Goal: Task Accomplishment & Management: Use online tool/utility

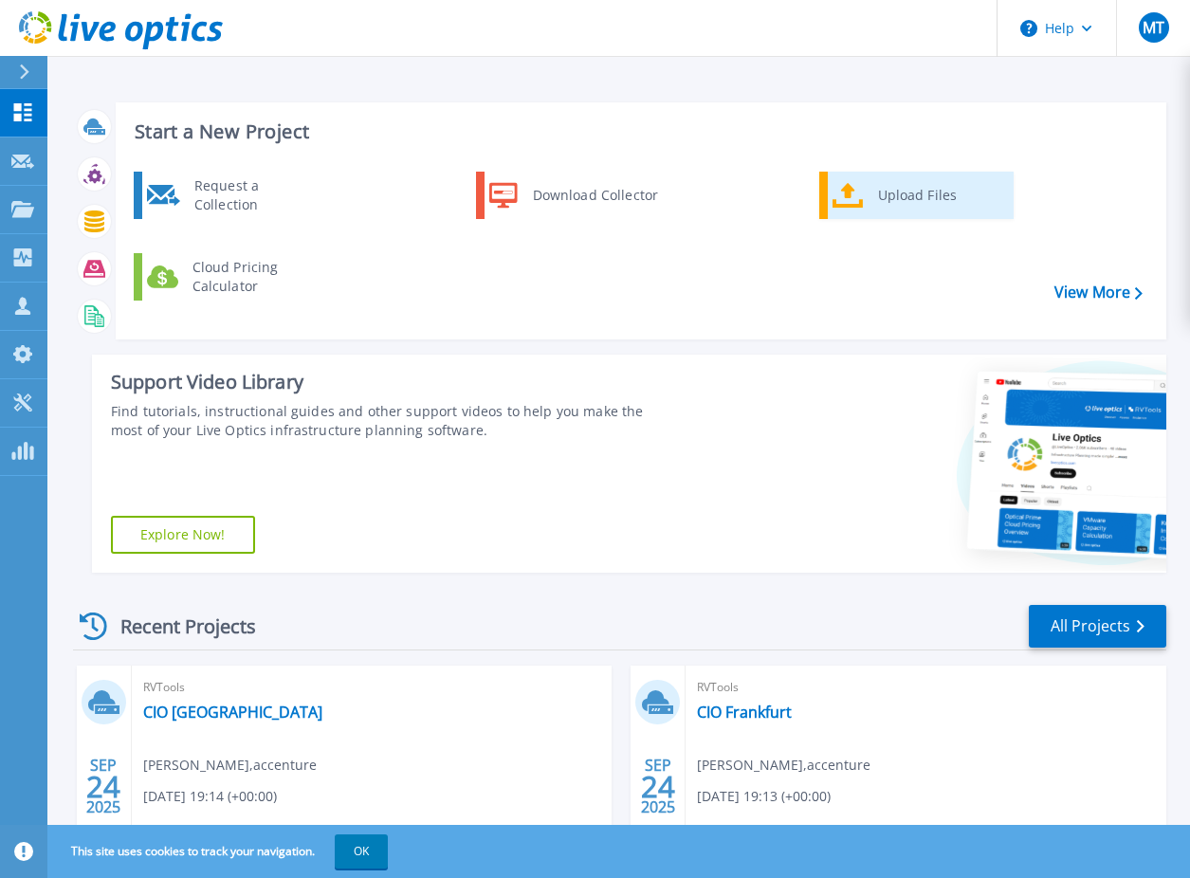
click at [908, 197] on div "Upload Files" at bounding box center [939, 195] width 140 height 38
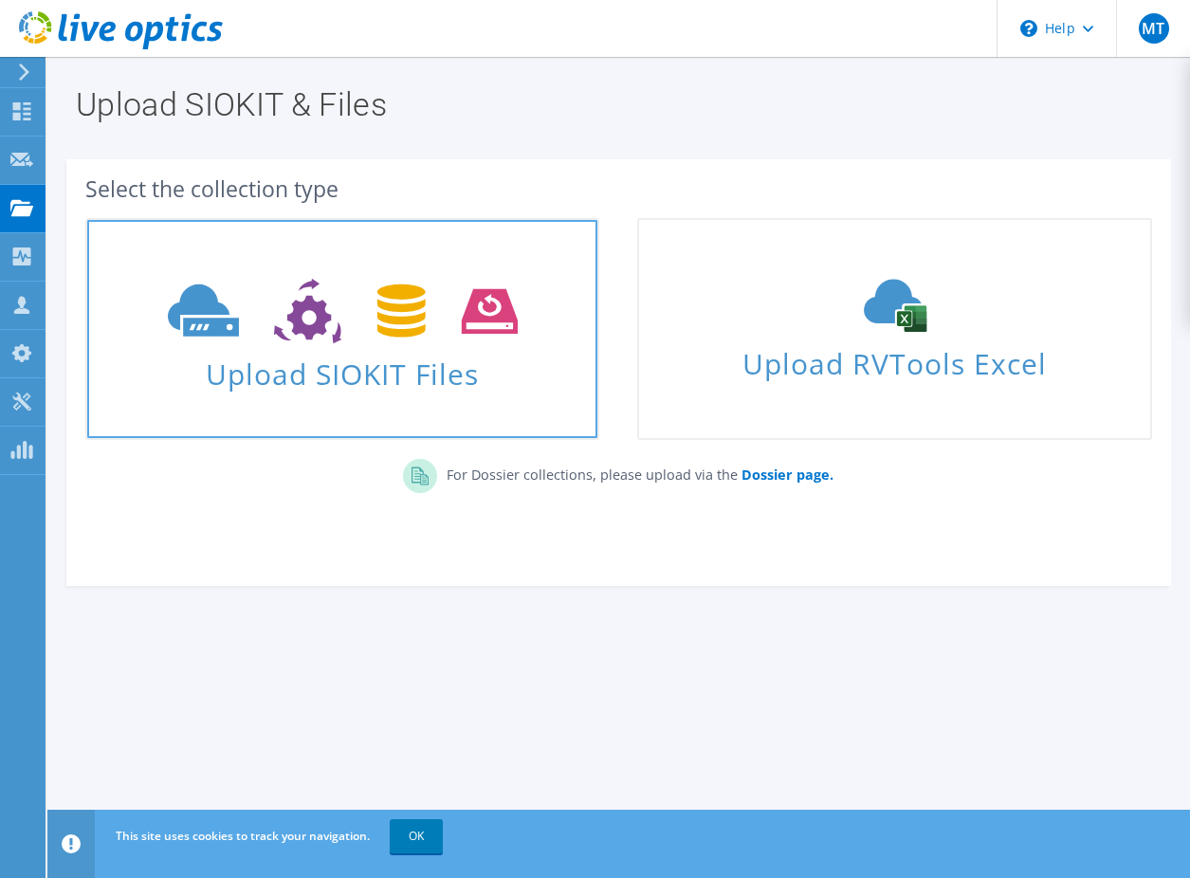
click at [377, 327] on use at bounding box center [343, 311] width 350 height 65
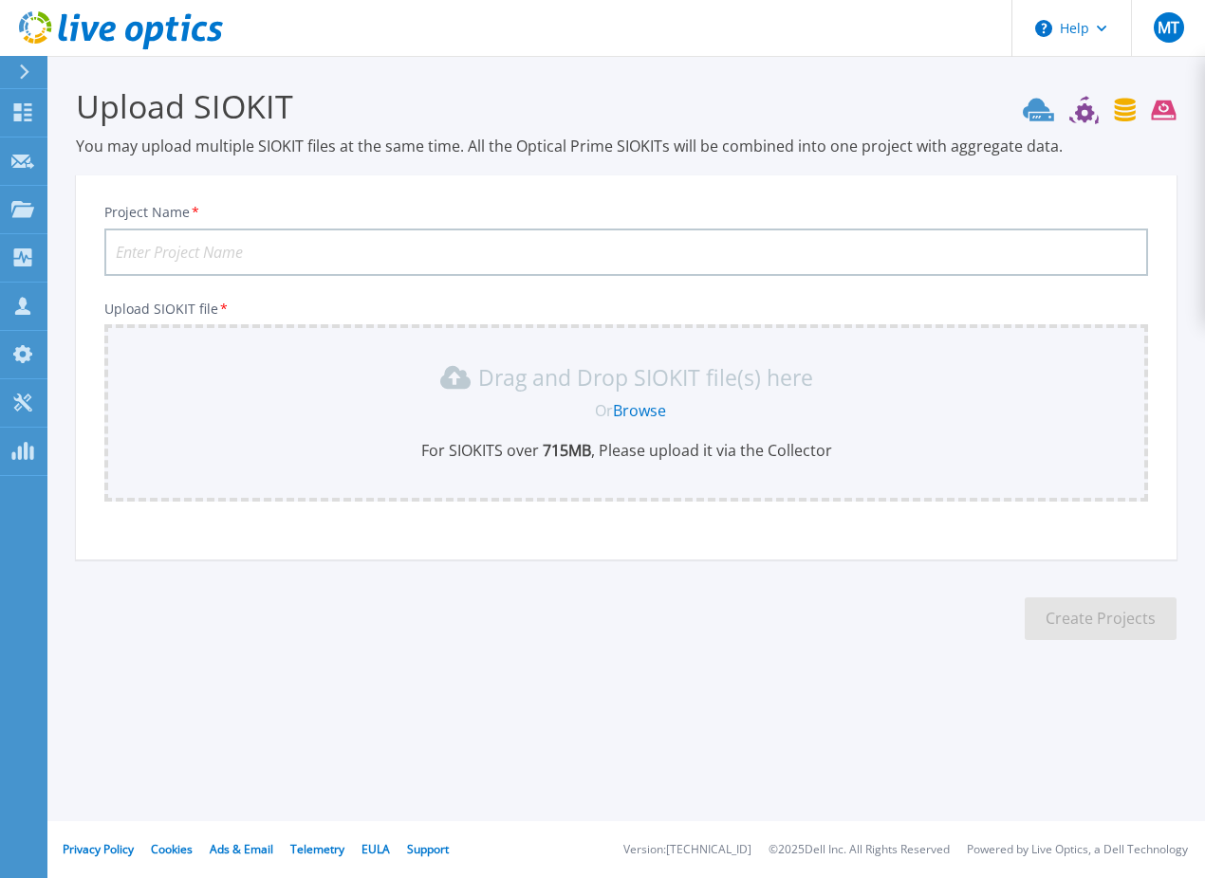
click at [313, 253] on input "Project Name *" at bounding box center [625, 252] width 1043 height 47
type input "GMCS-Ash-Mgmt"
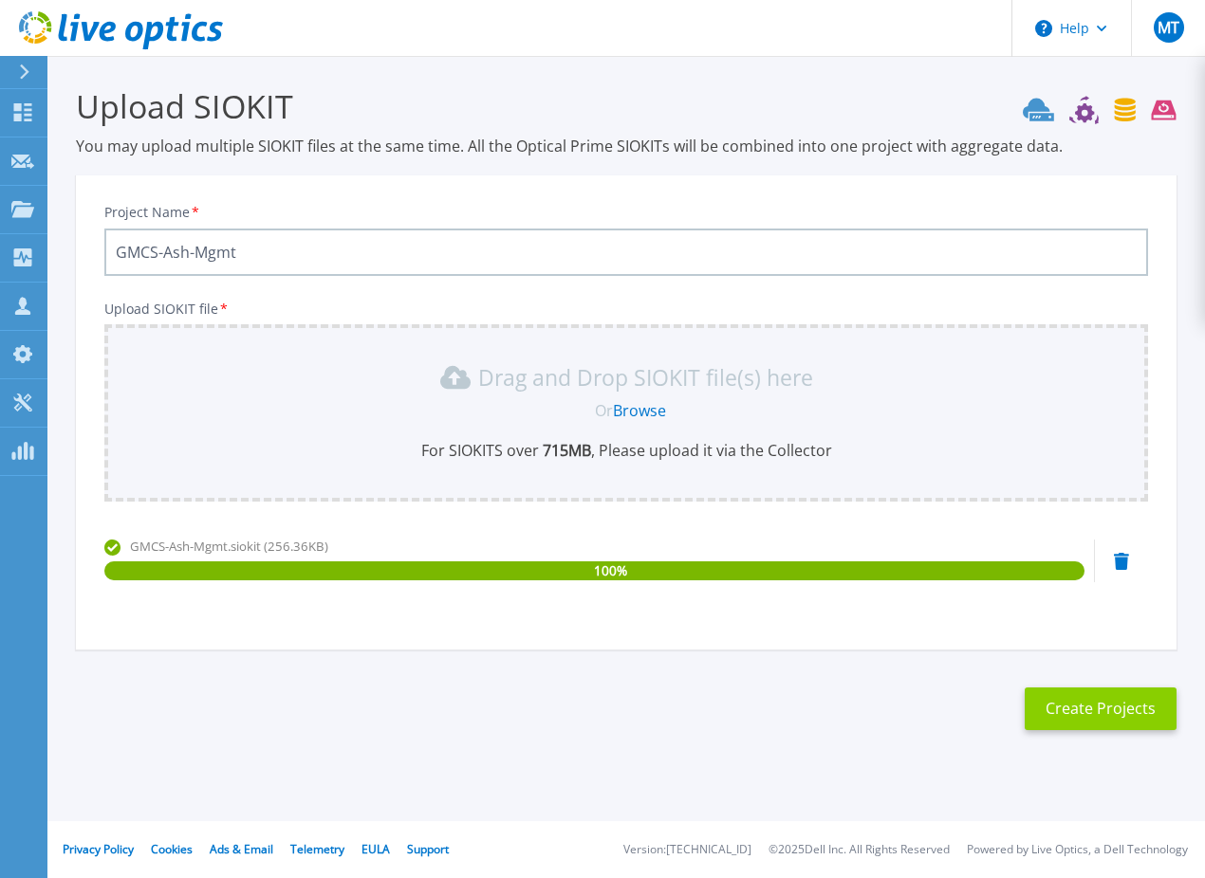
click at [1077, 710] on button "Create Projects" at bounding box center [1100, 709] width 152 height 43
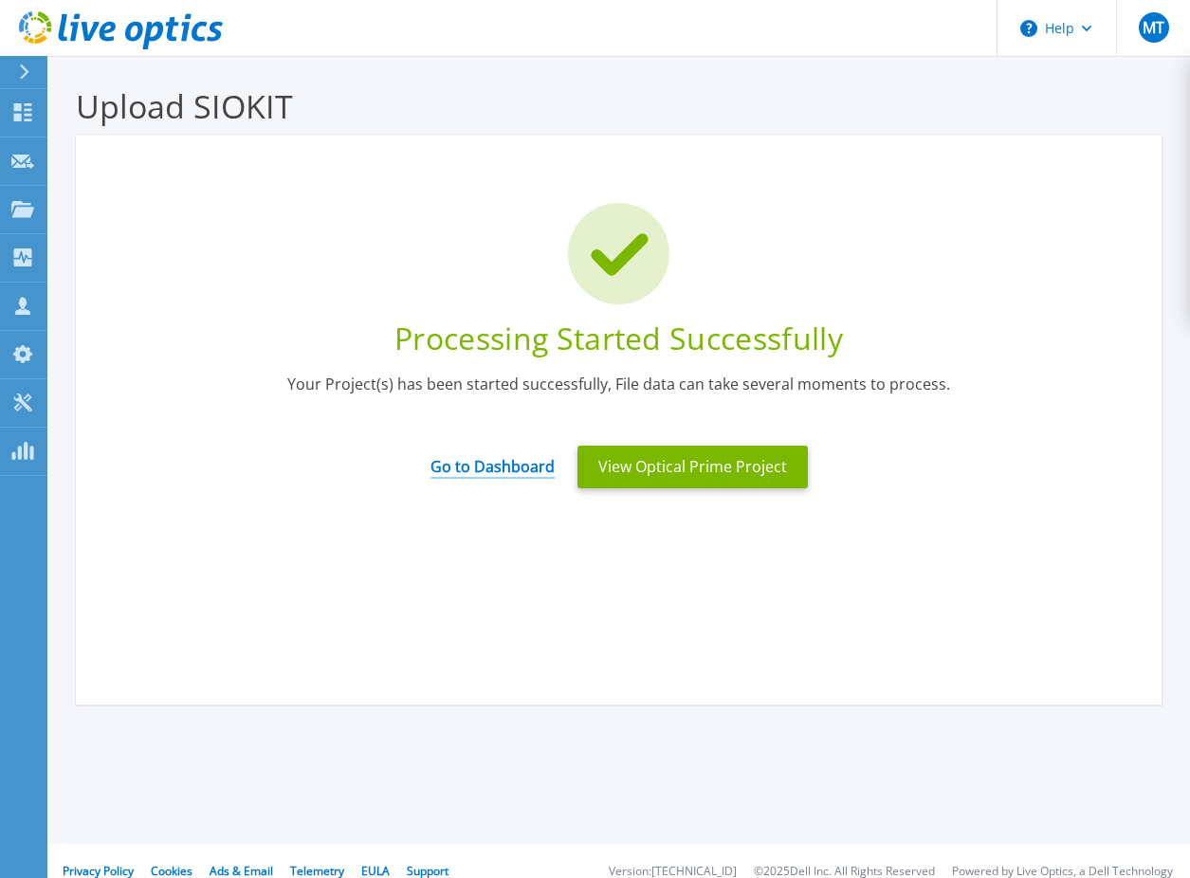
click at [531, 474] on link "Go to Dashboard" at bounding box center [493, 460] width 124 height 37
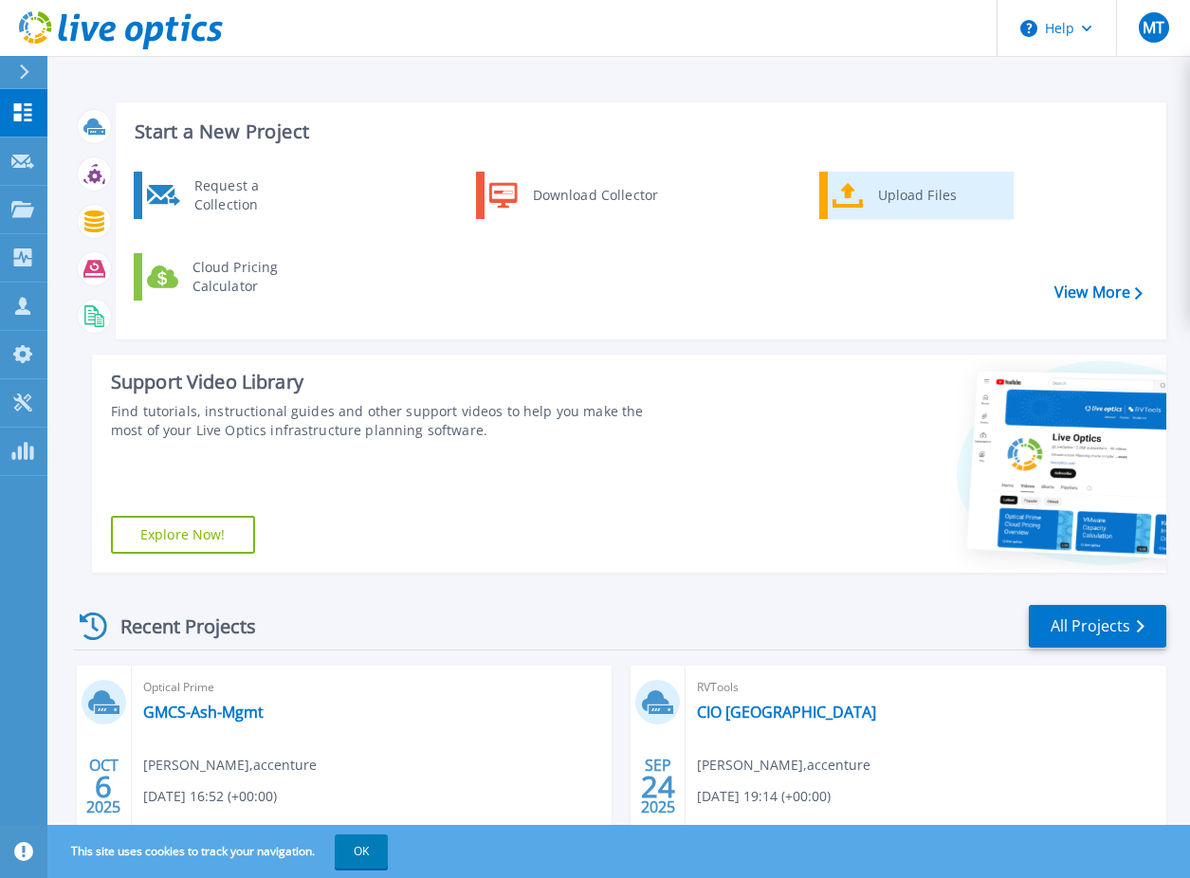
click at [899, 192] on div "Upload Files" at bounding box center [939, 195] width 140 height 38
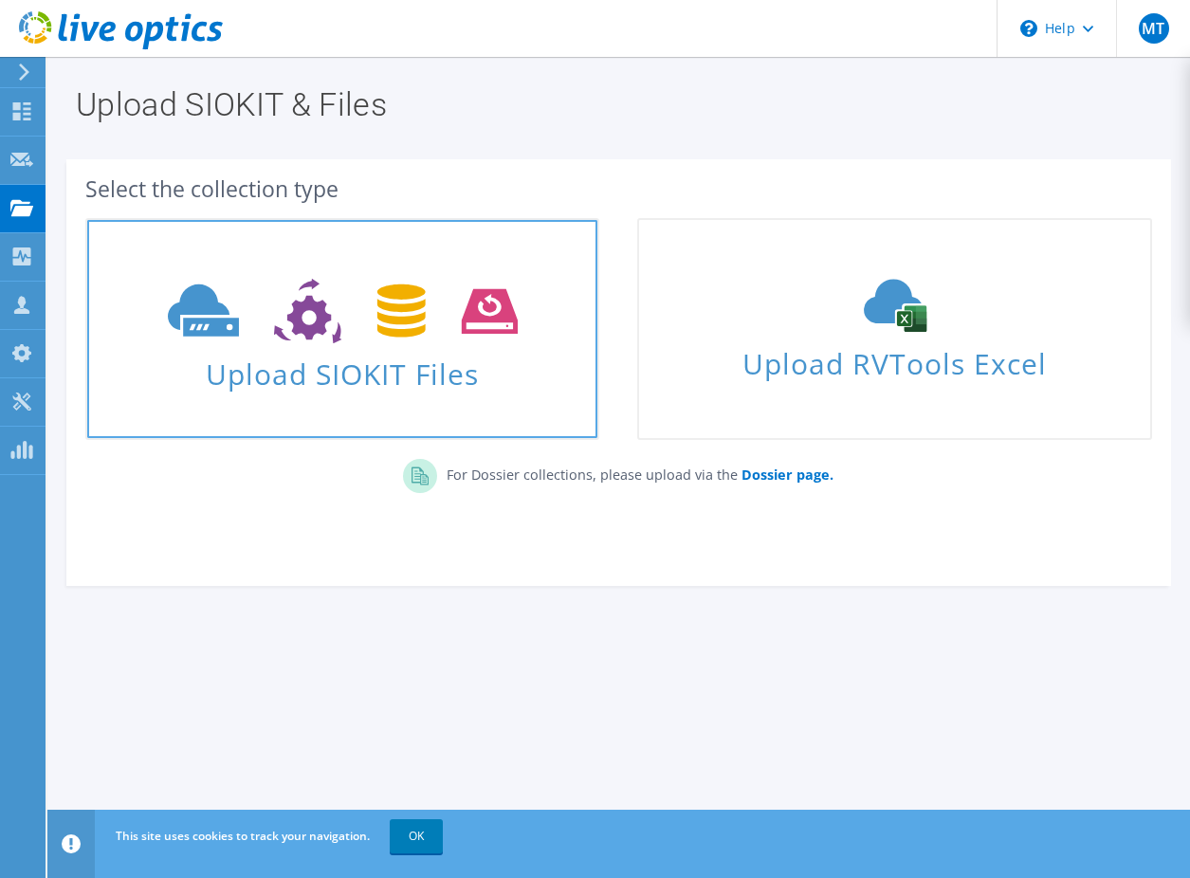
click at [422, 322] on icon at bounding box center [343, 311] width 350 height 65
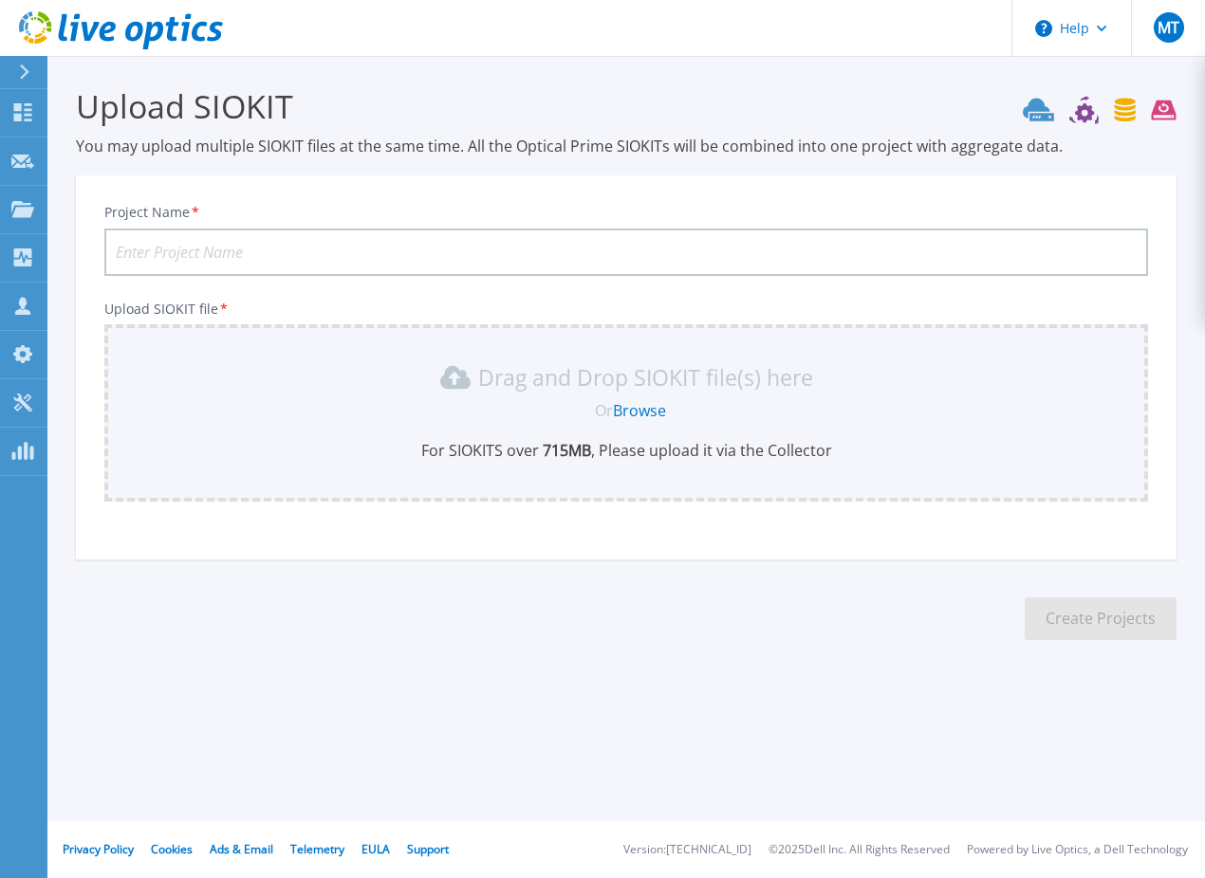
click at [272, 260] on input "Project Name *" at bounding box center [625, 252] width 1043 height 47
paste input "GMCS-Ash-Workload"
type input "GMCS-Ash-Workload"
click at [269, 391] on div "Drag and Drop SIOKIT file(s) here" at bounding box center [626, 377] width 1021 height 30
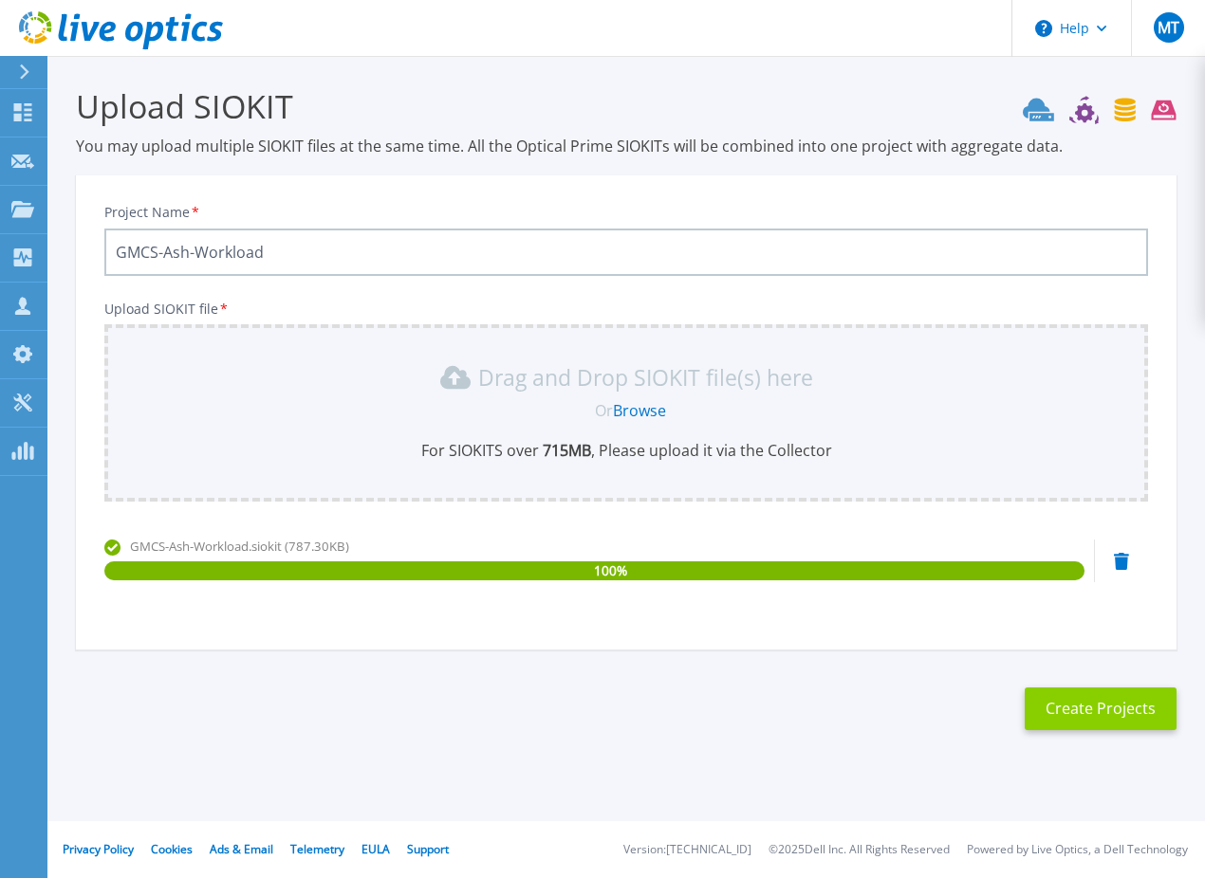
click at [1101, 711] on button "Create Projects" at bounding box center [1100, 709] width 152 height 43
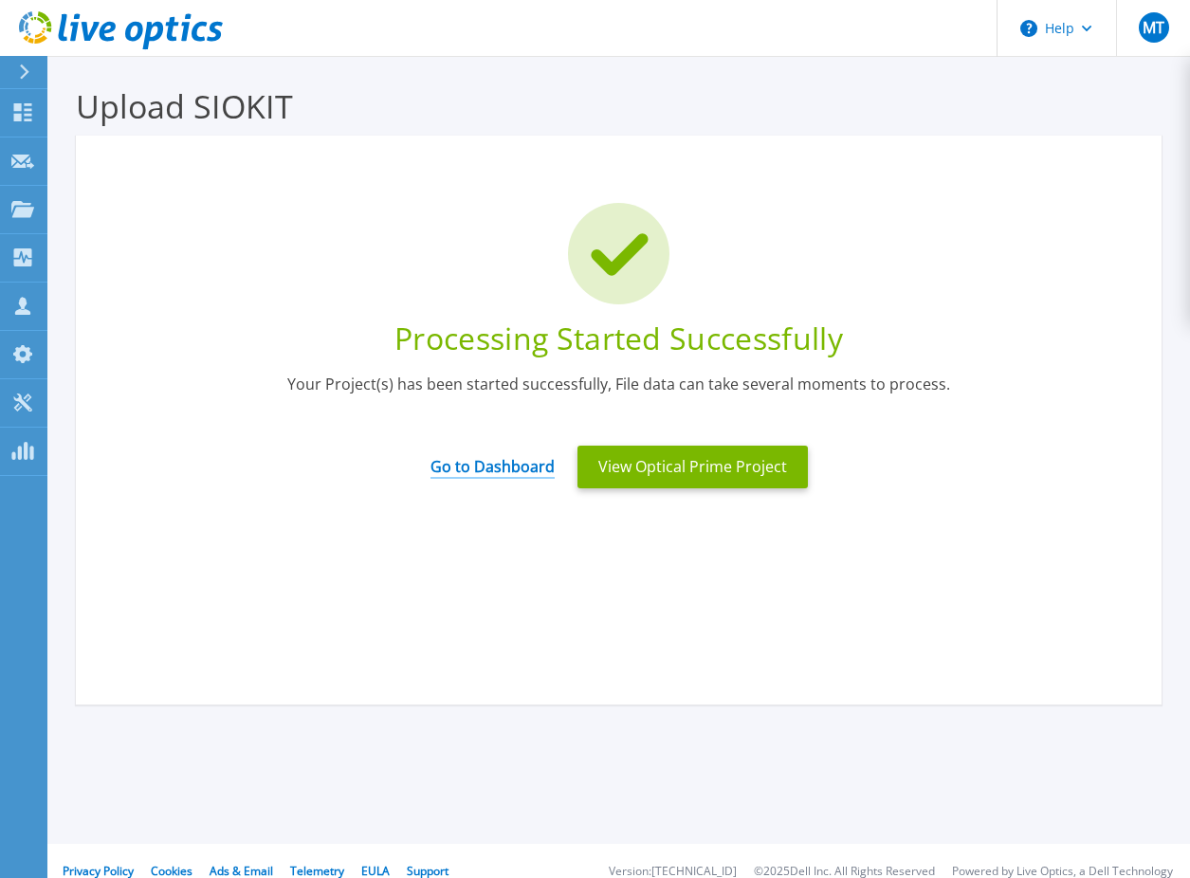
click at [506, 474] on link "Go to Dashboard" at bounding box center [493, 460] width 124 height 37
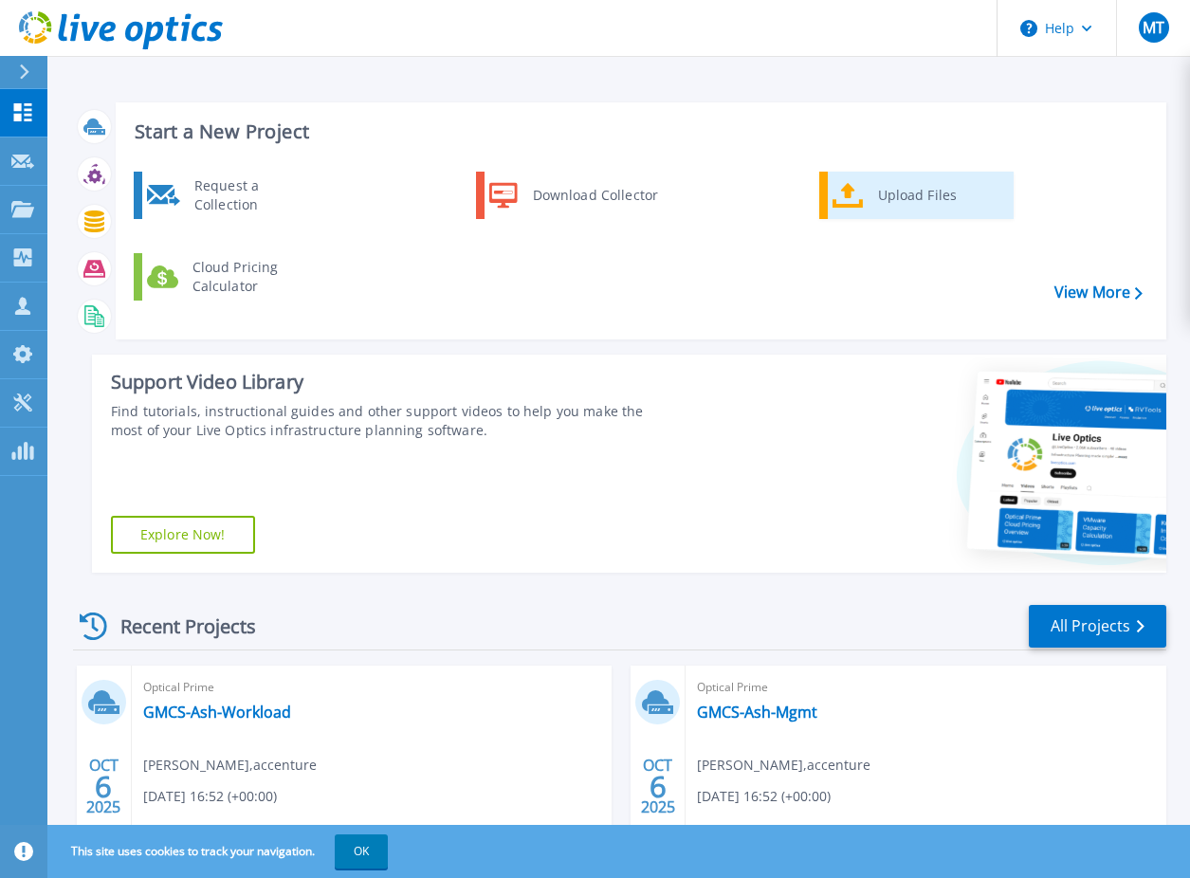
click at [903, 183] on div "Upload Files" at bounding box center [939, 195] width 140 height 38
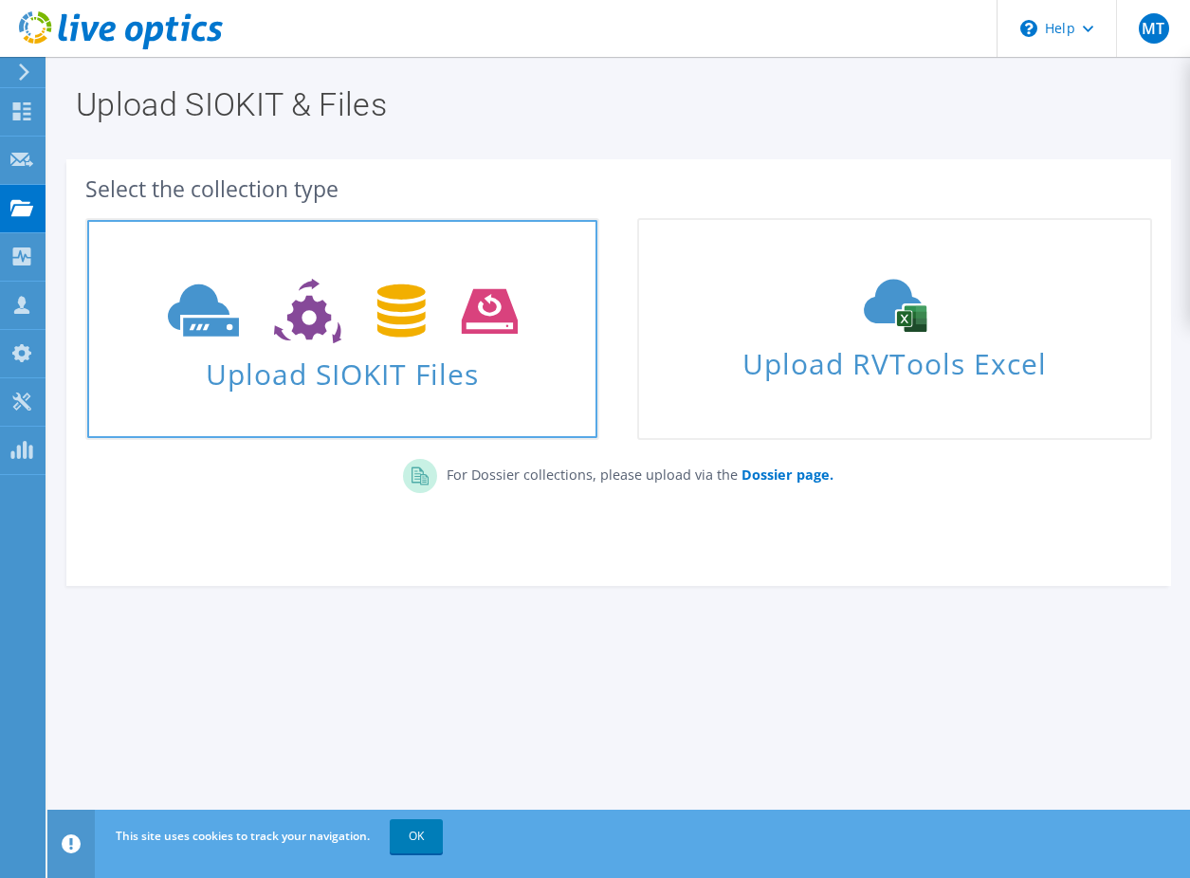
click at [364, 324] on icon at bounding box center [343, 311] width 350 height 65
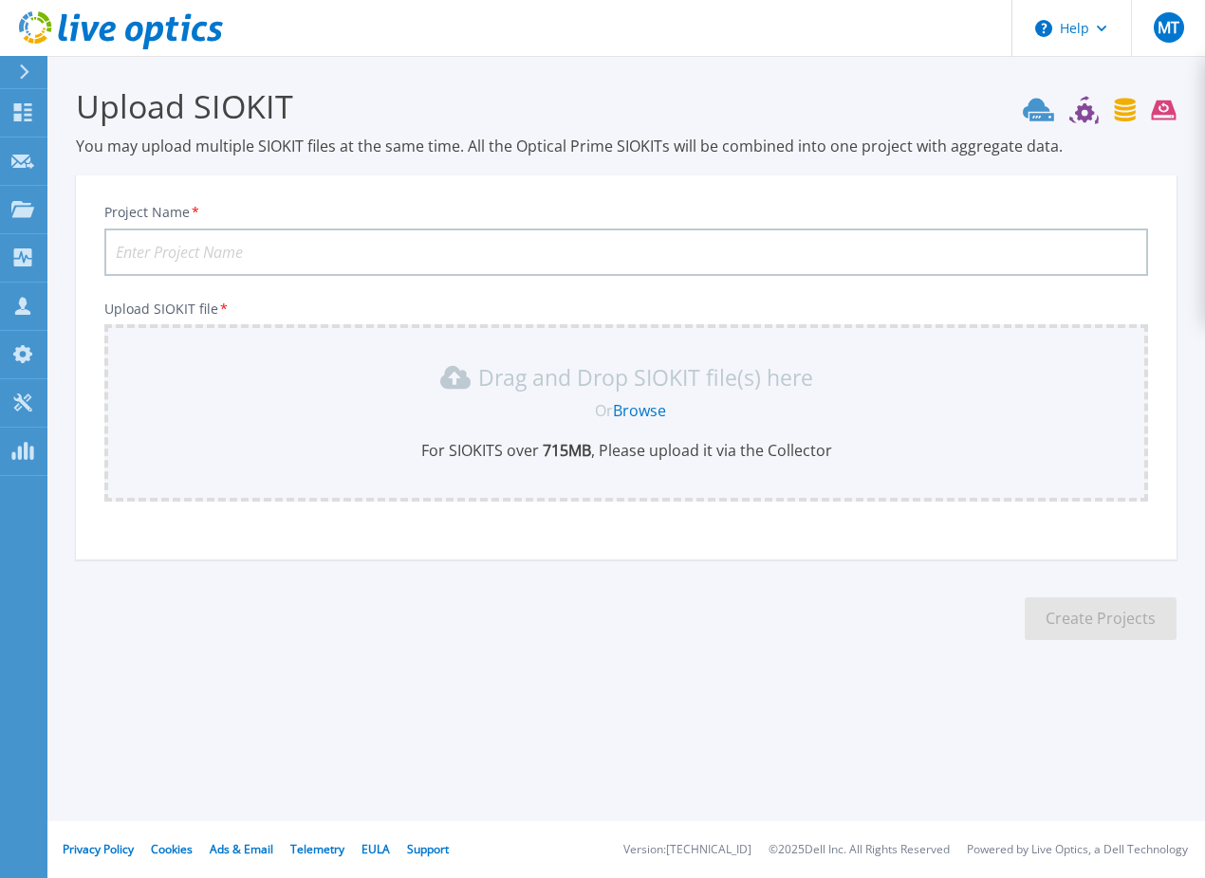
click at [384, 250] on input "Project Name *" at bounding box center [625, 252] width 1043 height 47
paste input "GMCS-Frankfurt-Mgmt"
type input "GMCS-Frankfurt-Mgmt"
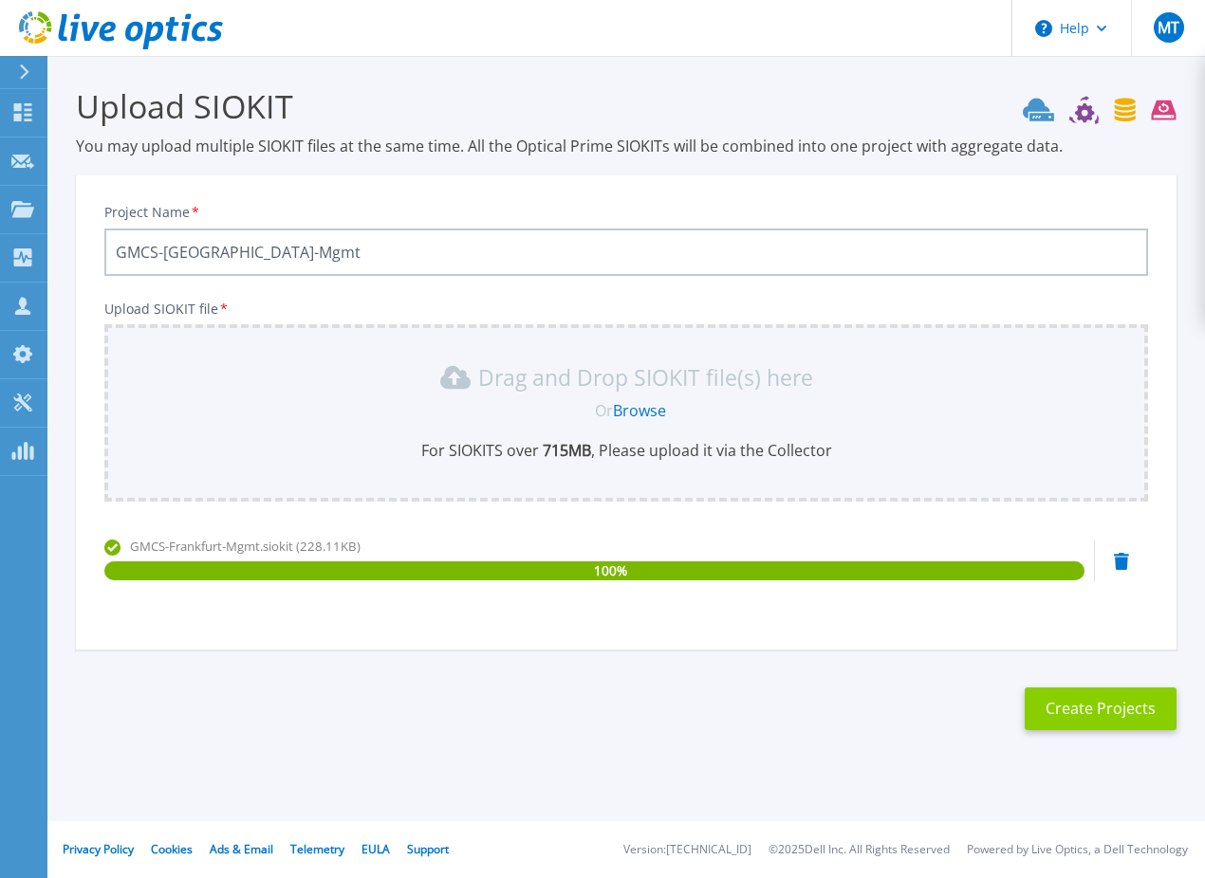
click at [1101, 712] on button "Create Projects" at bounding box center [1100, 709] width 152 height 43
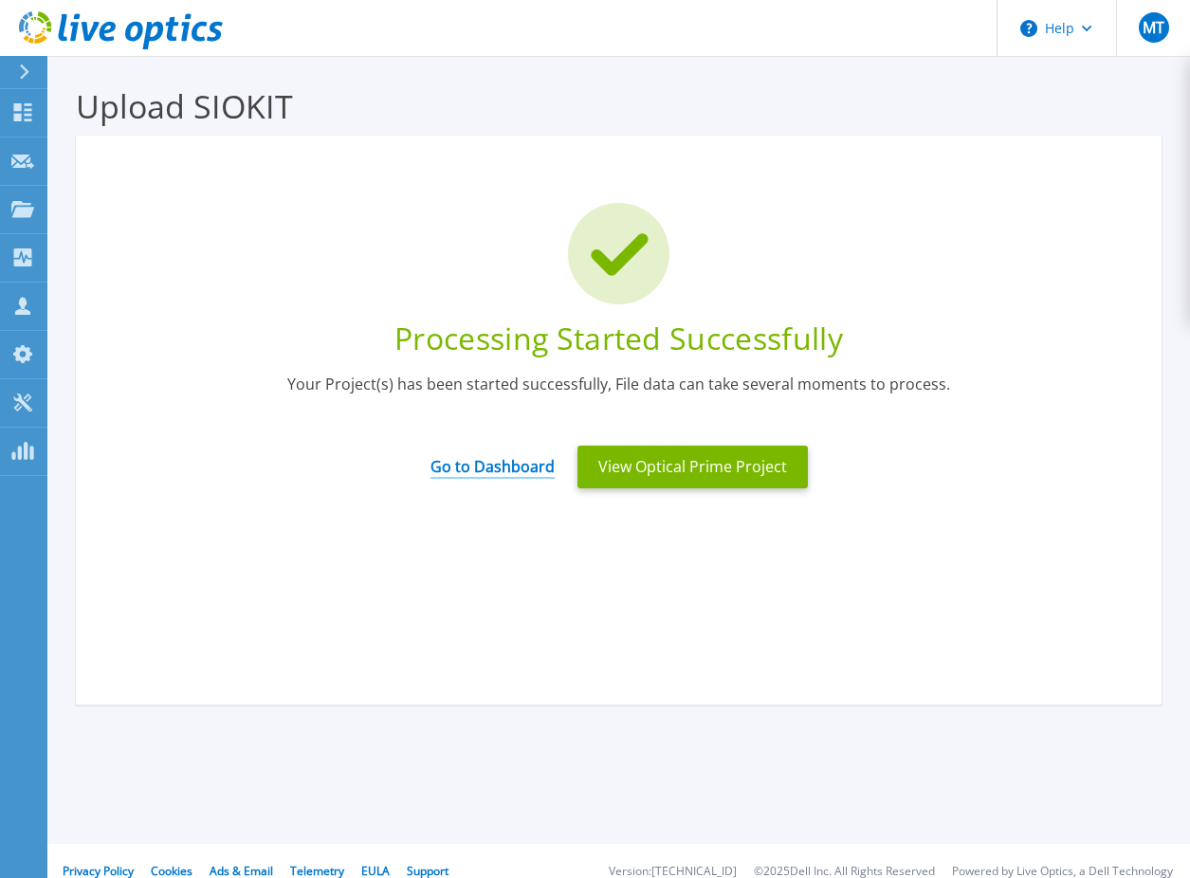
click at [497, 461] on link "Go to Dashboard" at bounding box center [493, 460] width 124 height 37
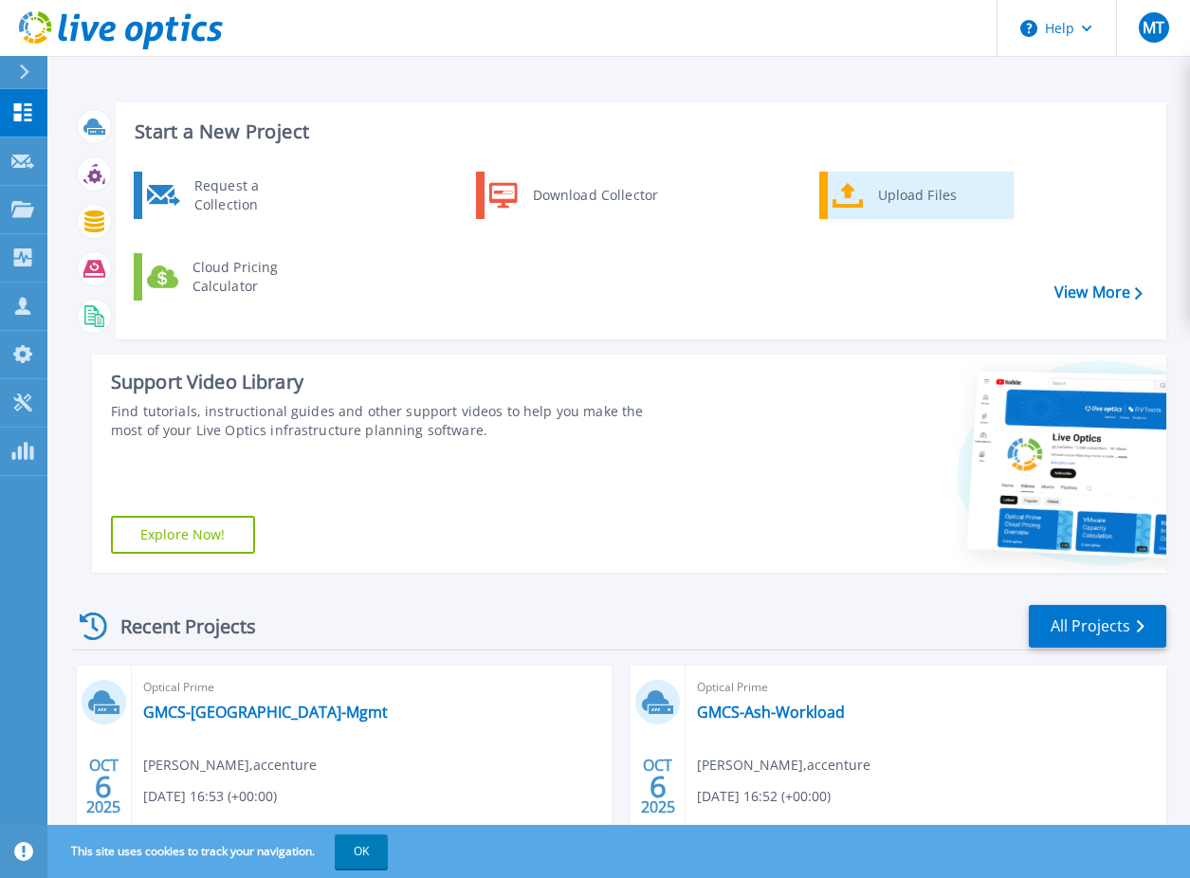
click at [897, 198] on div "Upload Files" at bounding box center [939, 195] width 140 height 38
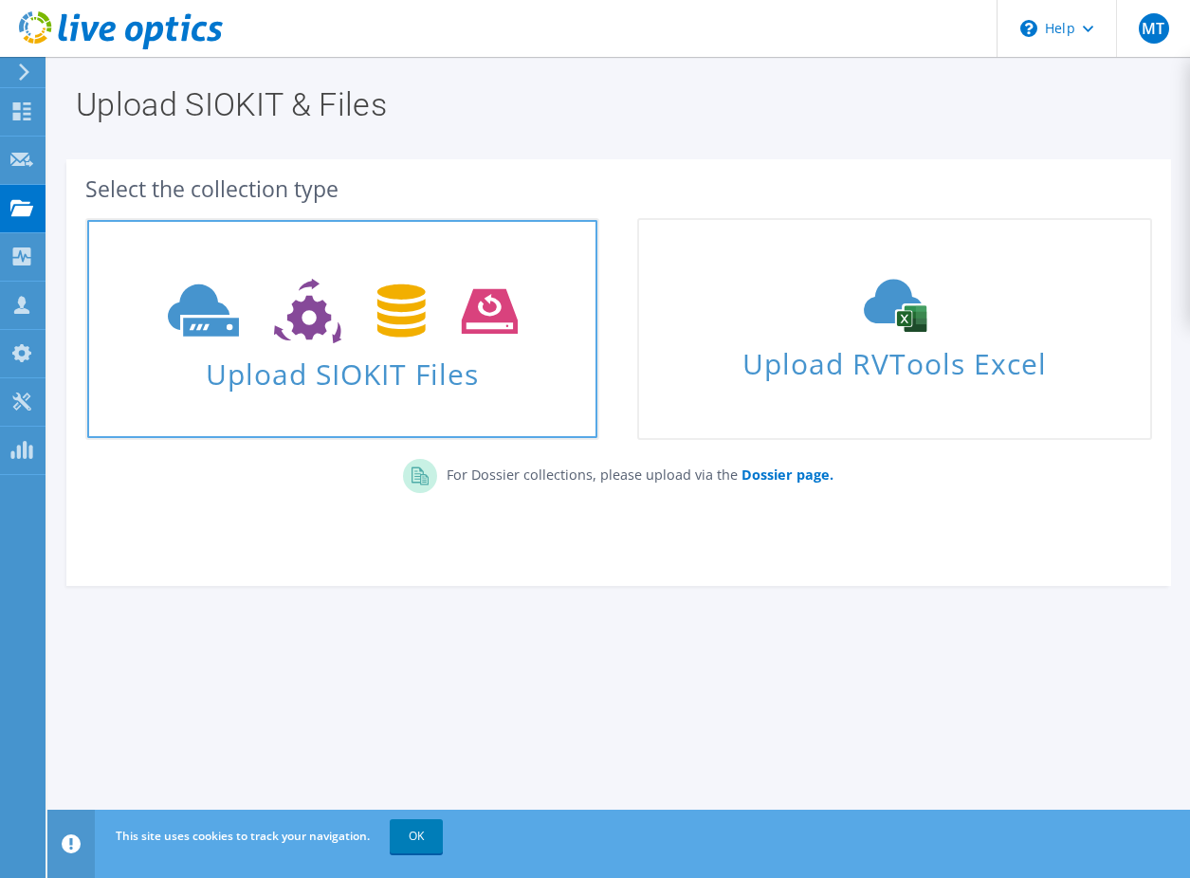
click at [424, 334] on icon at bounding box center [343, 311] width 350 height 65
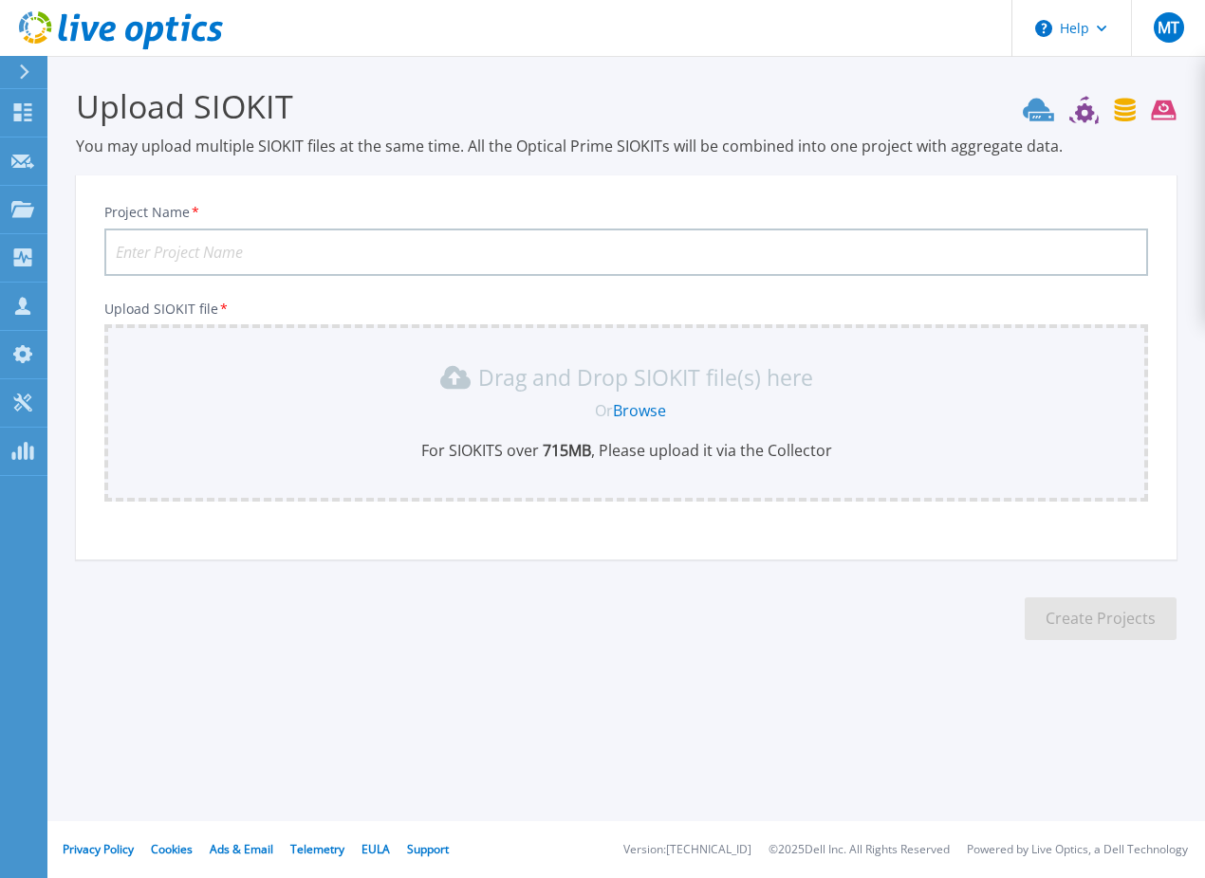
click at [545, 246] on input "Project Name *" at bounding box center [625, 252] width 1043 height 47
paste input "GMCS-Frankfurt-Workload"
type input "GMCS-Frankfurt-Workload"
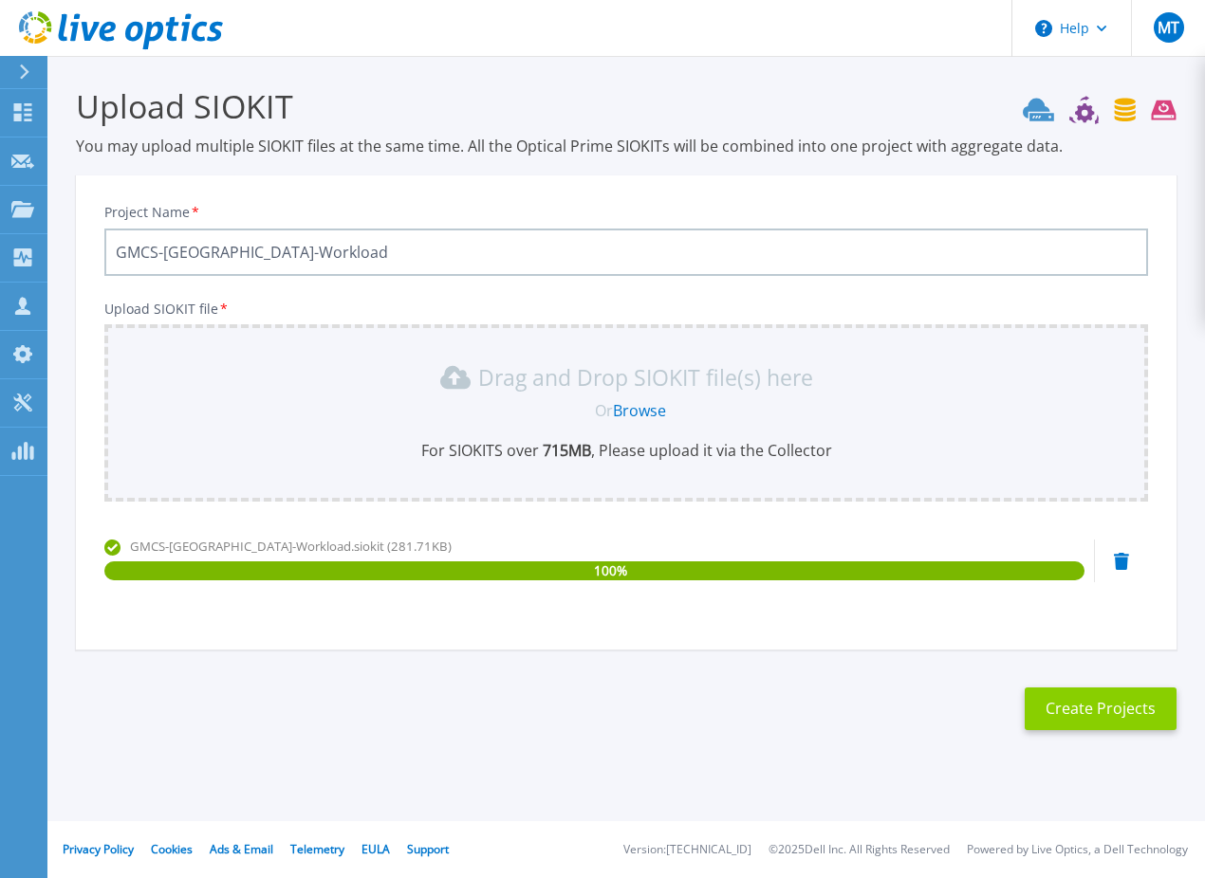
click at [1087, 701] on button "Create Projects" at bounding box center [1100, 709] width 152 height 43
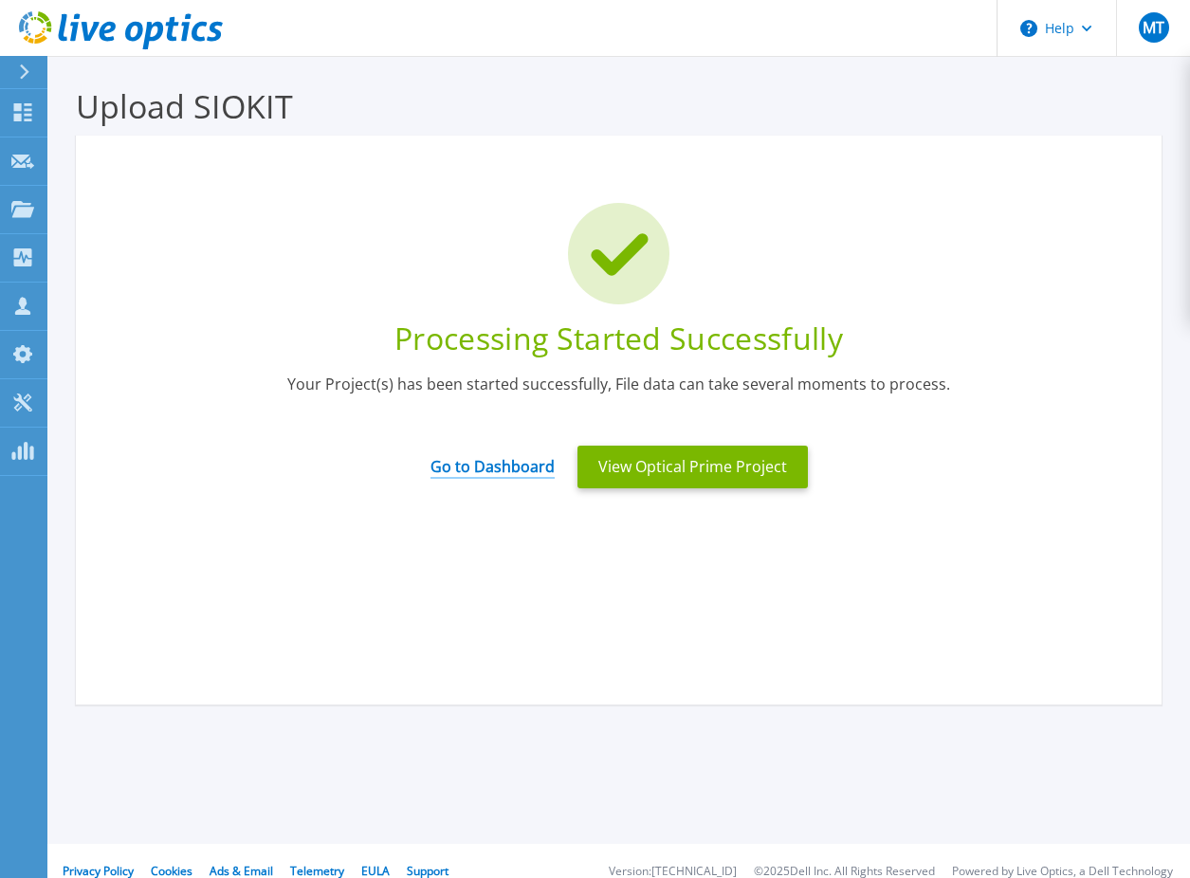
click at [472, 465] on link "Go to Dashboard" at bounding box center [493, 460] width 124 height 37
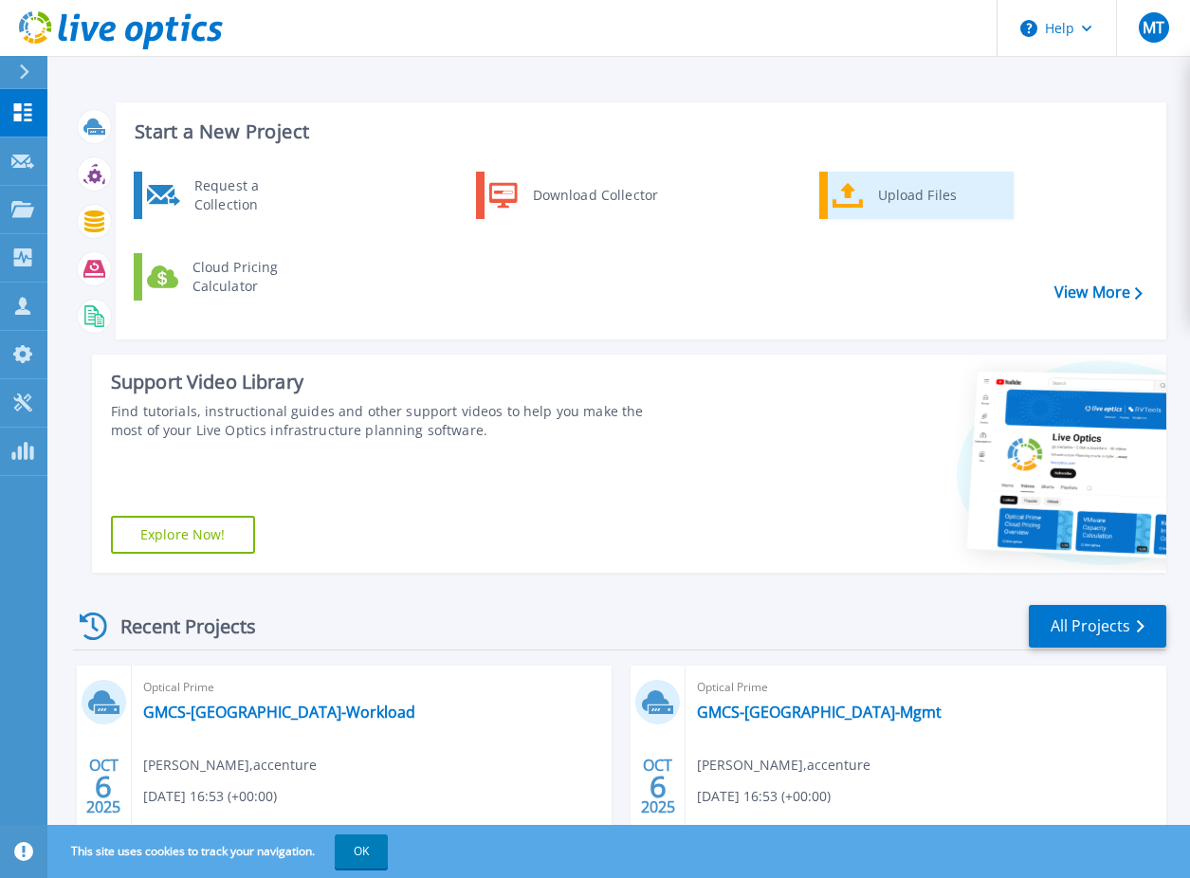
click at [867, 192] on link "Upload Files" at bounding box center [916, 195] width 194 height 47
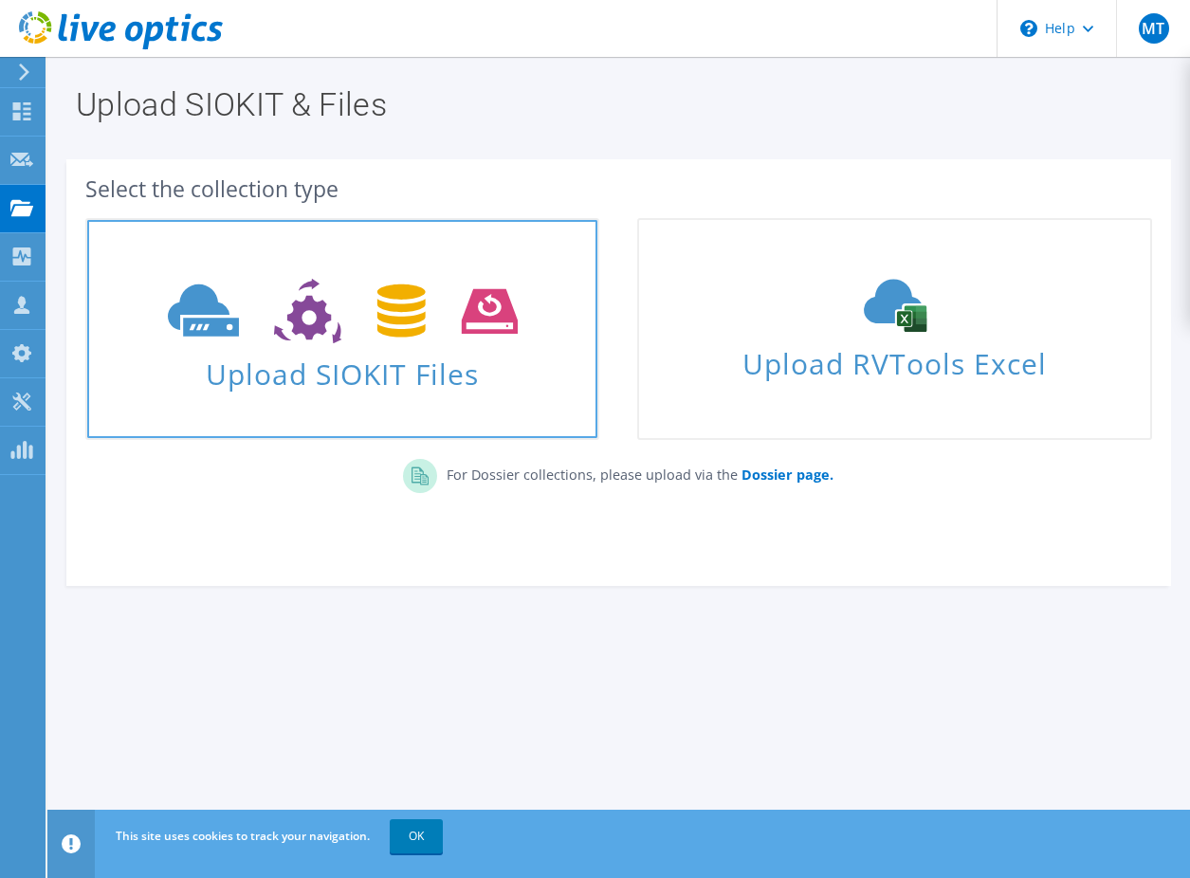
click at [299, 331] on use at bounding box center [343, 311] width 350 height 65
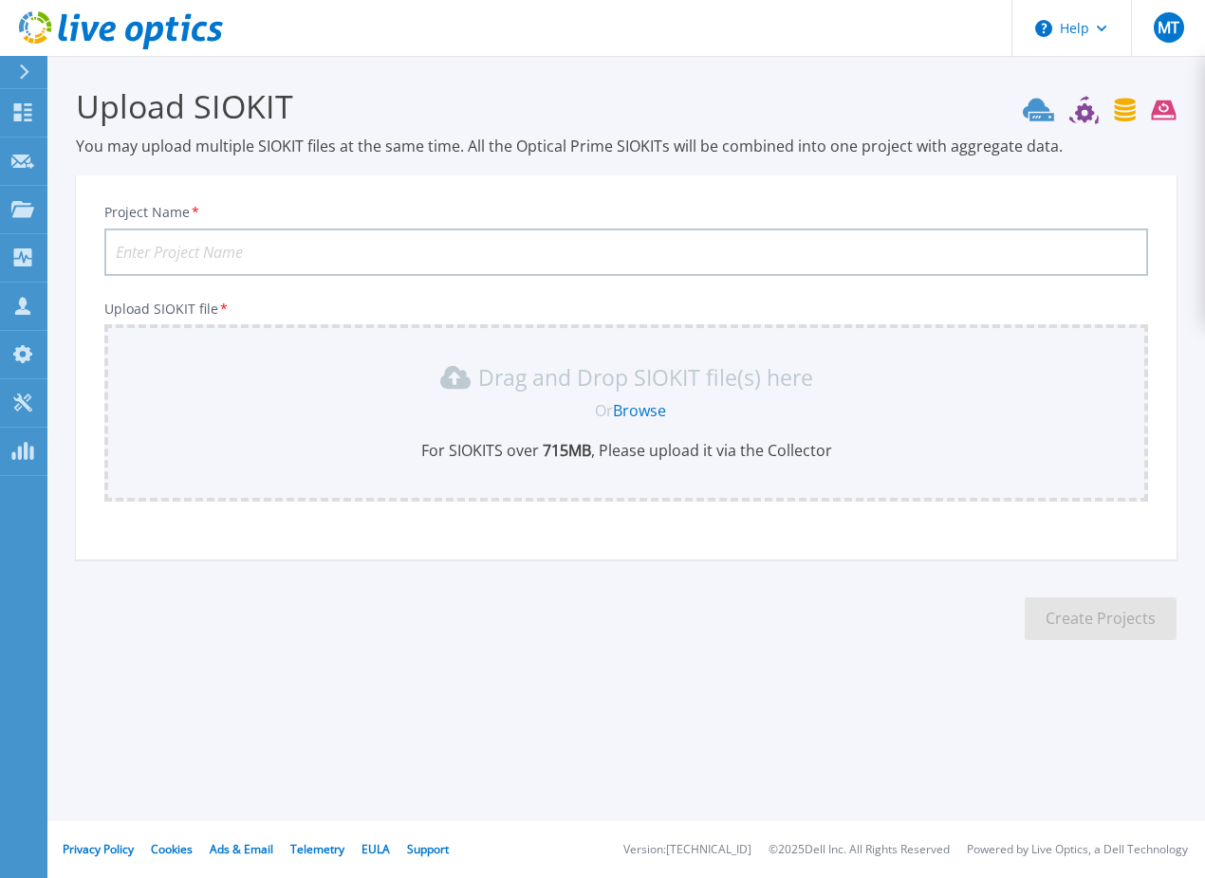
click at [424, 249] on input "Project Name *" at bounding box center [625, 252] width 1043 height 47
paste input "GMCS-[GEOGRAPHIC_DATA]-Mgmt"
type input "GMCS-[GEOGRAPHIC_DATA]-Mgmt"
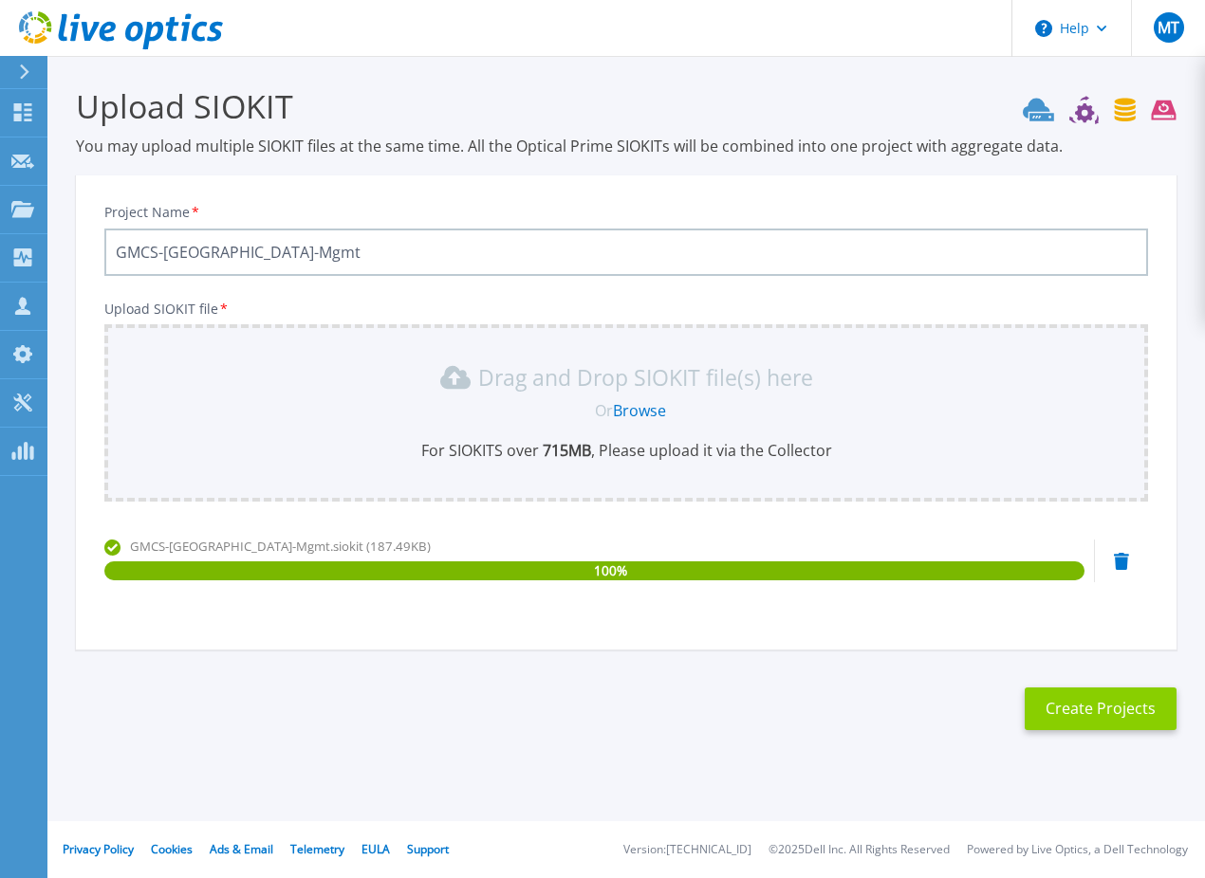
click at [1076, 713] on button "Create Projects" at bounding box center [1100, 709] width 152 height 43
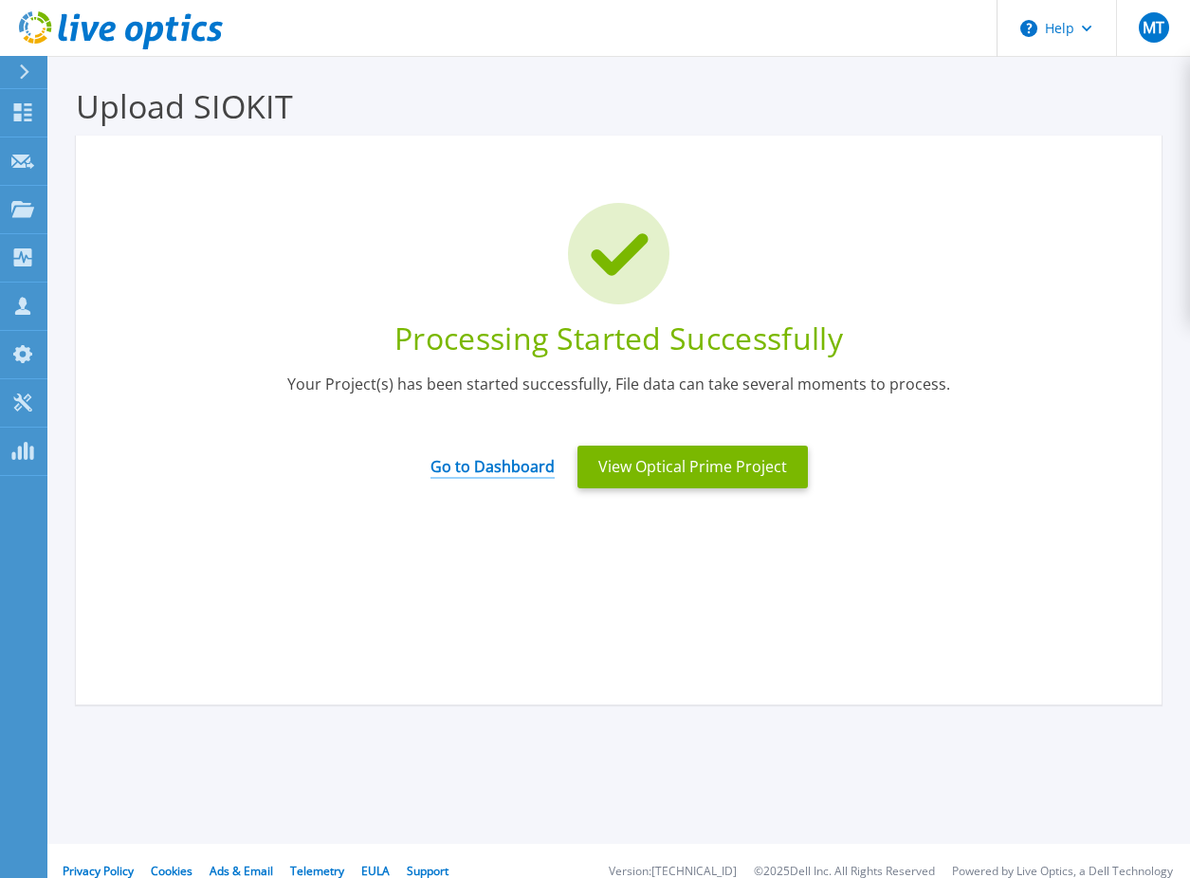
click at [458, 466] on link "Go to Dashboard" at bounding box center [493, 460] width 124 height 37
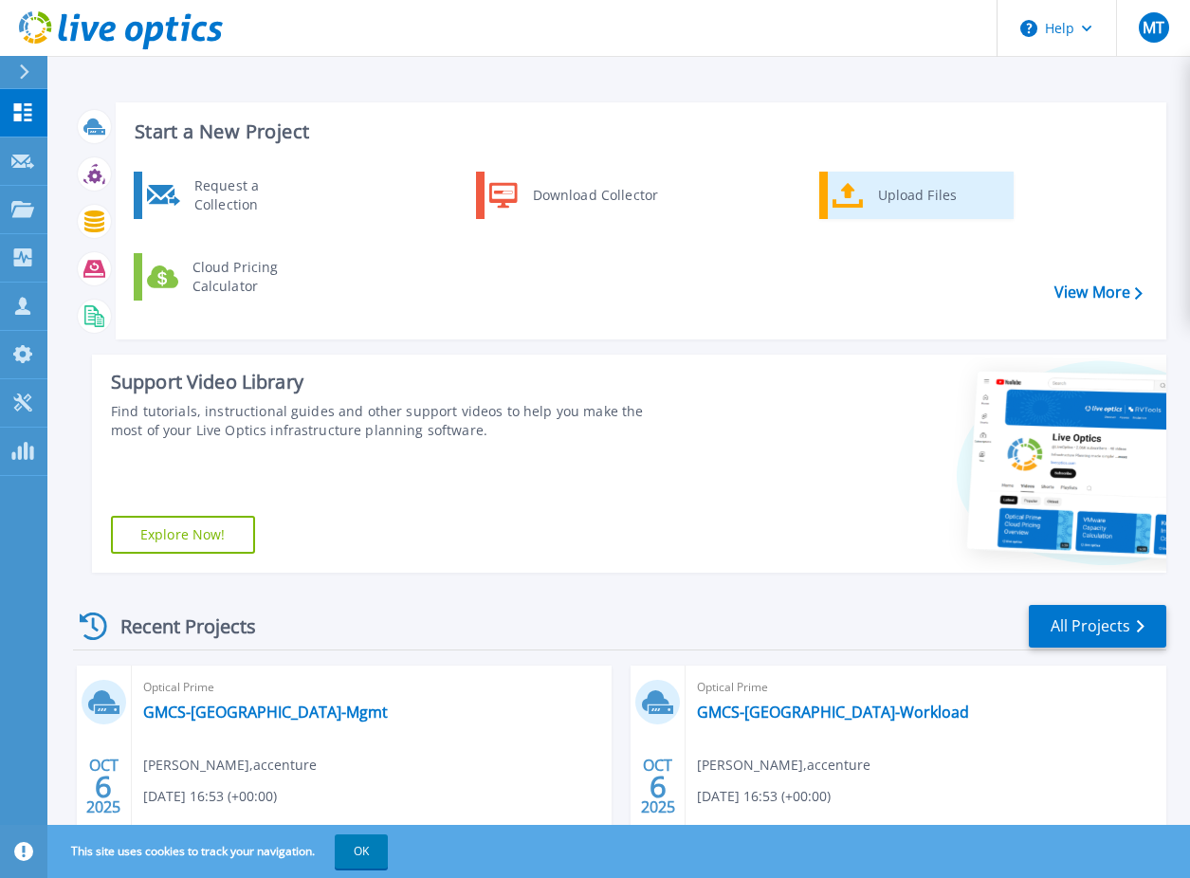
click at [918, 197] on div "Upload Files" at bounding box center [939, 195] width 140 height 38
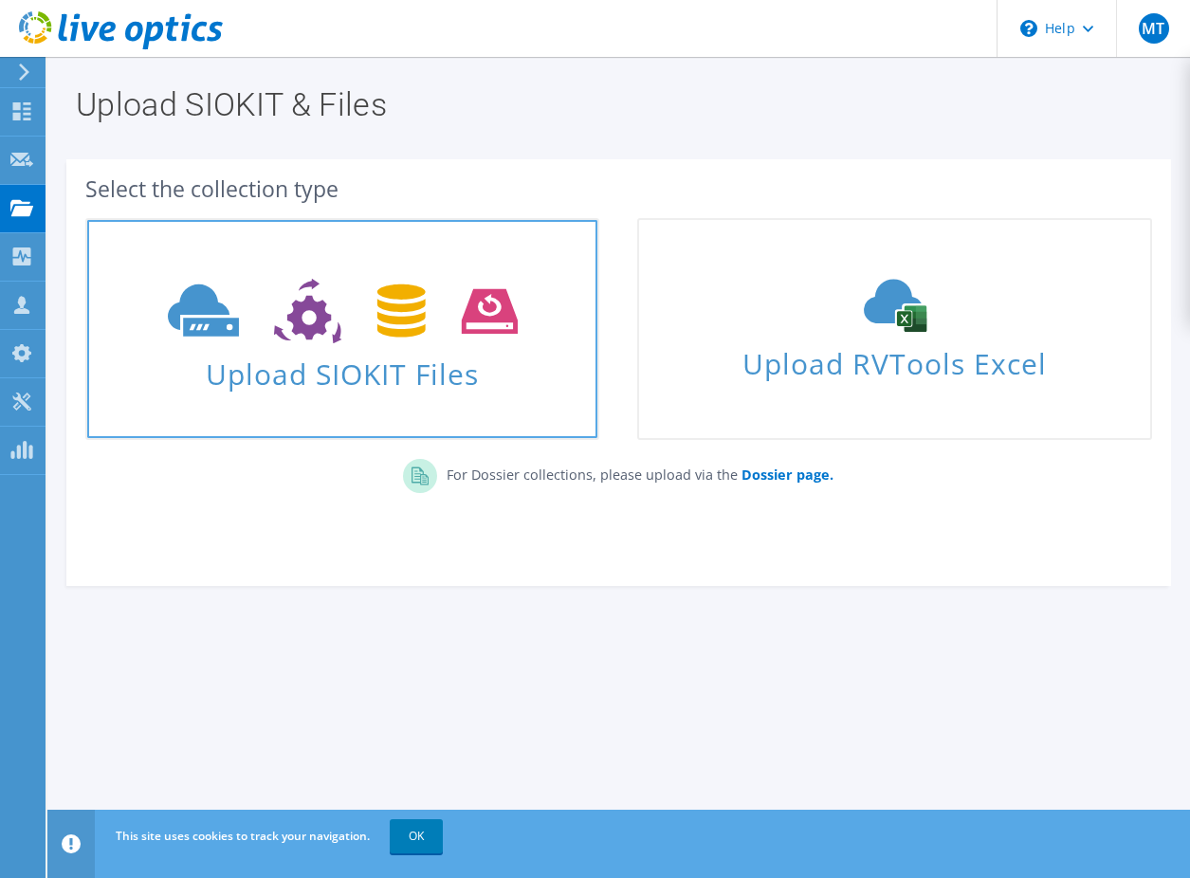
click at [361, 342] on icon at bounding box center [343, 311] width 350 height 65
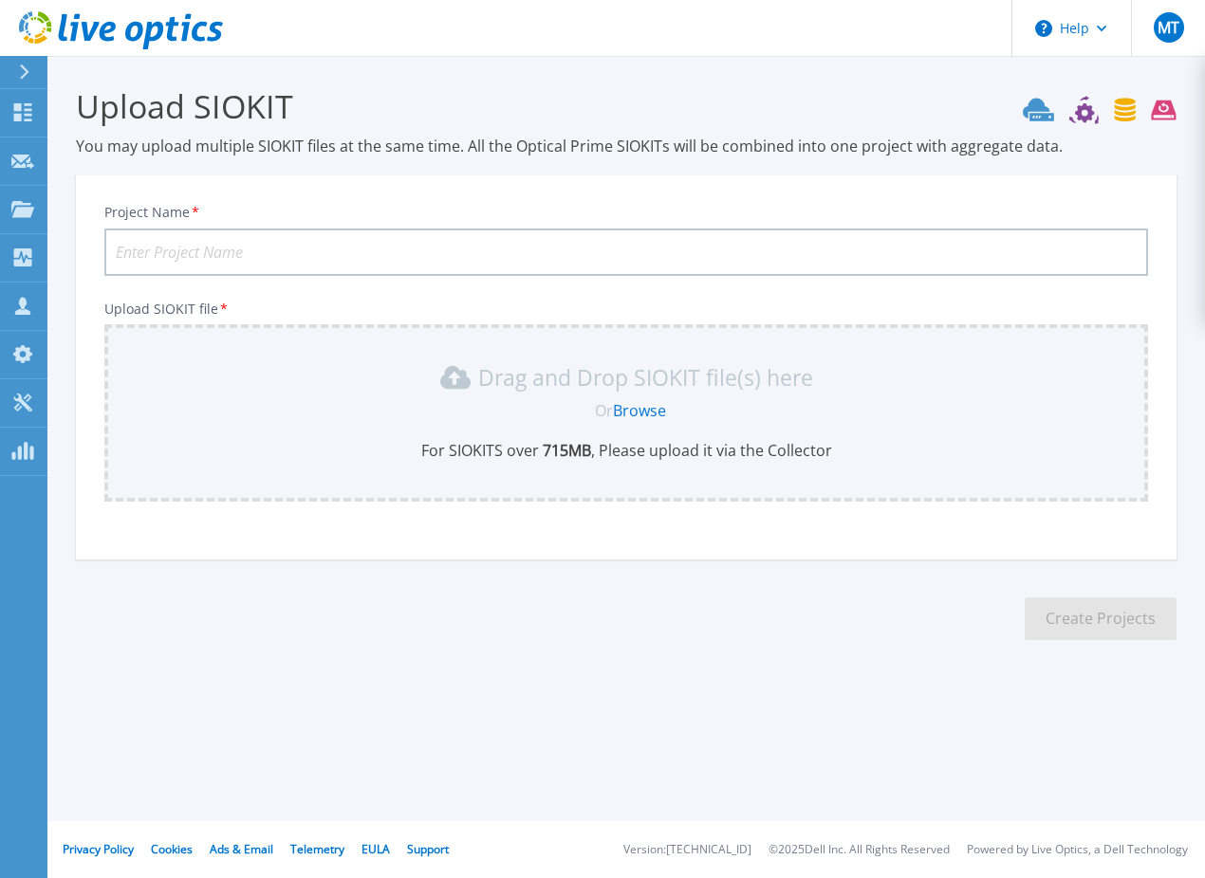
click at [422, 247] on input "Project Name *" at bounding box center [625, 252] width 1043 height 47
paste input "GMCS-[GEOGRAPHIC_DATA]-Workload"
click at [419, 257] on input "GMCS-[GEOGRAPHIC_DATA]-Workload" at bounding box center [625, 252] width 1043 height 47
paste input "GMCS-[GEOGRAPHIC_DATA]-Workload"
click at [419, 257] on input "GMCS-Singapore-WorkloadGMCS-Singapore-Workload" at bounding box center [625, 252] width 1043 height 47
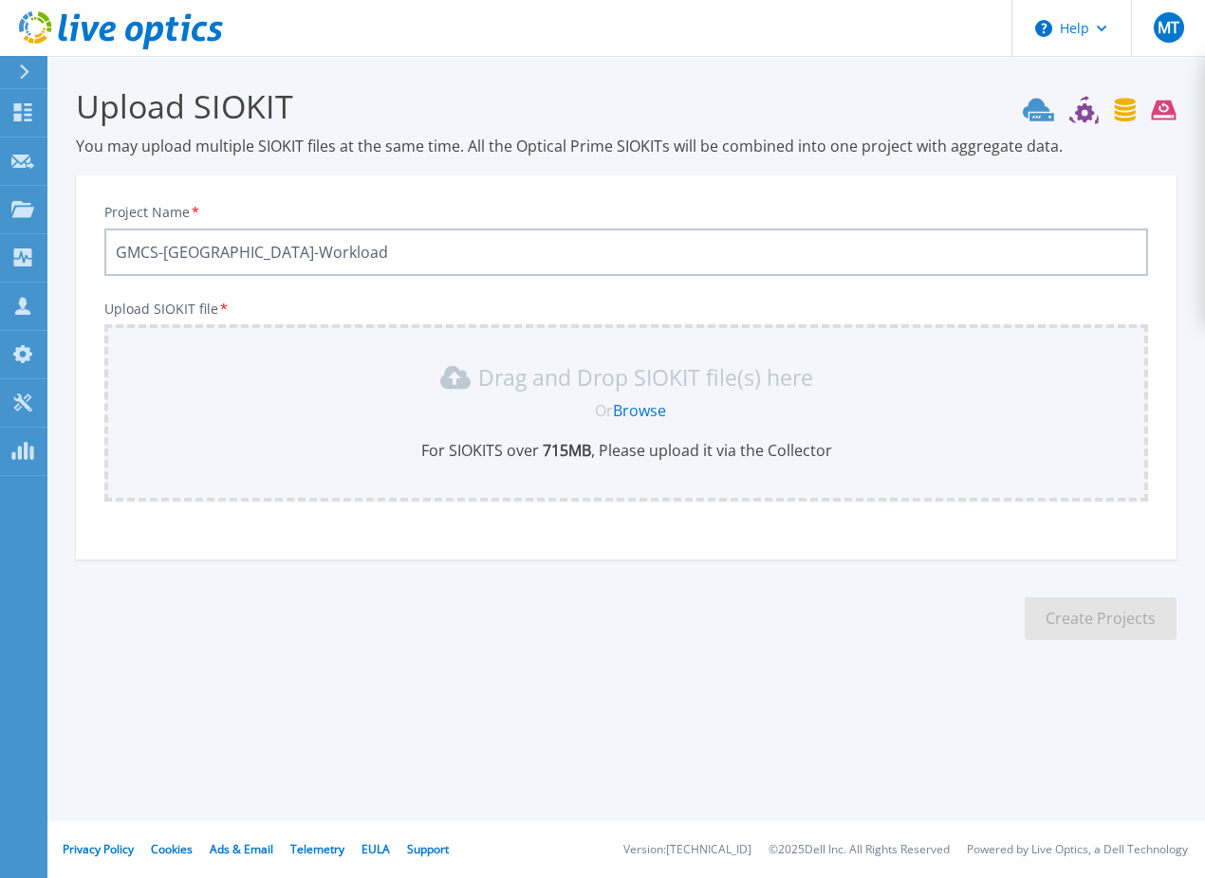
type input "GMCS-Singapore-Workload"
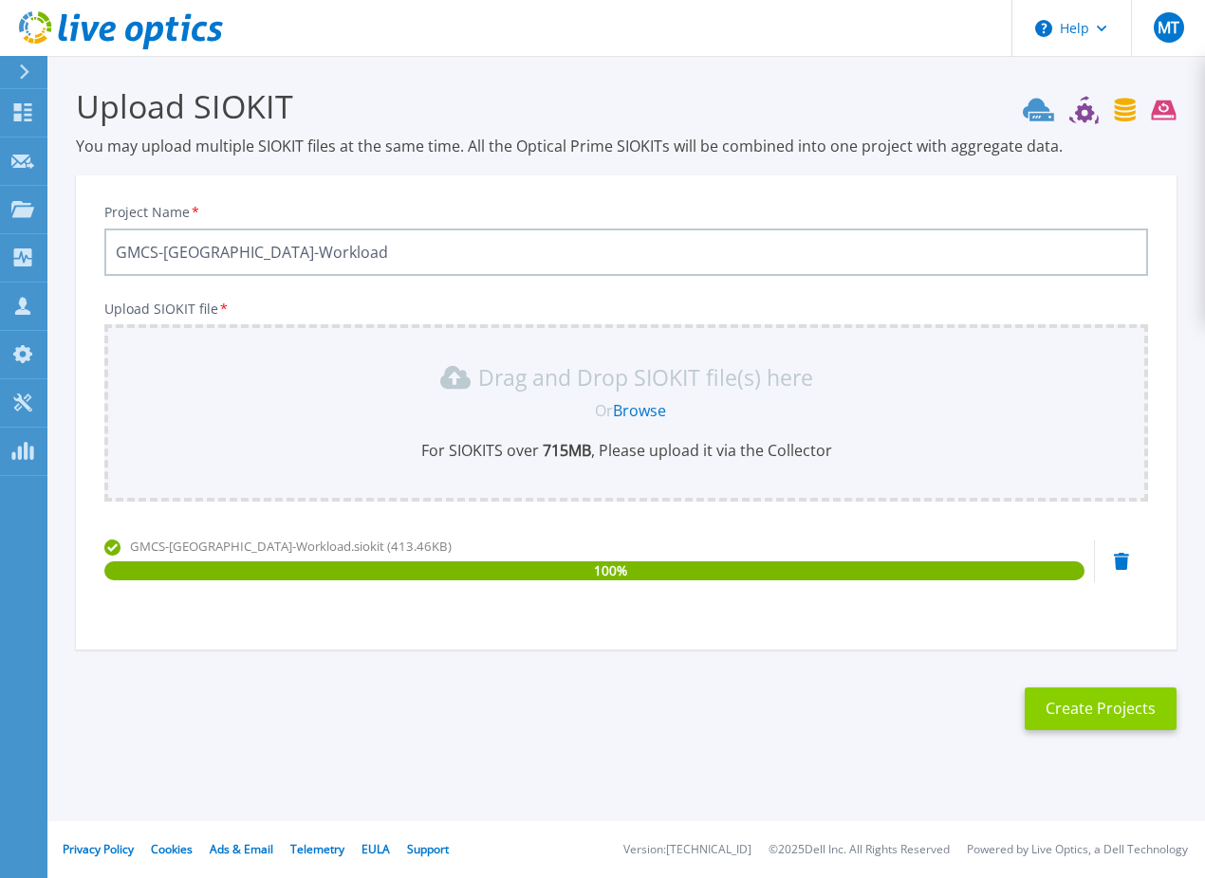
click at [1104, 712] on button "Create Projects" at bounding box center [1100, 709] width 152 height 43
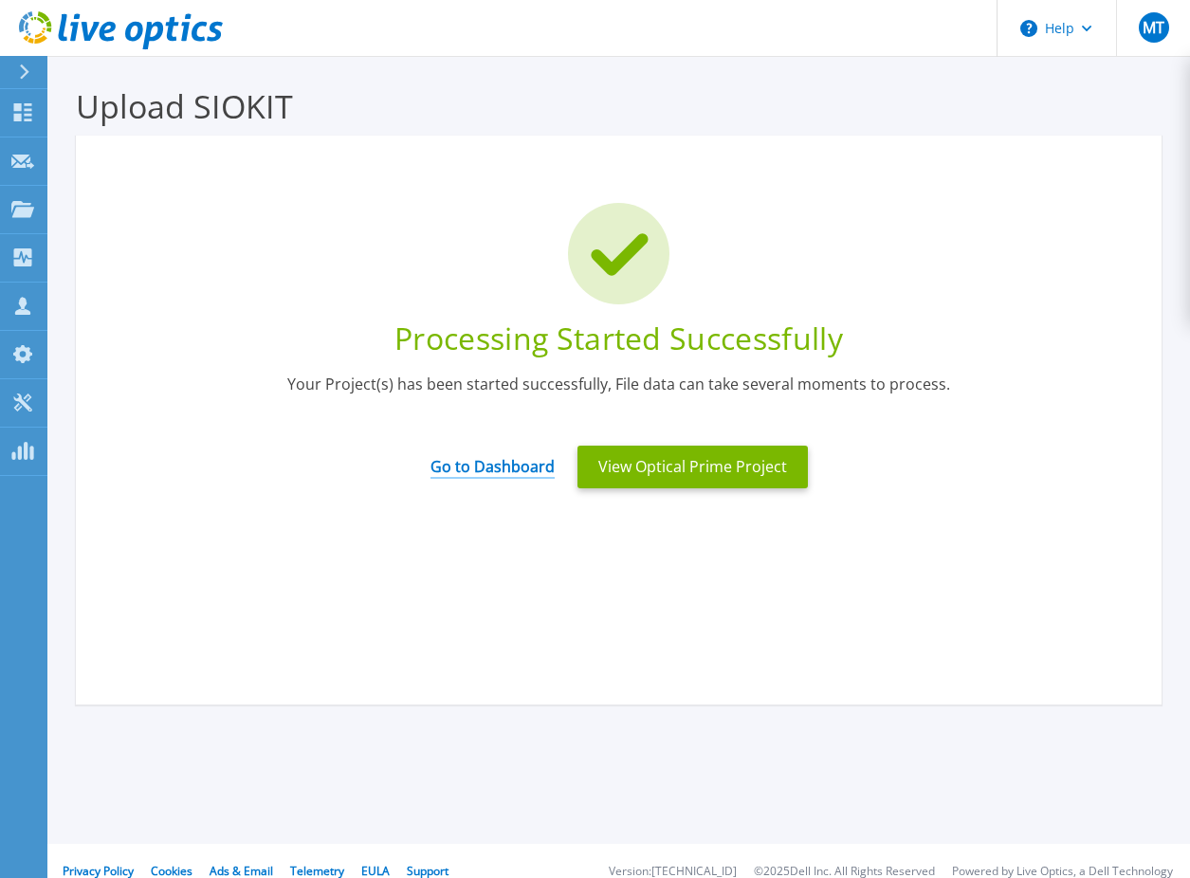
click at [464, 467] on link "Go to Dashboard" at bounding box center [493, 460] width 124 height 37
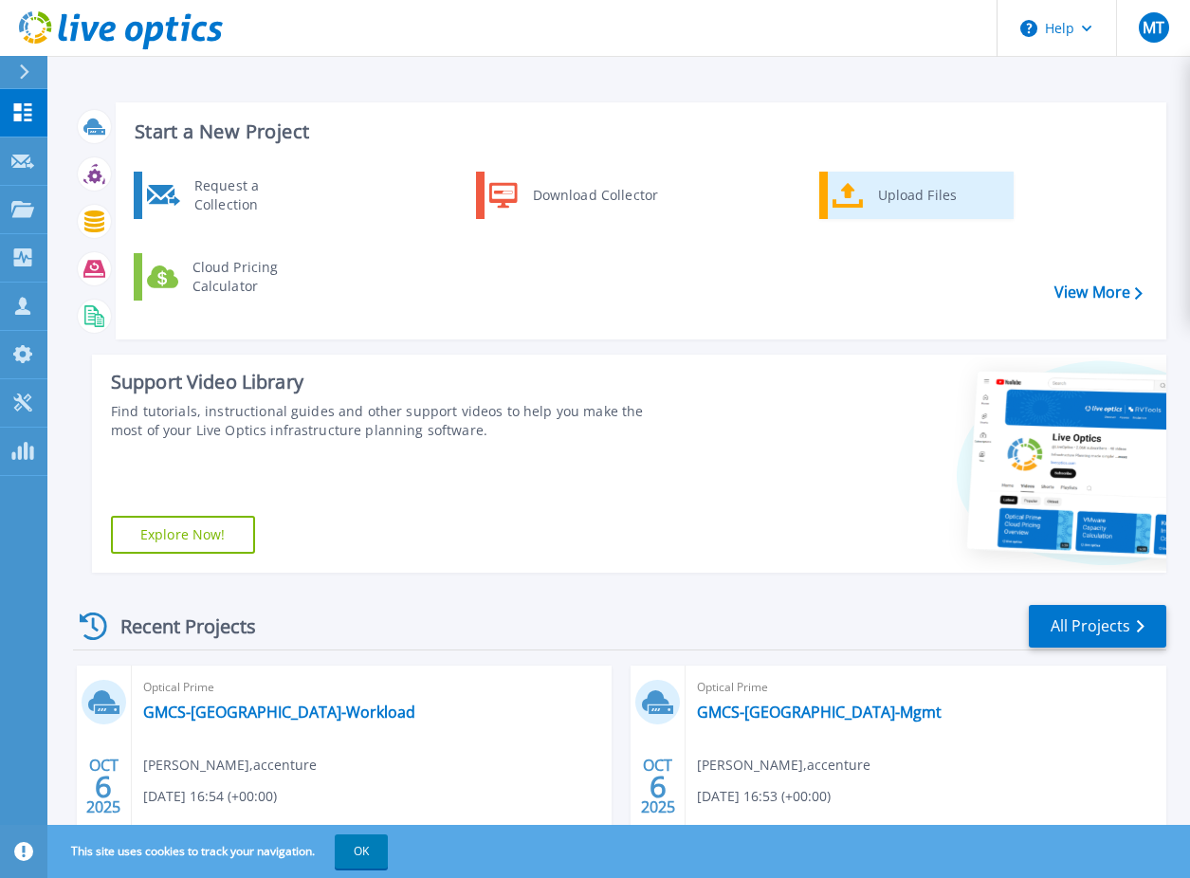
click at [890, 197] on div "Upload Files" at bounding box center [939, 195] width 140 height 38
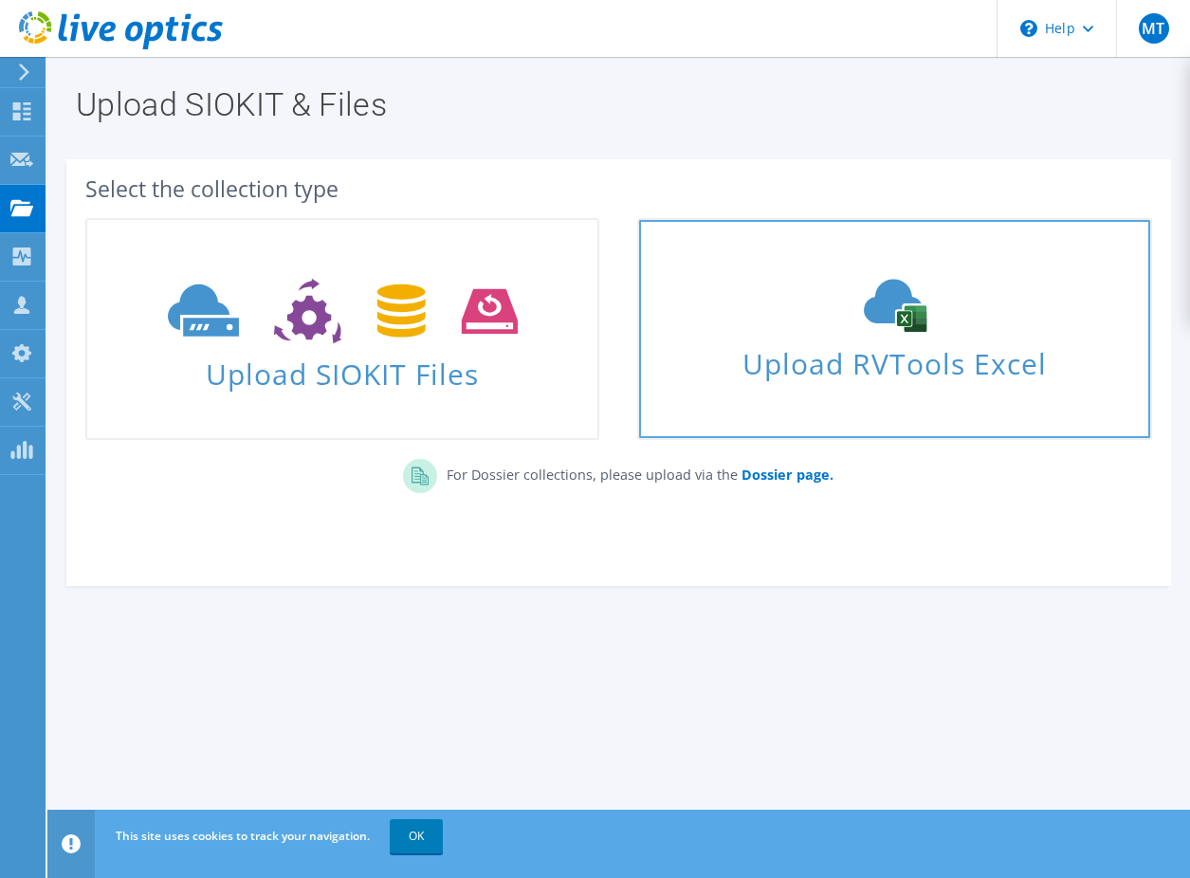
click at [857, 349] on span "Upload RVTools Excel" at bounding box center [894, 359] width 510 height 41
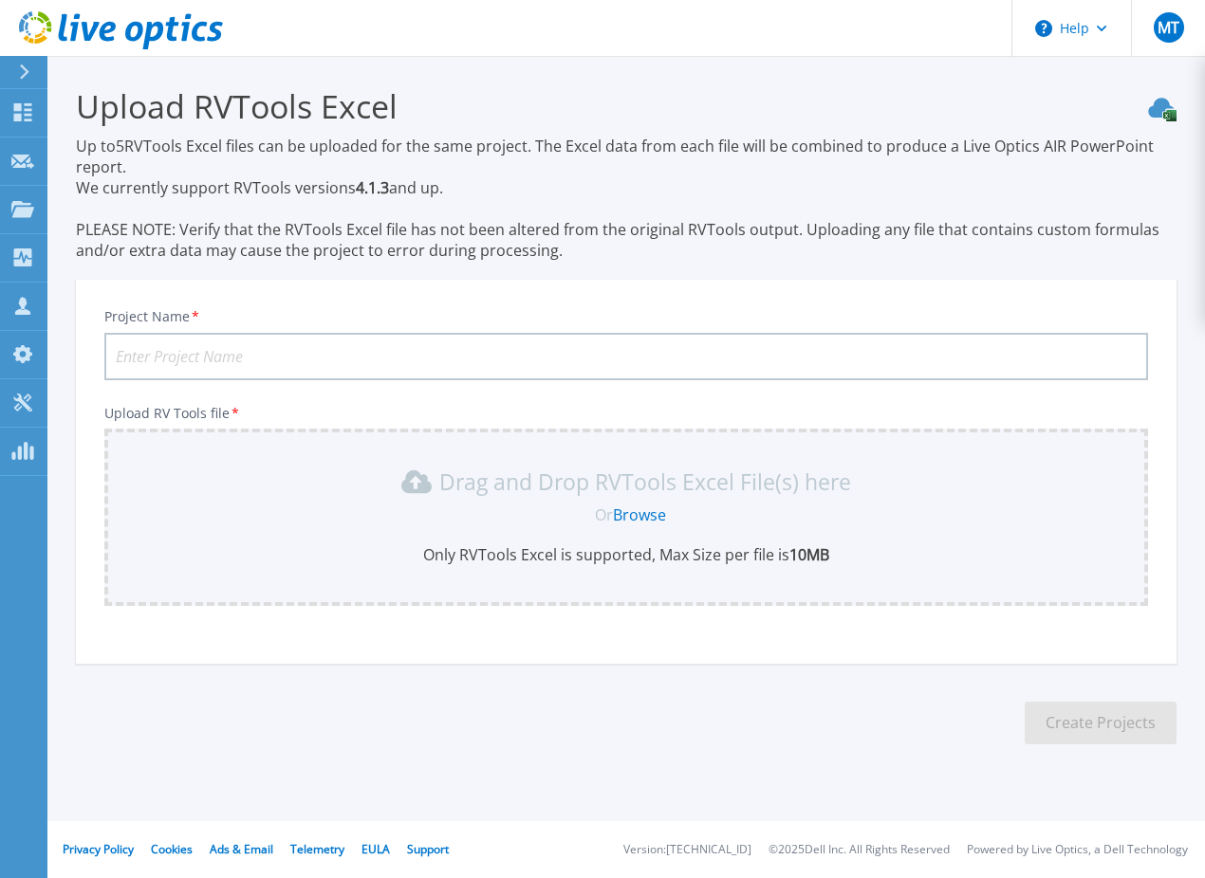
click at [296, 358] on input "Project Name *" at bounding box center [625, 356] width 1043 height 47
paste input "GMCS-Ash-Mgmt"
type input "GMCS-Ash-Mgmt"
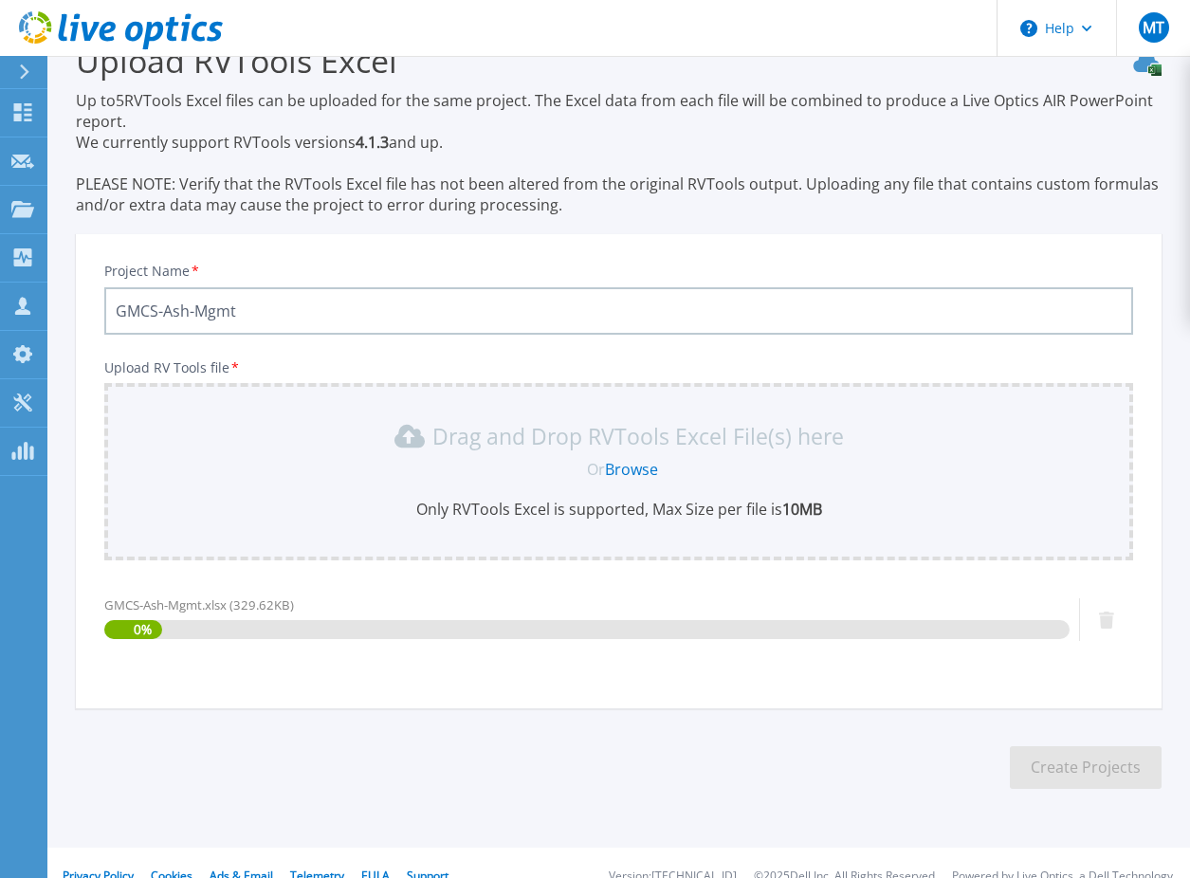
scroll to position [72, 0]
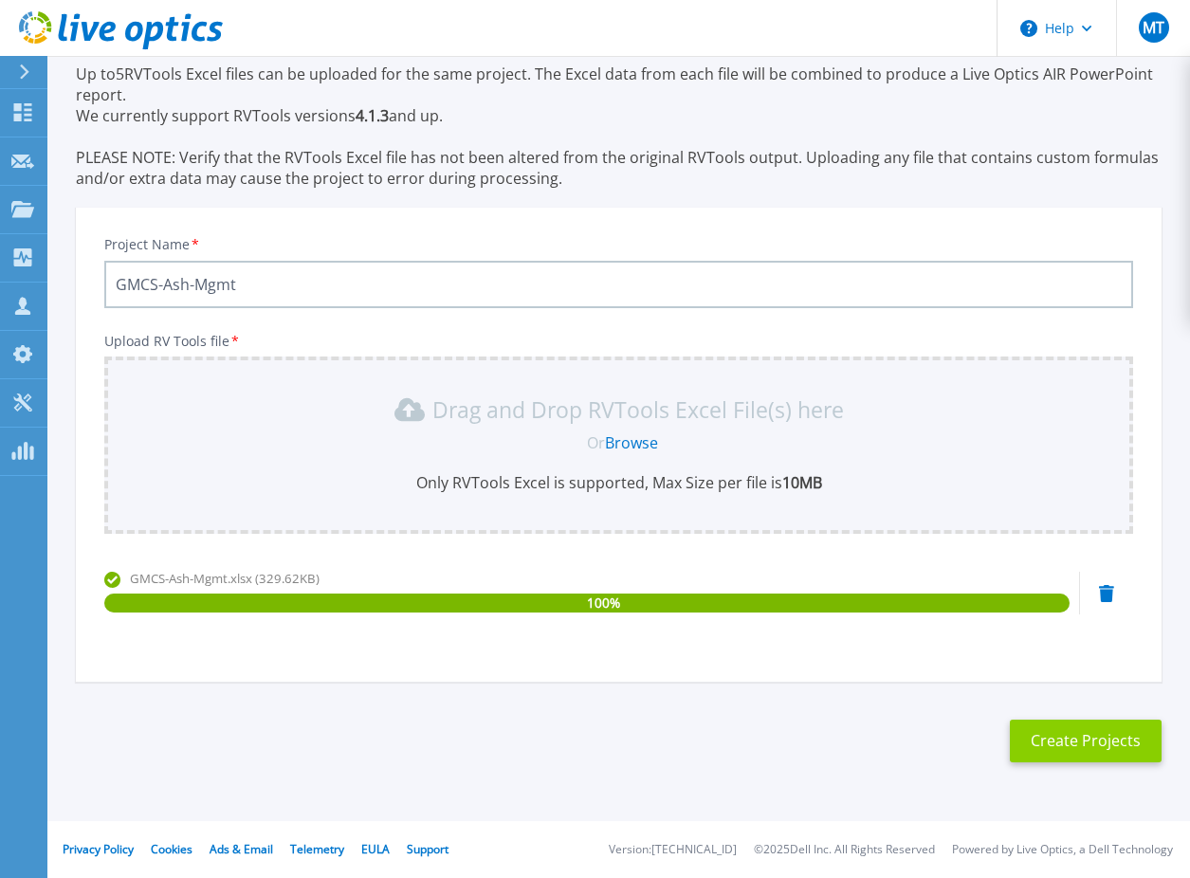
click at [1064, 740] on button "Create Projects" at bounding box center [1086, 741] width 152 height 43
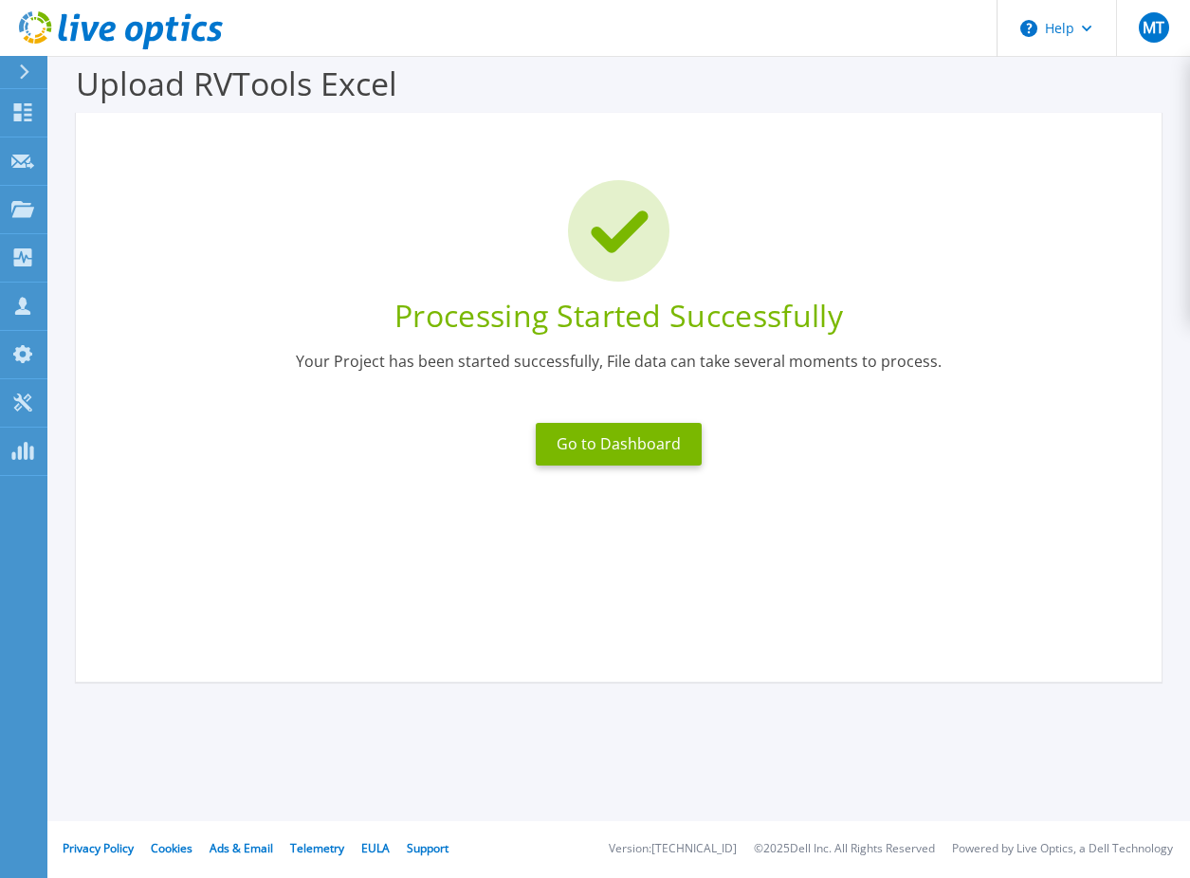
scroll to position [23, 0]
click at [645, 451] on button "Go to Dashboard" at bounding box center [619, 444] width 166 height 43
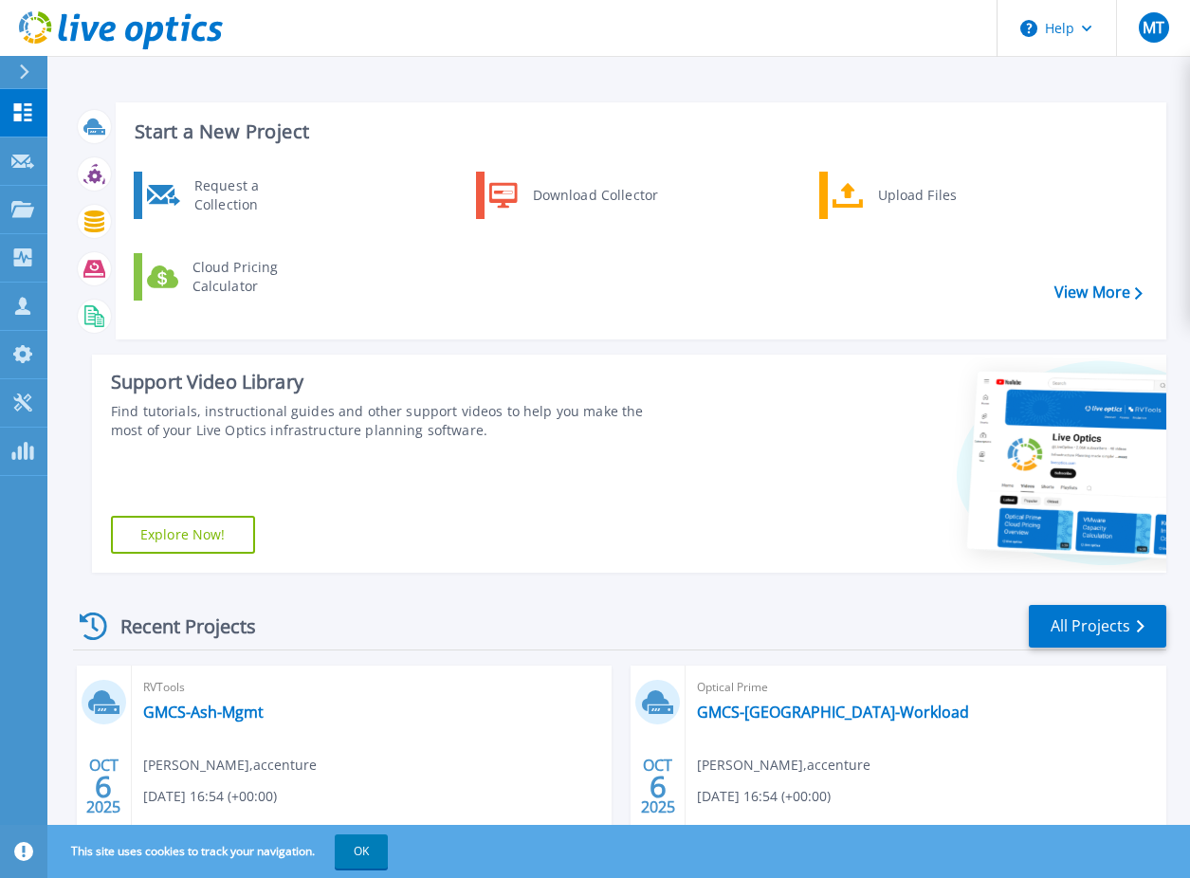
drag, startPoint x: 903, startPoint y: 201, endPoint x: 1029, endPoint y: 226, distance: 128.5
click at [903, 201] on div "Upload Files" at bounding box center [939, 195] width 140 height 38
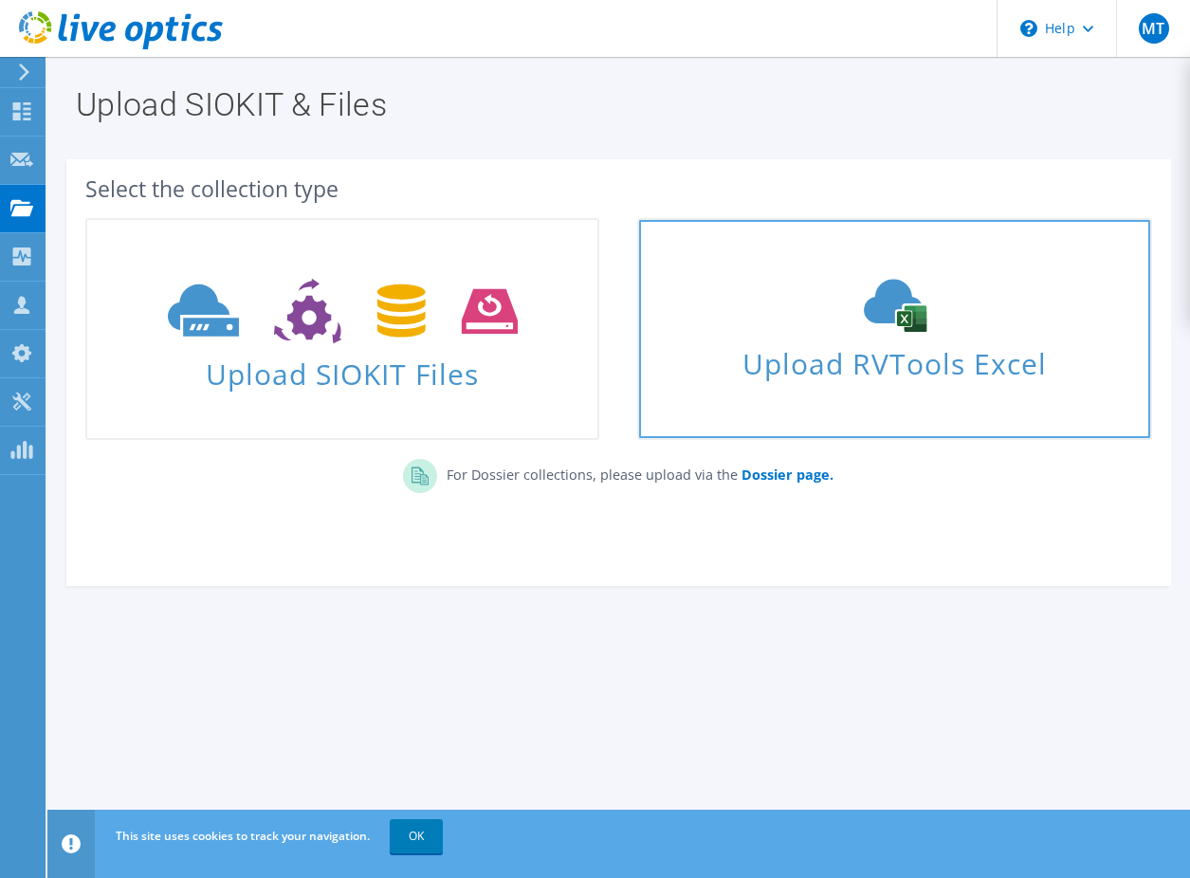
click at [809, 323] on icon at bounding box center [895, 305] width 285 height 53
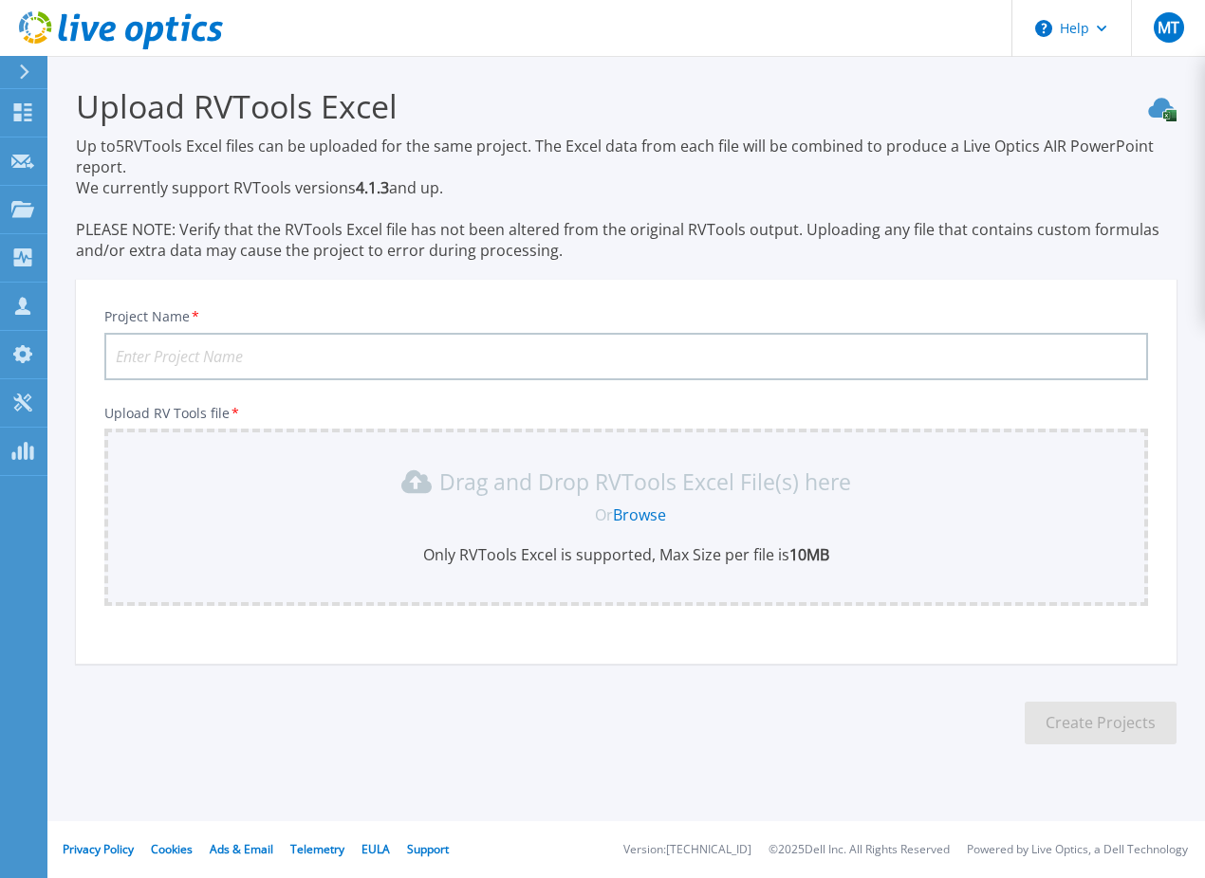
drag, startPoint x: 330, startPoint y: 358, endPoint x: 337, endPoint y: 349, distance: 10.8
click at [330, 356] on input "Project Name *" at bounding box center [625, 356] width 1043 height 47
paste input "GMCS-Ash-Workload"
type input "GMCS-Ash-Workload"
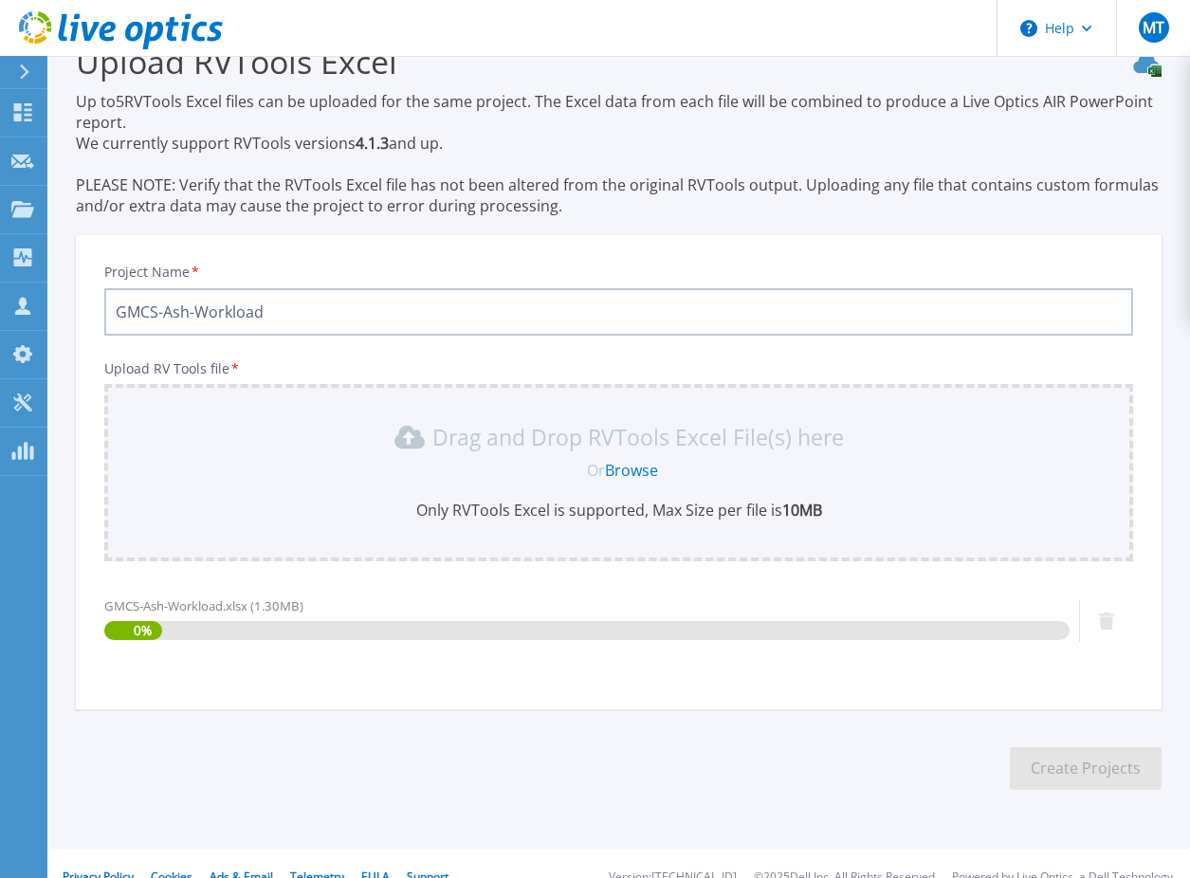
scroll to position [72, 0]
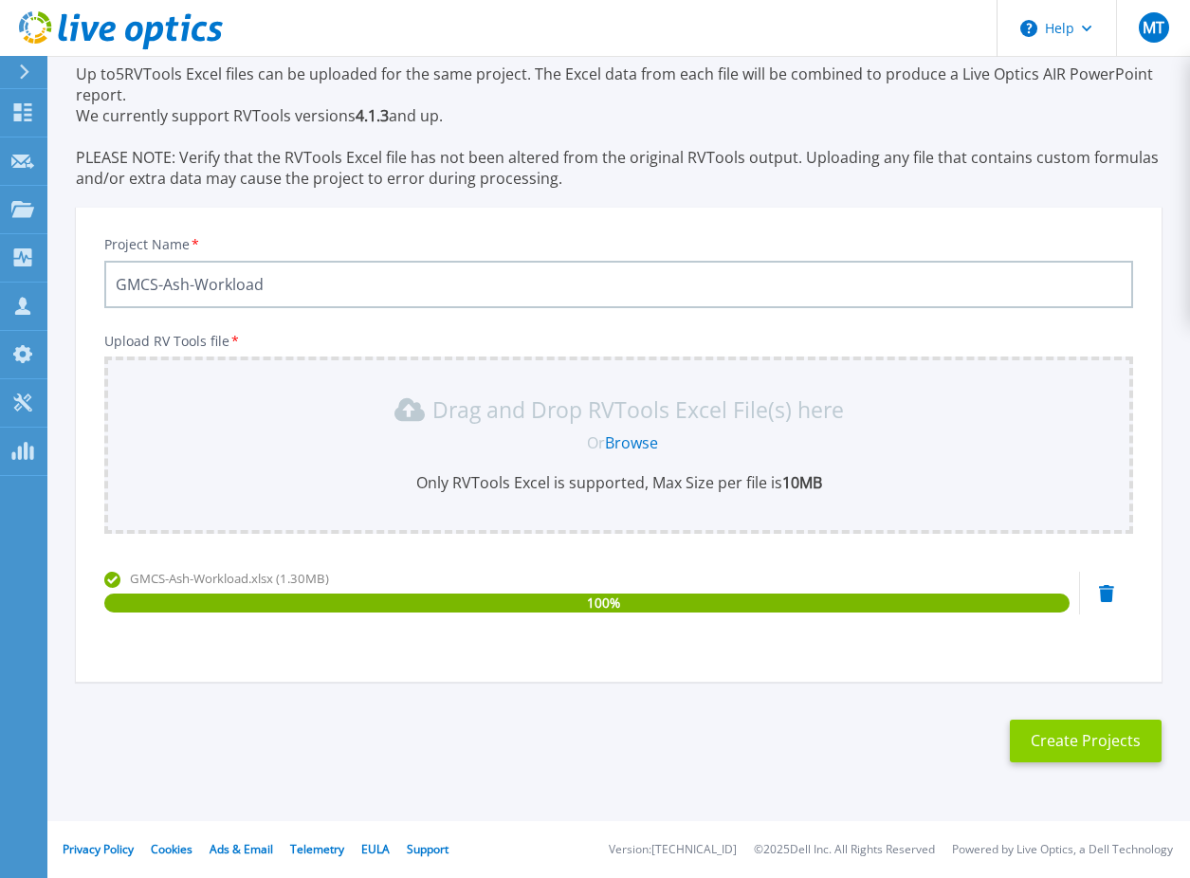
click at [1073, 734] on button "Create Projects" at bounding box center [1086, 741] width 152 height 43
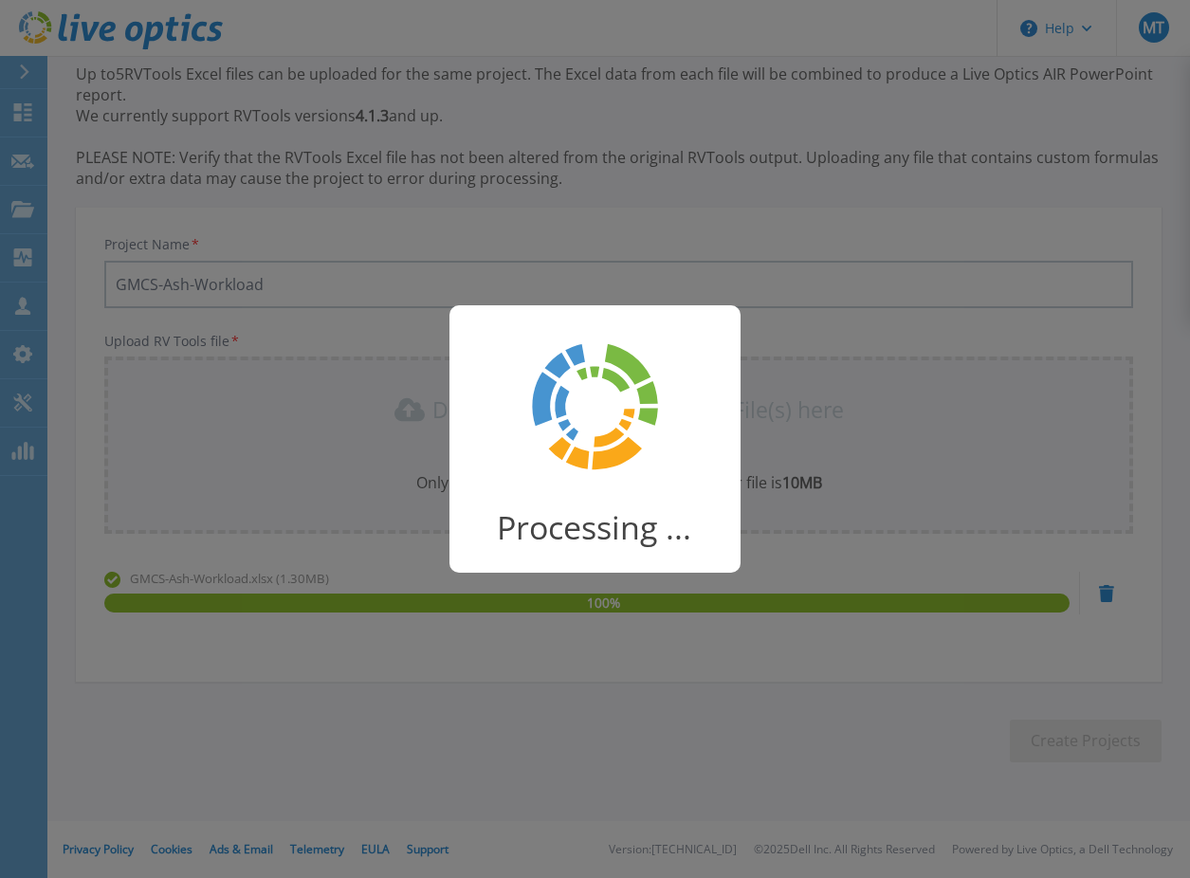
scroll to position [23, 0]
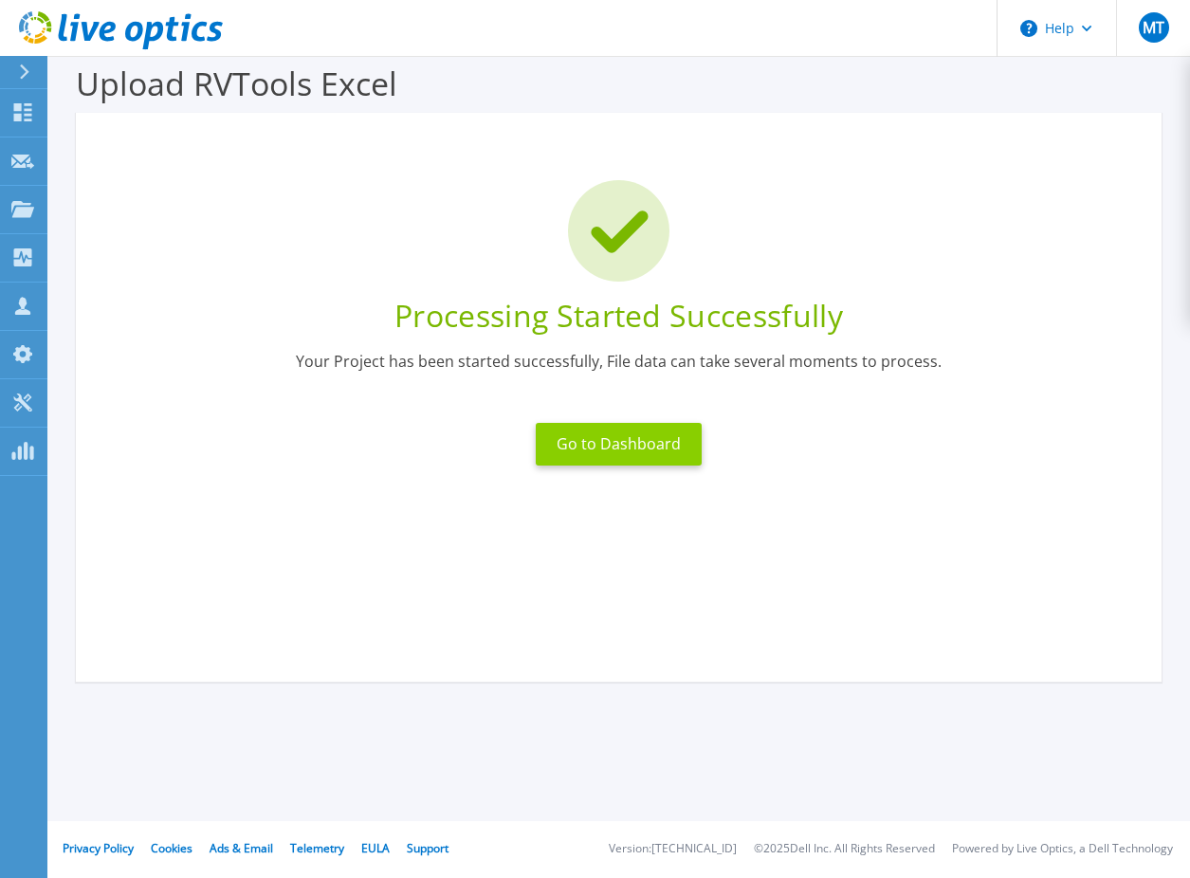
click at [642, 447] on button "Go to Dashboard" at bounding box center [619, 444] width 166 height 43
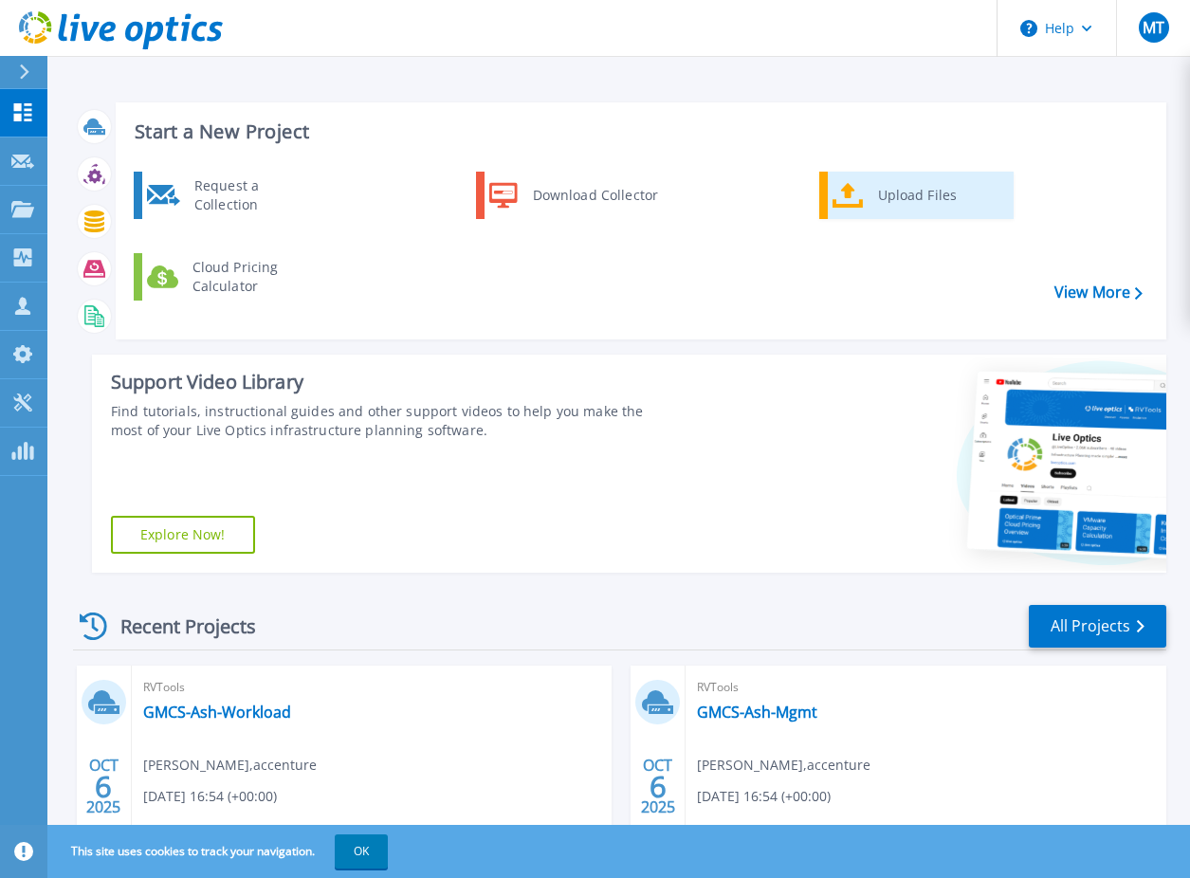
click at [909, 201] on div "Upload Files" at bounding box center [939, 195] width 140 height 38
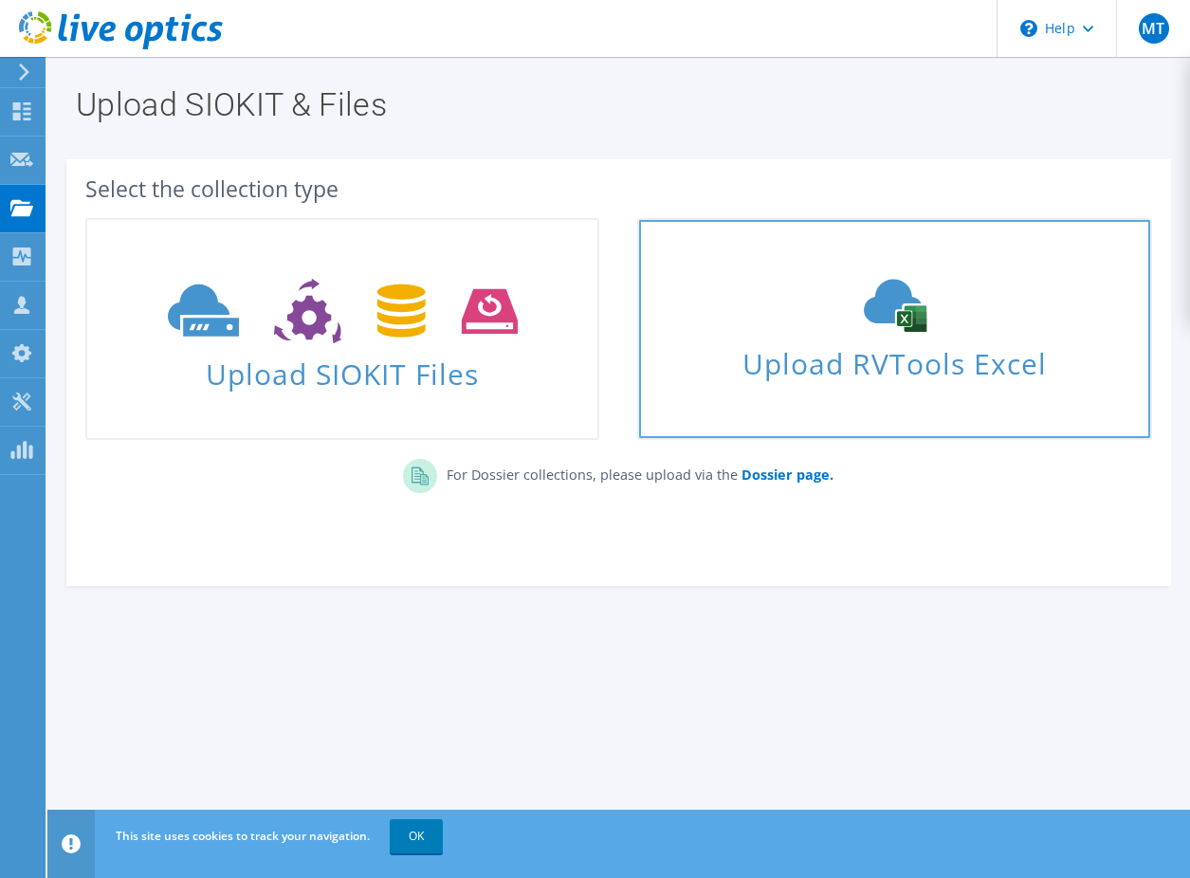
click at [775, 324] on icon at bounding box center [895, 305] width 285 height 53
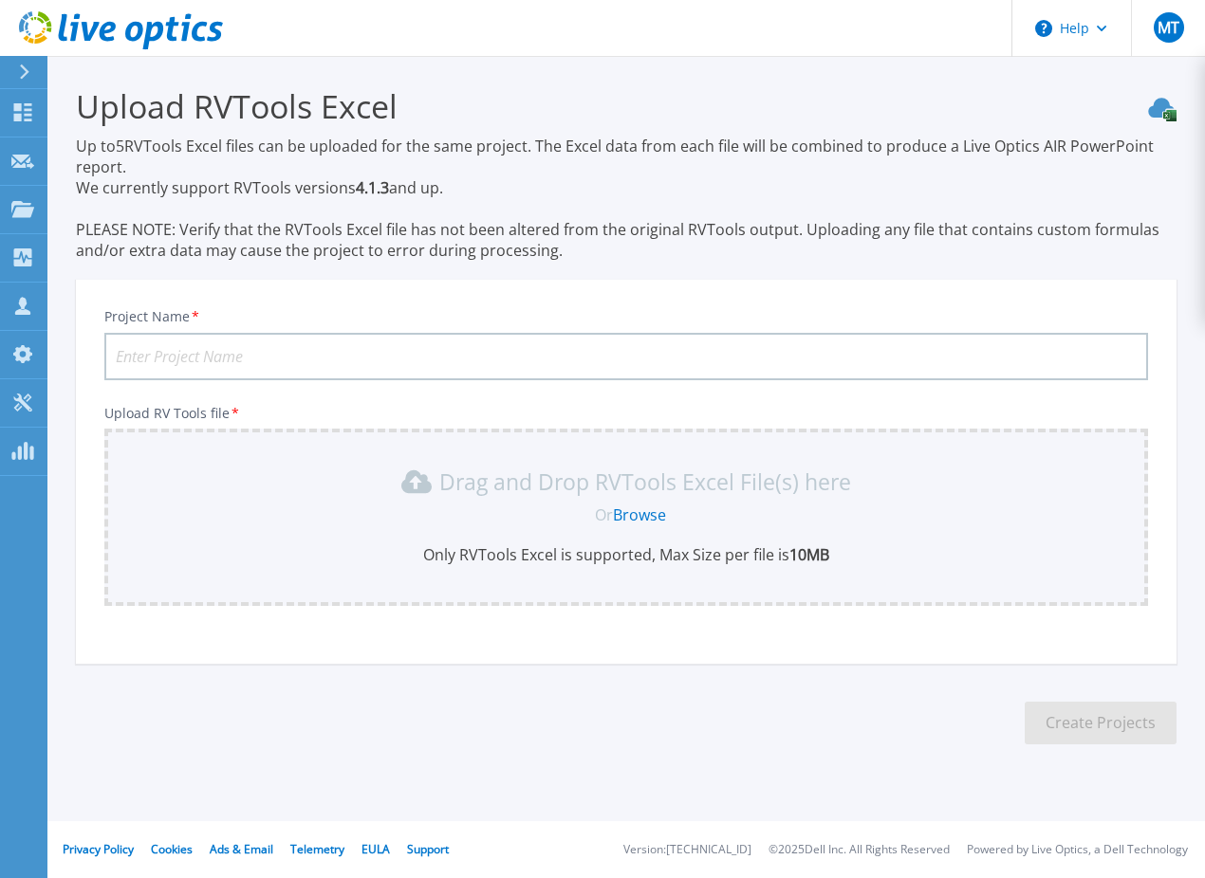
click at [389, 359] on input "Project Name *" at bounding box center [625, 356] width 1043 height 47
paste input "GMCS-Frankfurt-Mgmt"
type input "GMCS-Frankfurt-Mgmt"
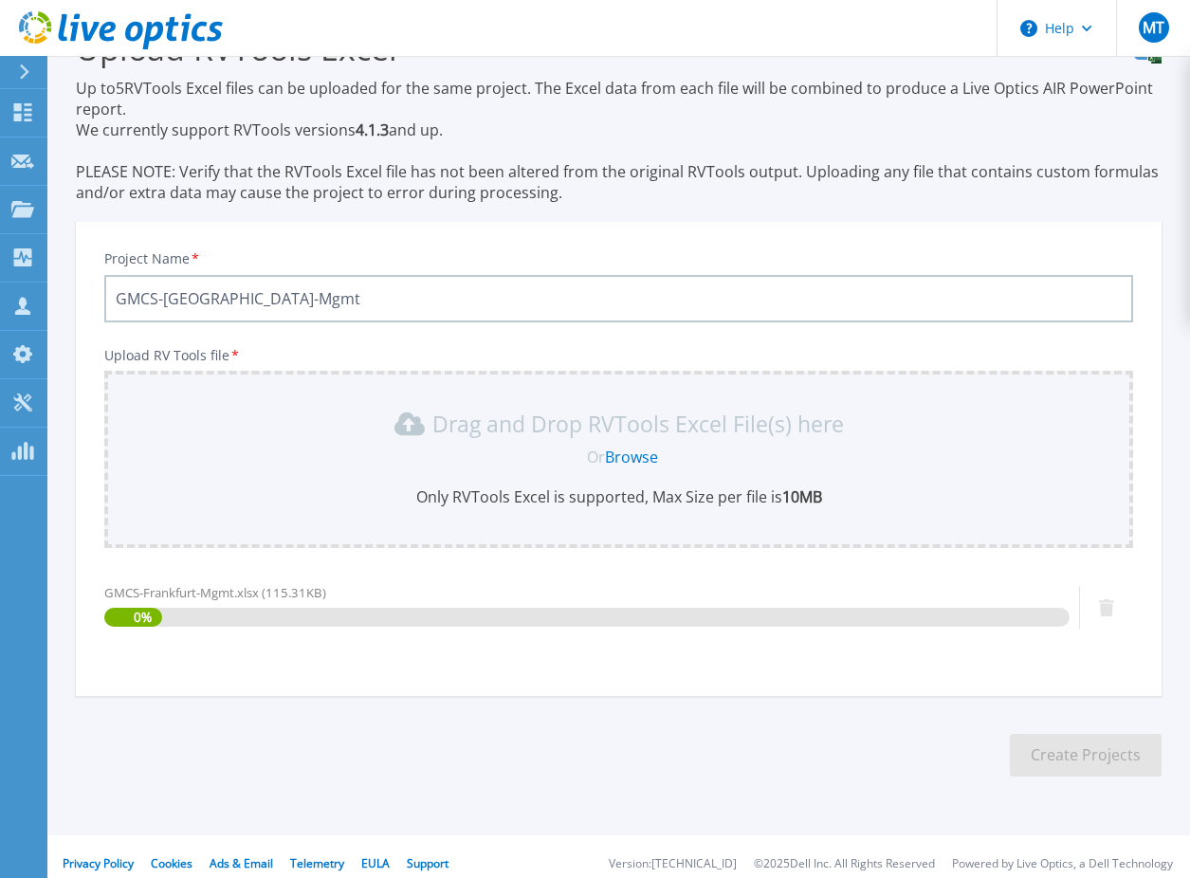
scroll to position [72, 0]
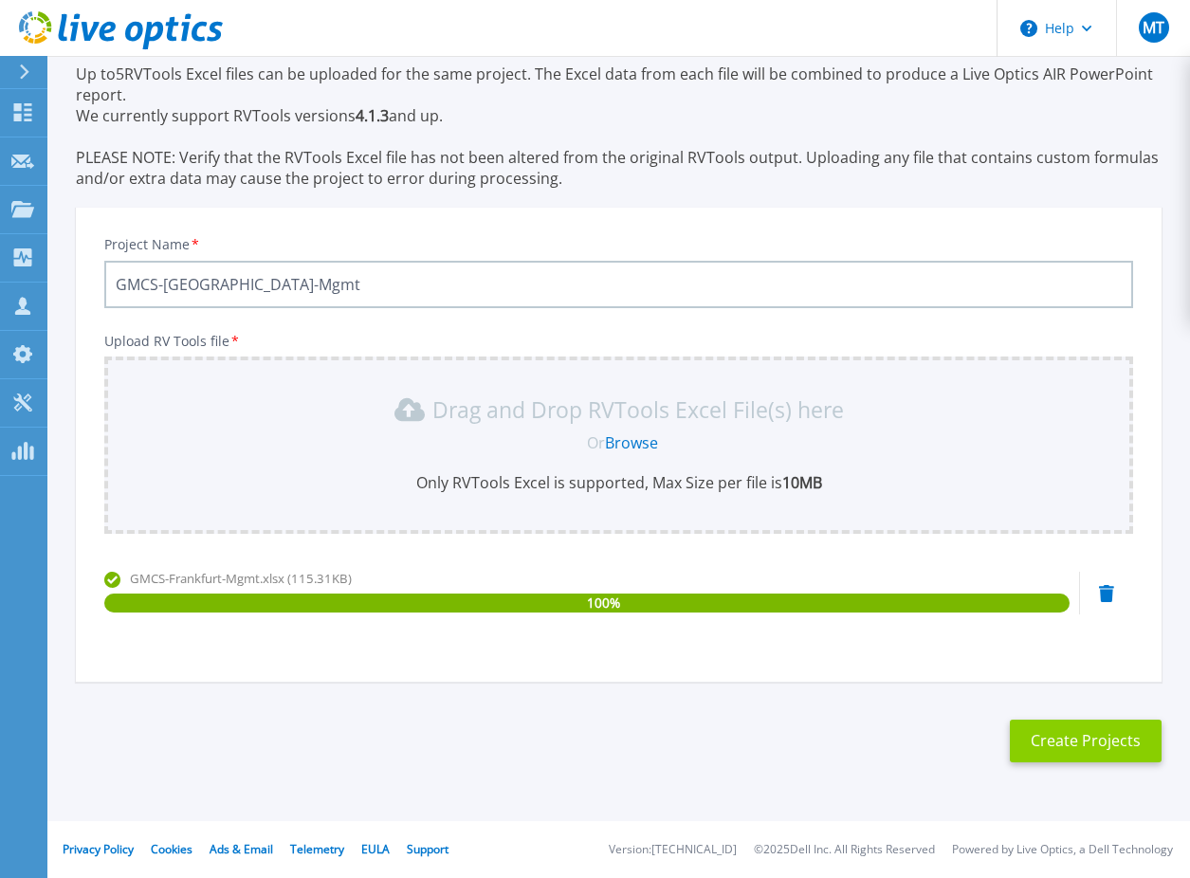
click at [1077, 737] on button "Create Projects" at bounding box center [1086, 741] width 152 height 43
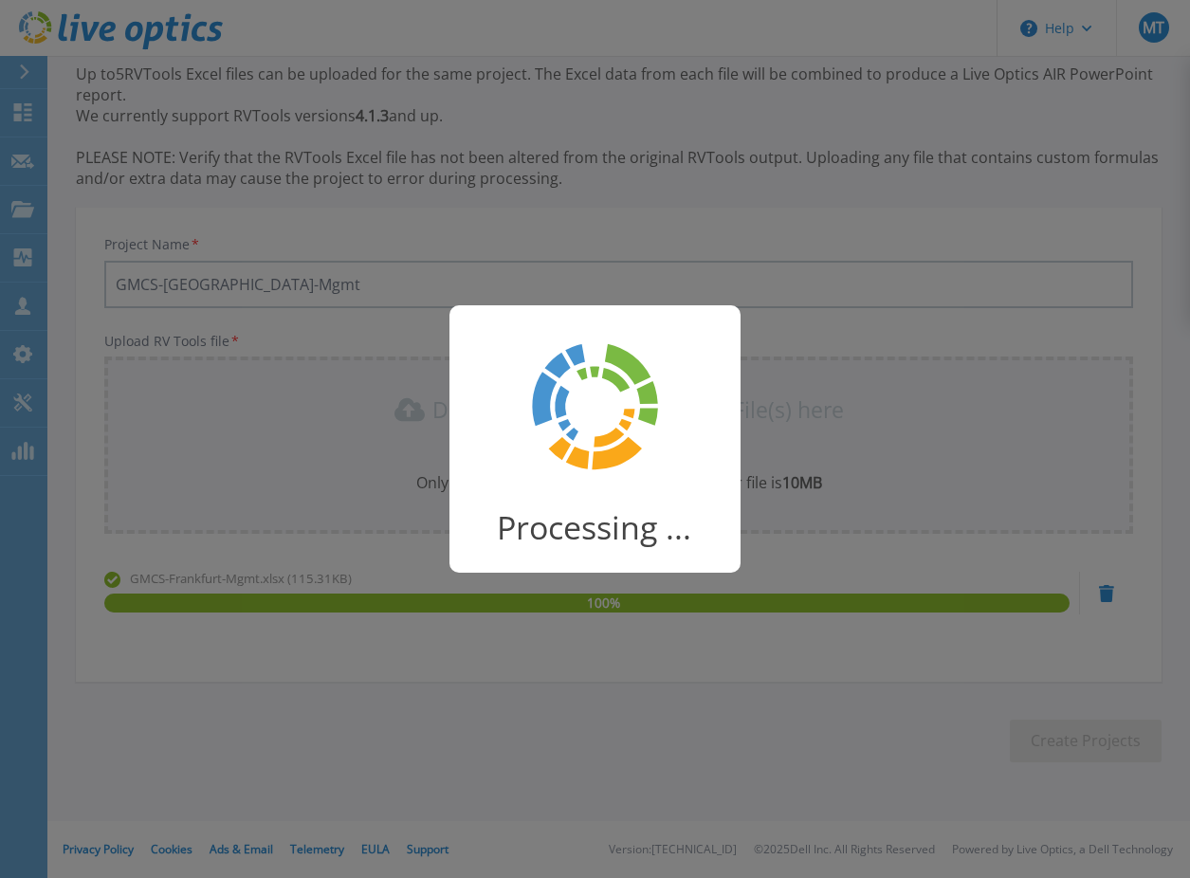
scroll to position [23, 0]
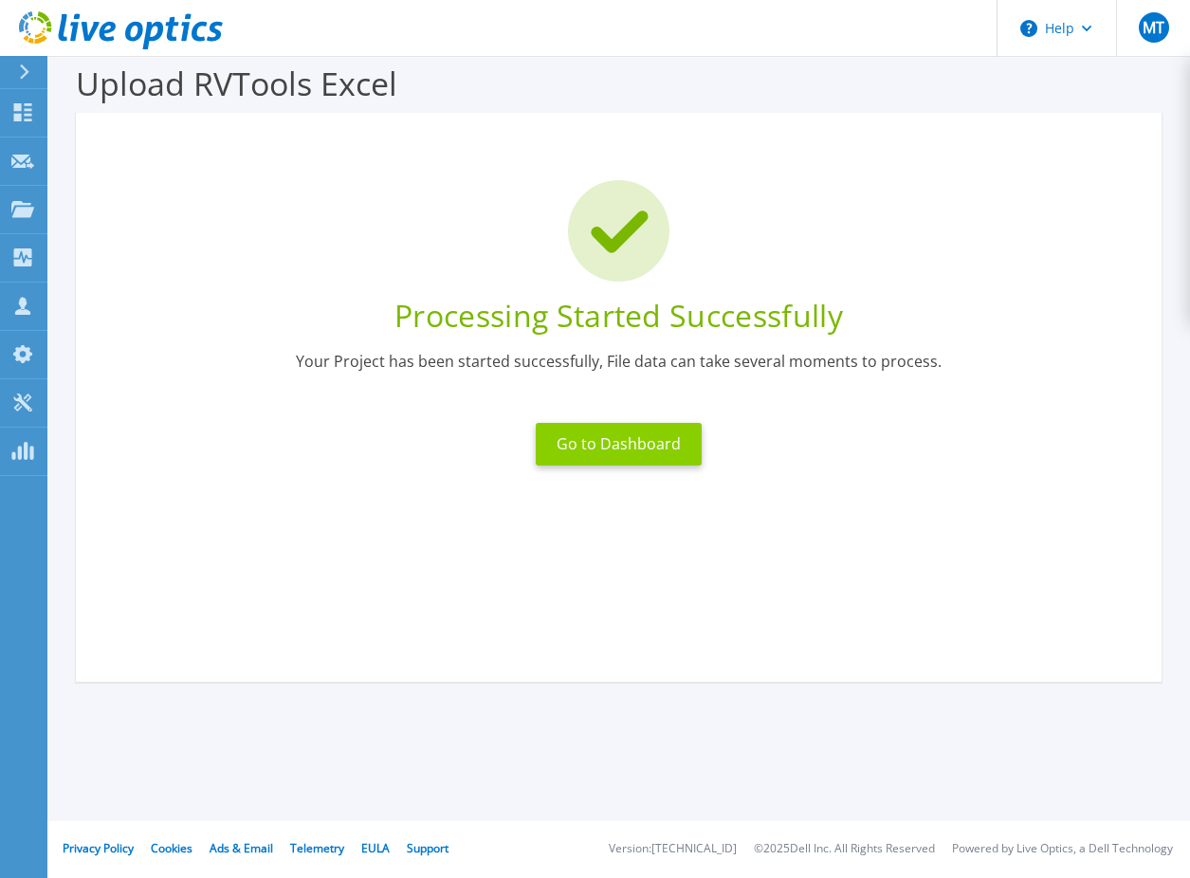
click at [594, 442] on button "Go to Dashboard" at bounding box center [619, 444] width 166 height 43
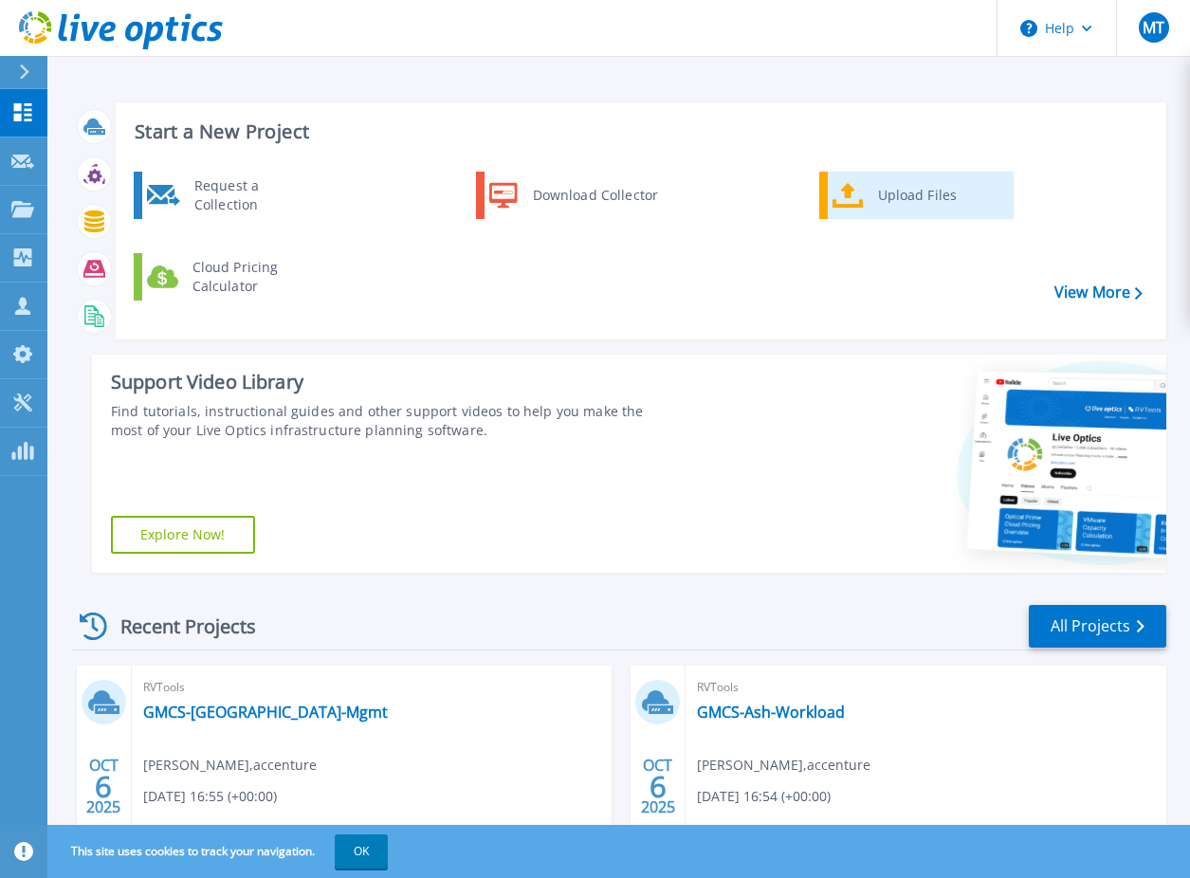
click at [880, 195] on div "Upload Files" at bounding box center [939, 195] width 140 height 38
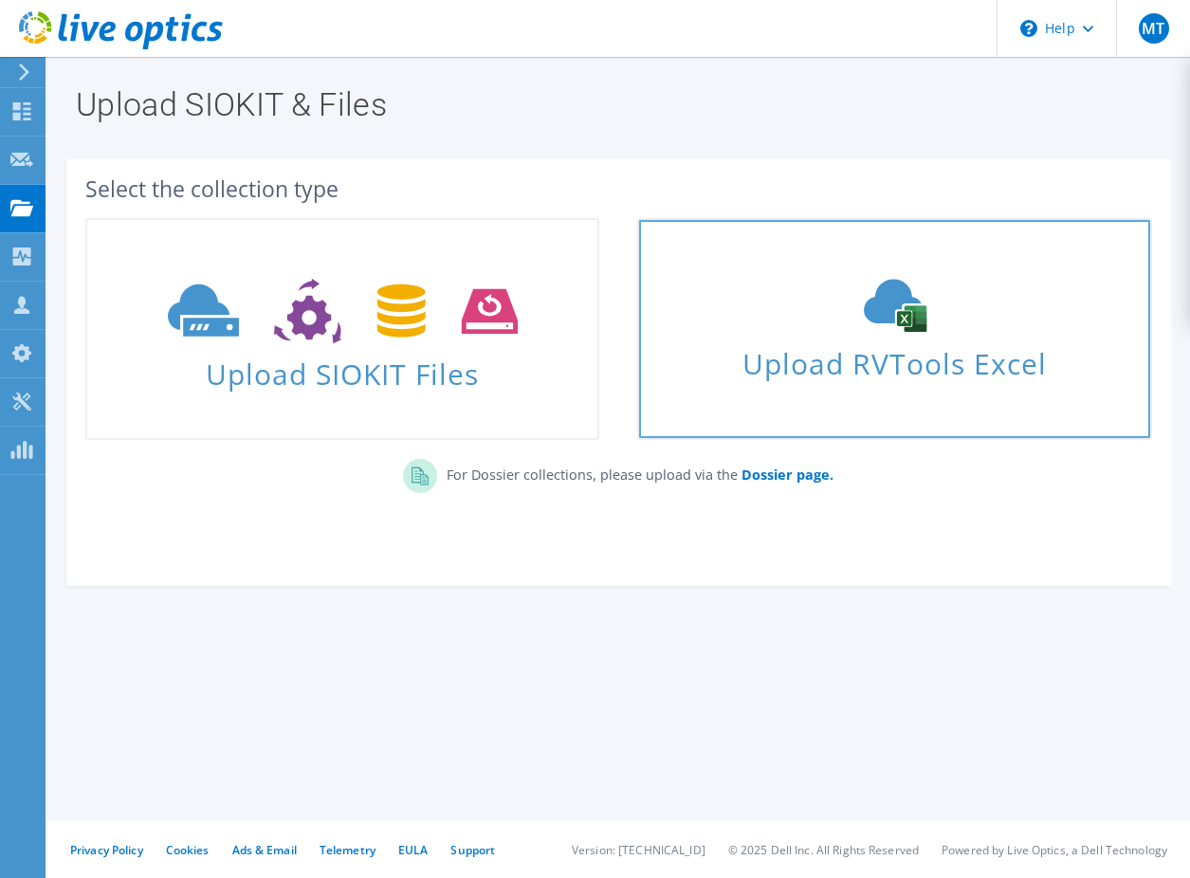
click at [879, 357] on span "Upload RVTools Excel" at bounding box center [894, 359] width 510 height 41
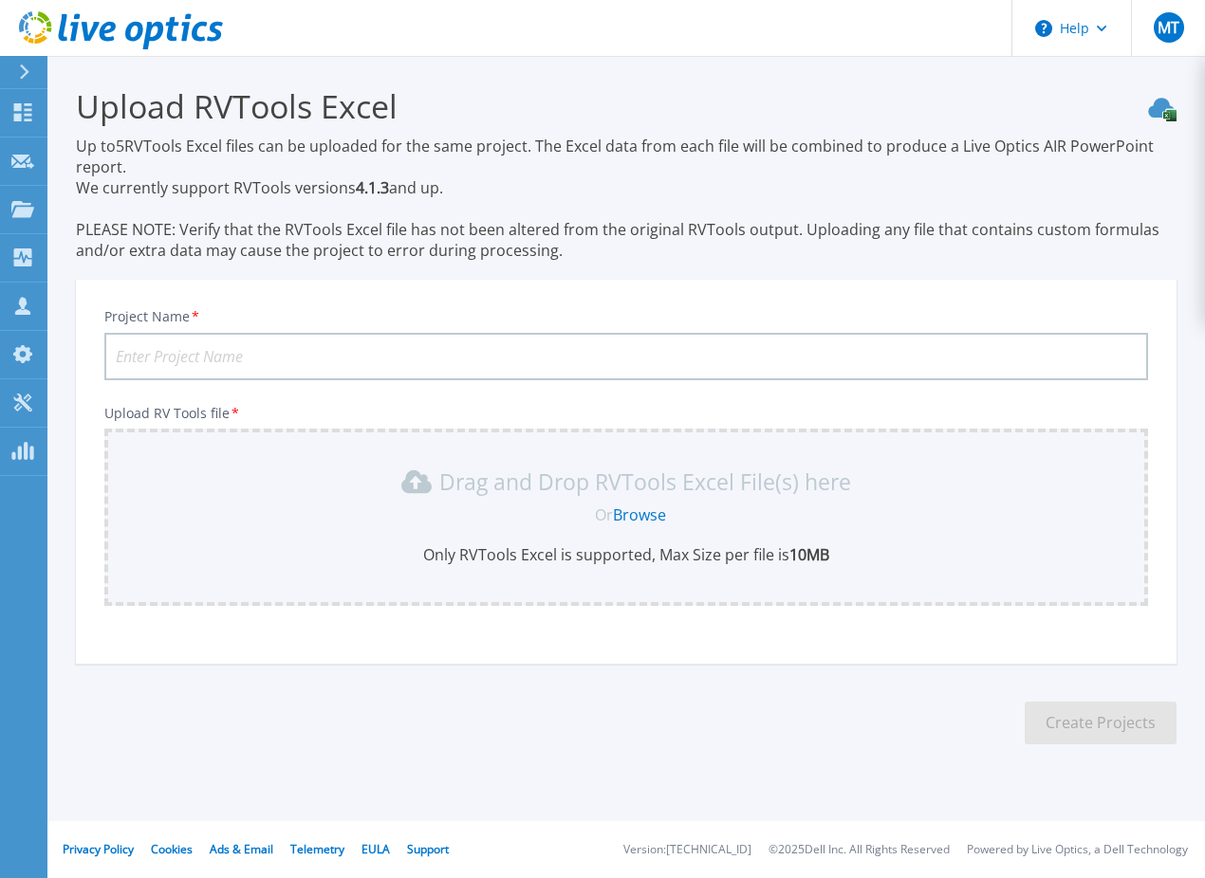
click at [465, 350] on input "Project Name *" at bounding box center [625, 356] width 1043 height 47
paste input "GMCS-[GEOGRAPHIC_DATA]-Workload"
type input "GMCS-[GEOGRAPHIC_DATA]-Workload"
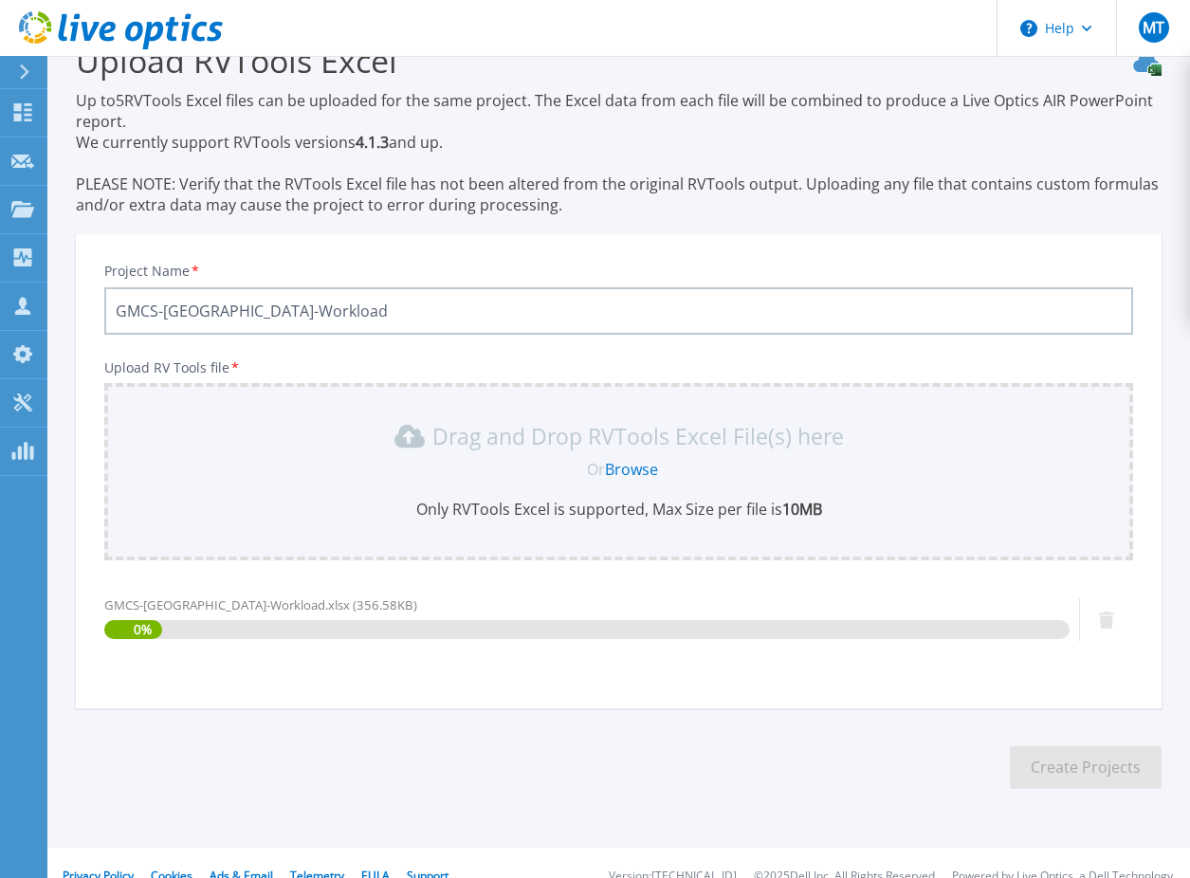
scroll to position [72, 0]
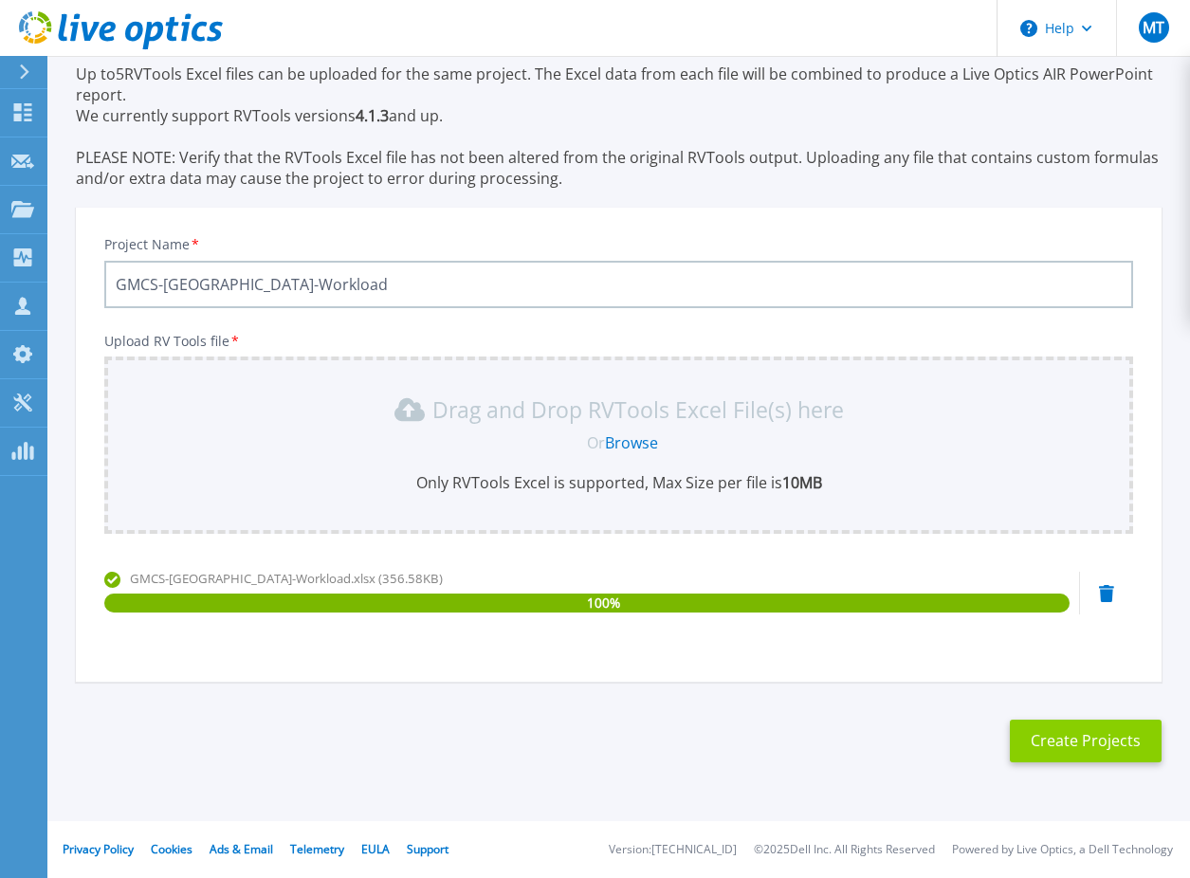
click at [1092, 748] on button "Create Projects" at bounding box center [1086, 741] width 152 height 43
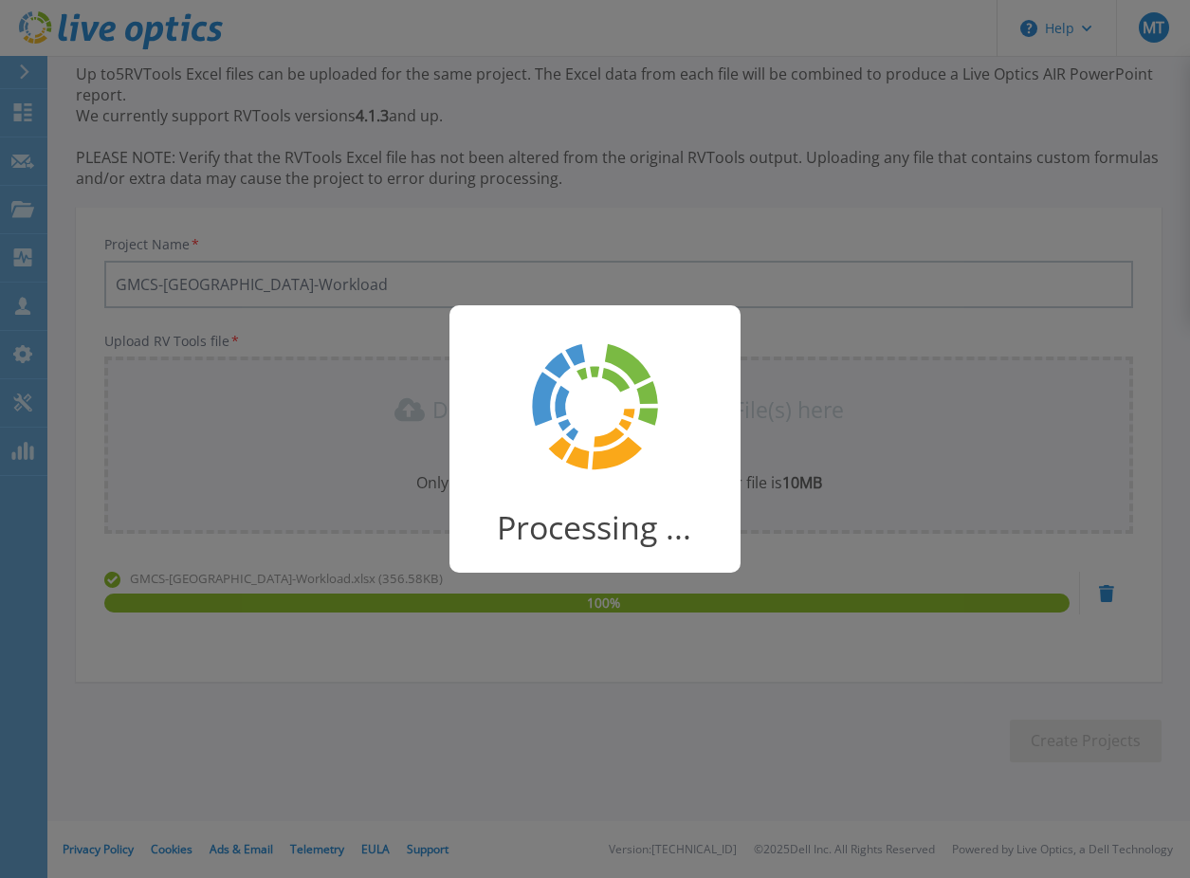
scroll to position [23, 0]
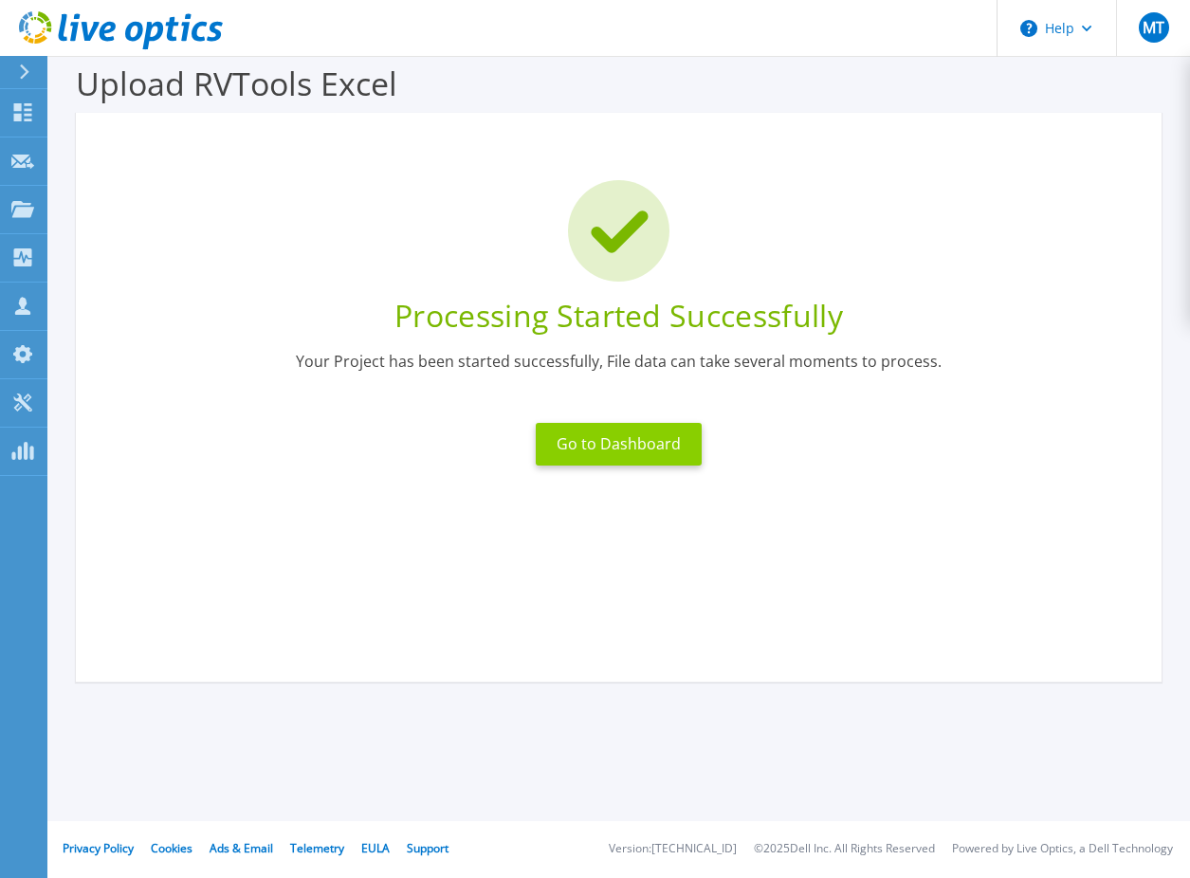
click at [644, 442] on button "Go to Dashboard" at bounding box center [619, 444] width 166 height 43
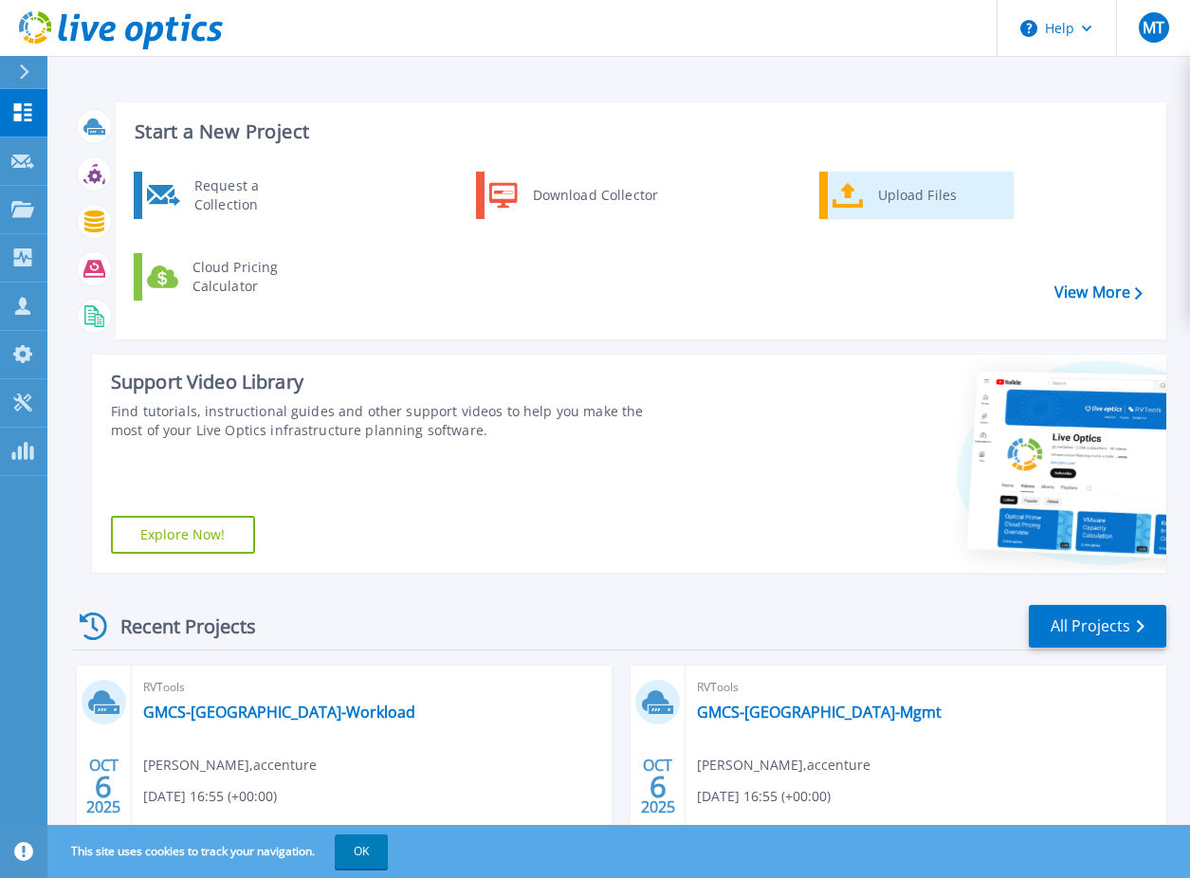
click at [919, 196] on div "Upload Files" at bounding box center [939, 195] width 140 height 38
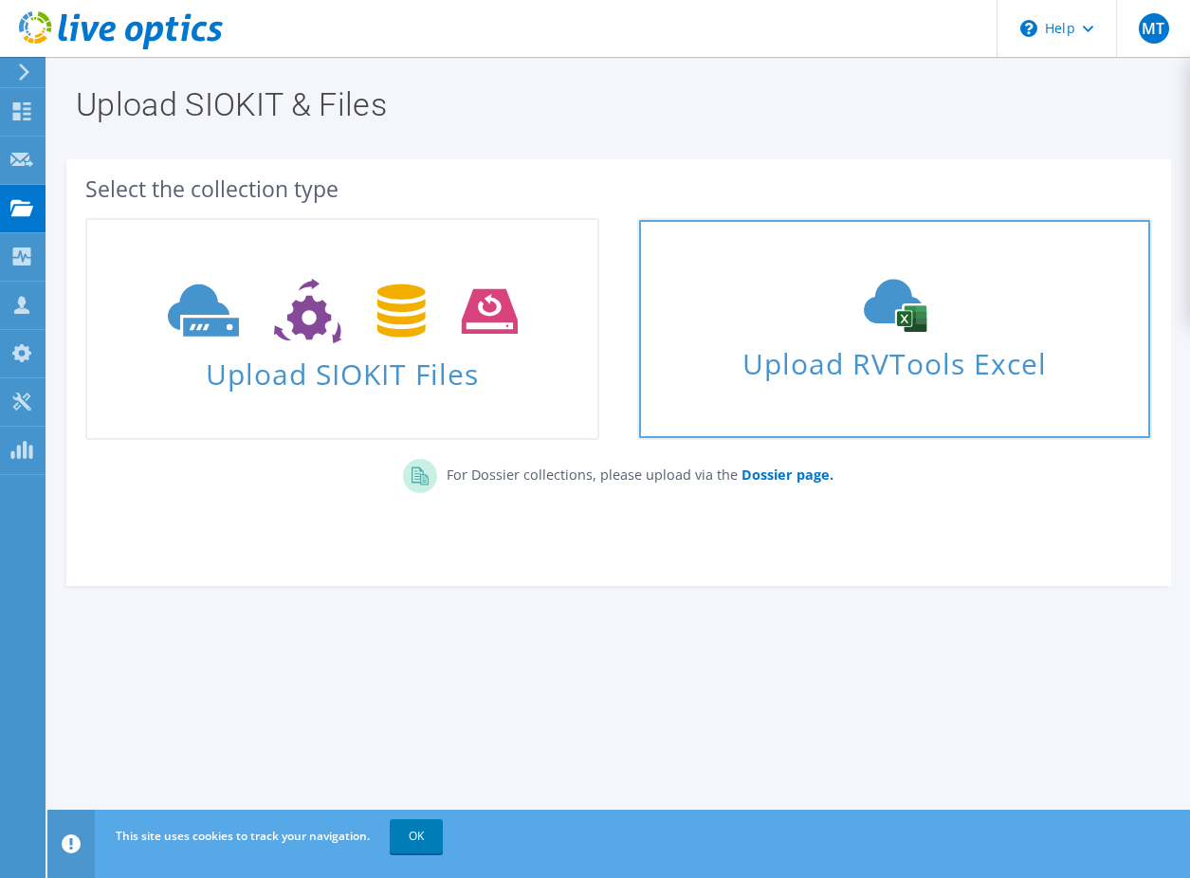
click at [810, 333] on div "Upload RVTools Excel" at bounding box center [894, 329] width 510 height 101
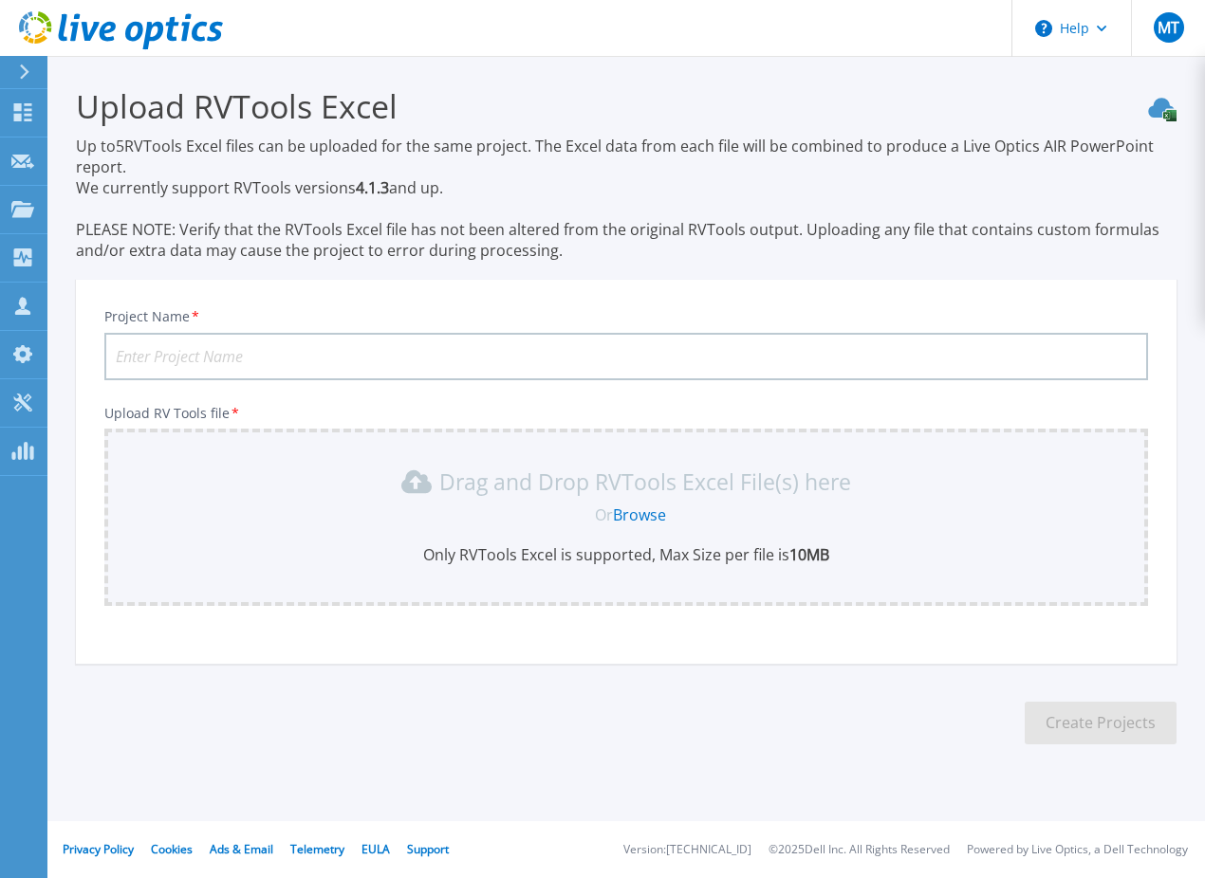
click at [374, 357] on input "Project Name *" at bounding box center [625, 356] width 1043 height 47
paste input "GMCS-[GEOGRAPHIC_DATA]-Mgmt"
type input "GMCS-[GEOGRAPHIC_DATA]-Mgmt"
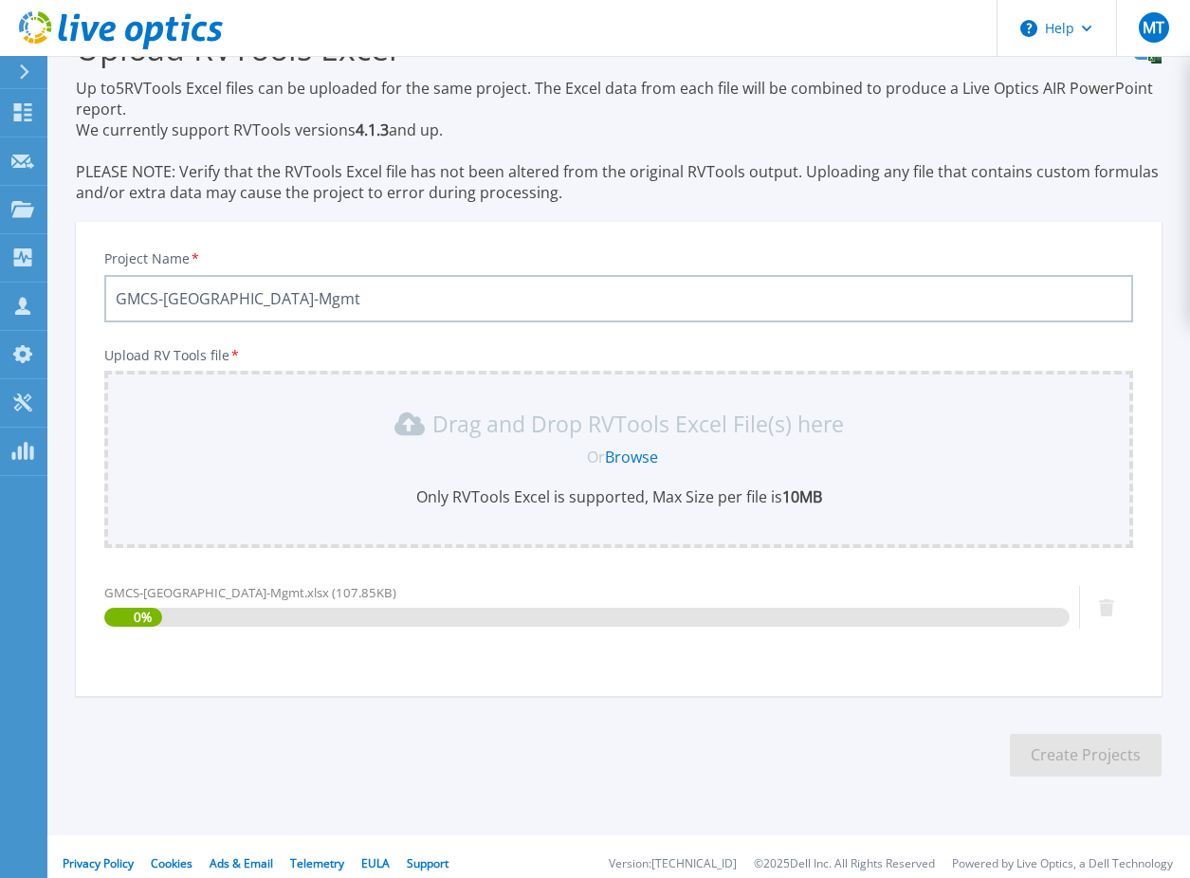
scroll to position [72, 0]
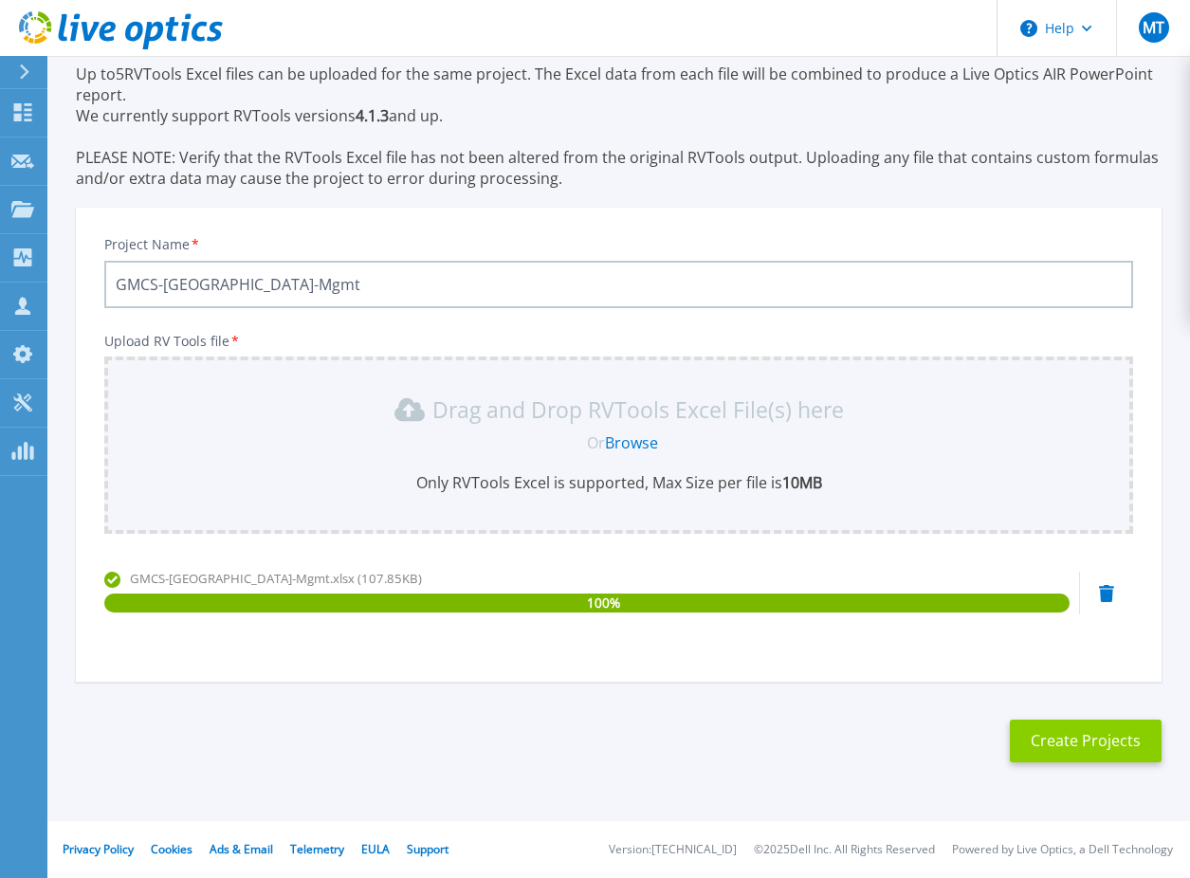
click at [1097, 740] on button "Create Projects" at bounding box center [1086, 741] width 152 height 43
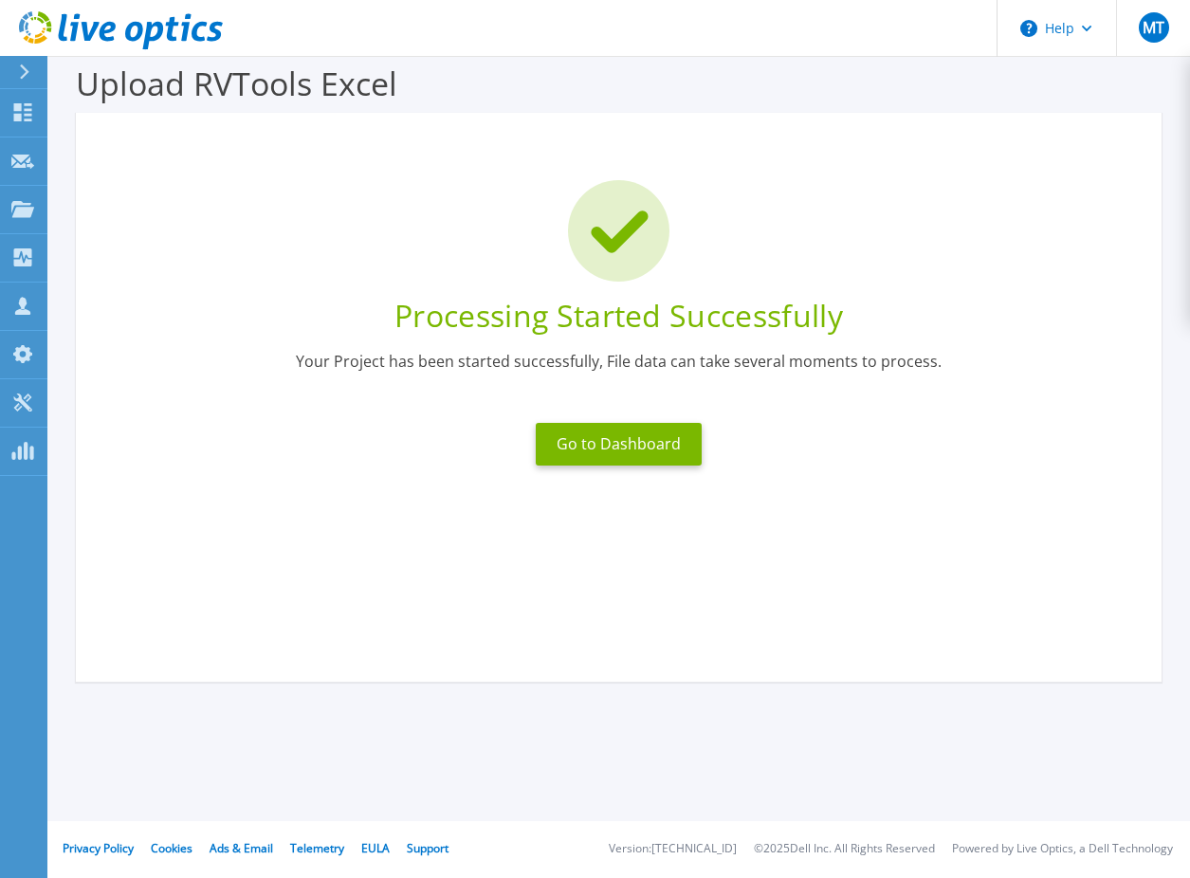
scroll to position [23, 0]
click at [575, 441] on button "Go to Dashboard" at bounding box center [619, 444] width 166 height 43
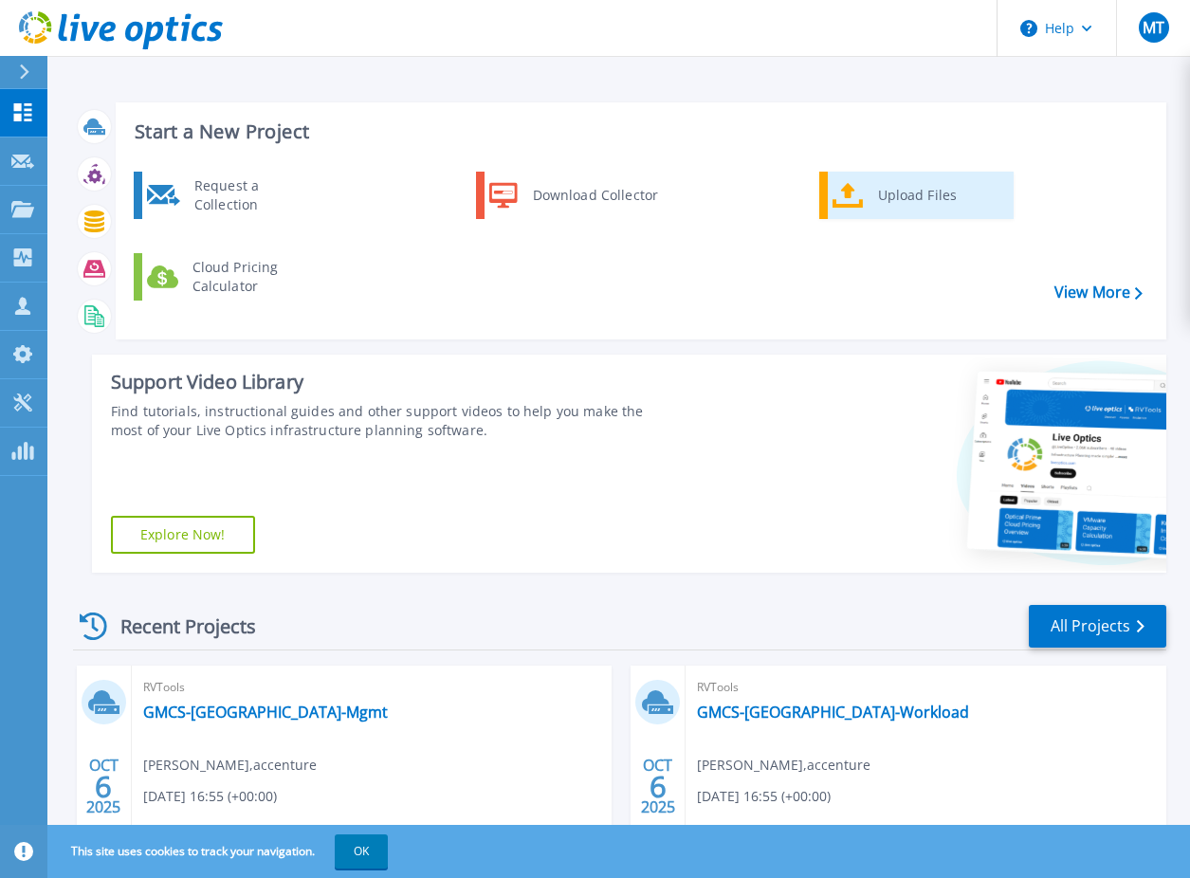
click at [890, 195] on div "Upload Files" at bounding box center [939, 195] width 140 height 38
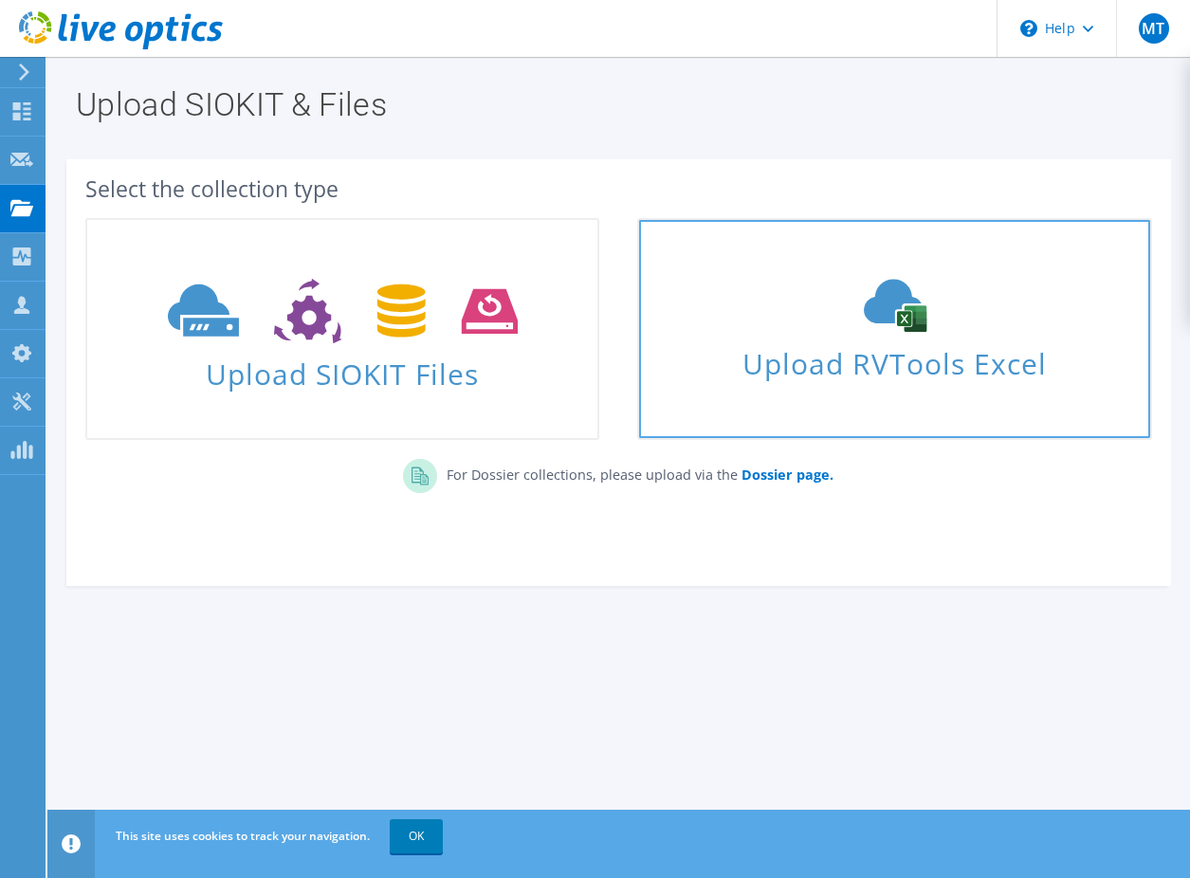
click at [727, 321] on div "Upload RVTools Excel" at bounding box center [894, 329] width 510 height 101
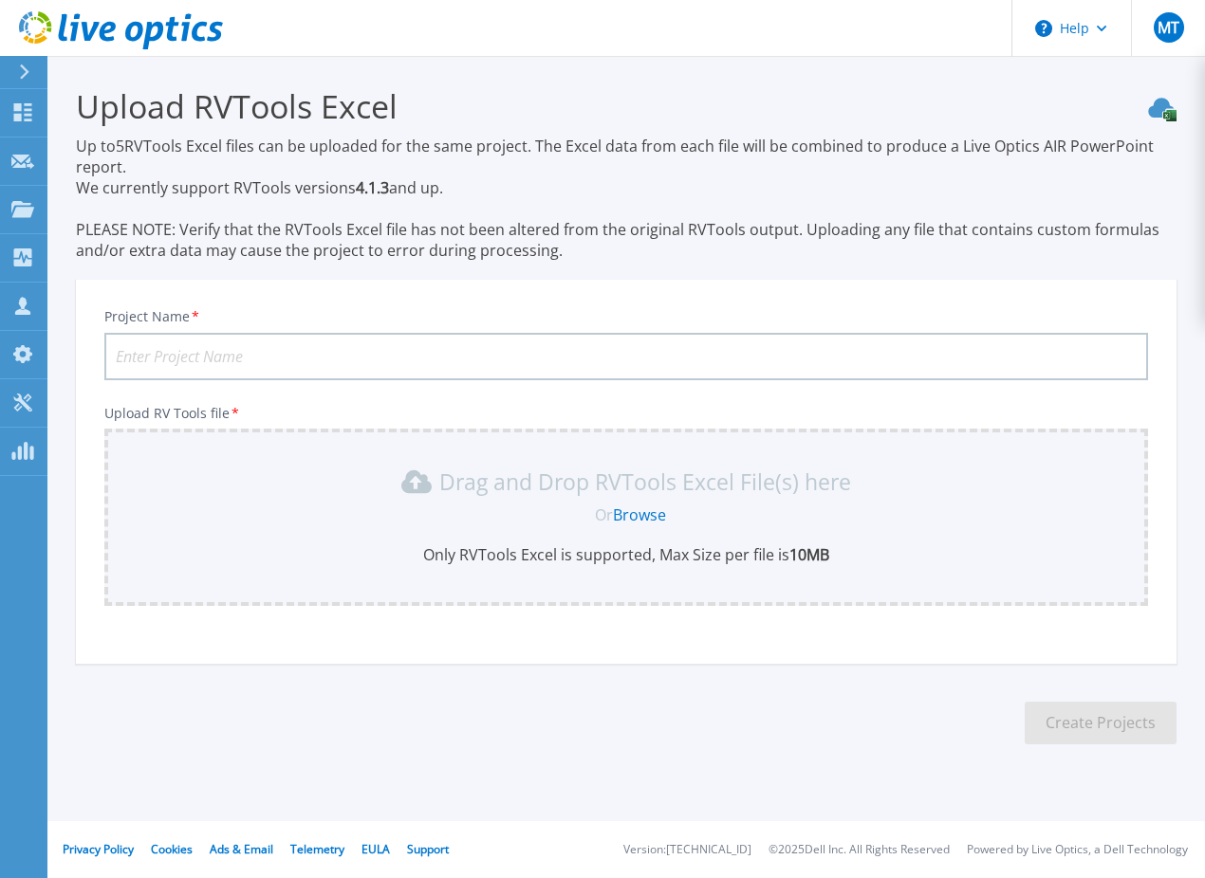
click at [487, 355] on input "Project Name *" at bounding box center [625, 356] width 1043 height 47
paste input "GMCS-Singapore-Workload"
type input "GMCS-Singapore-Workload"
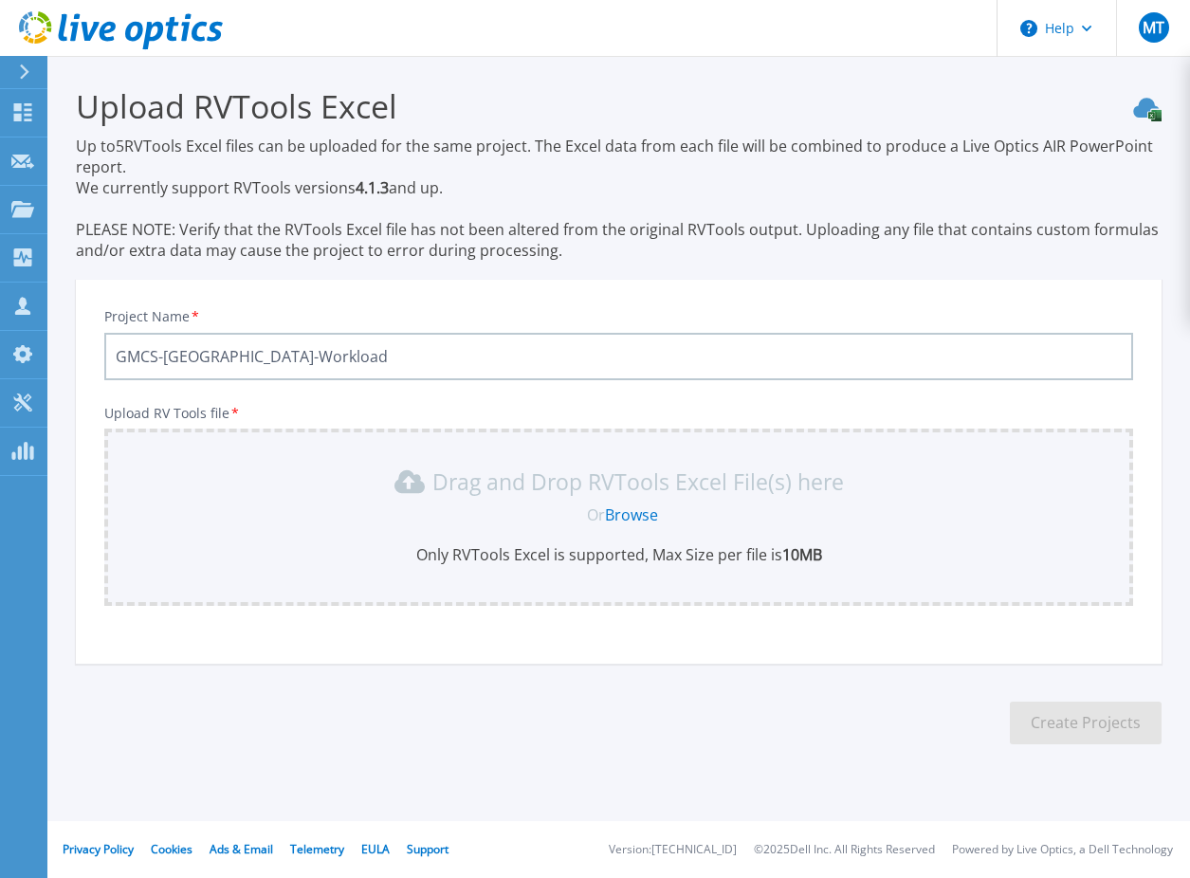
scroll to position [72, 0]
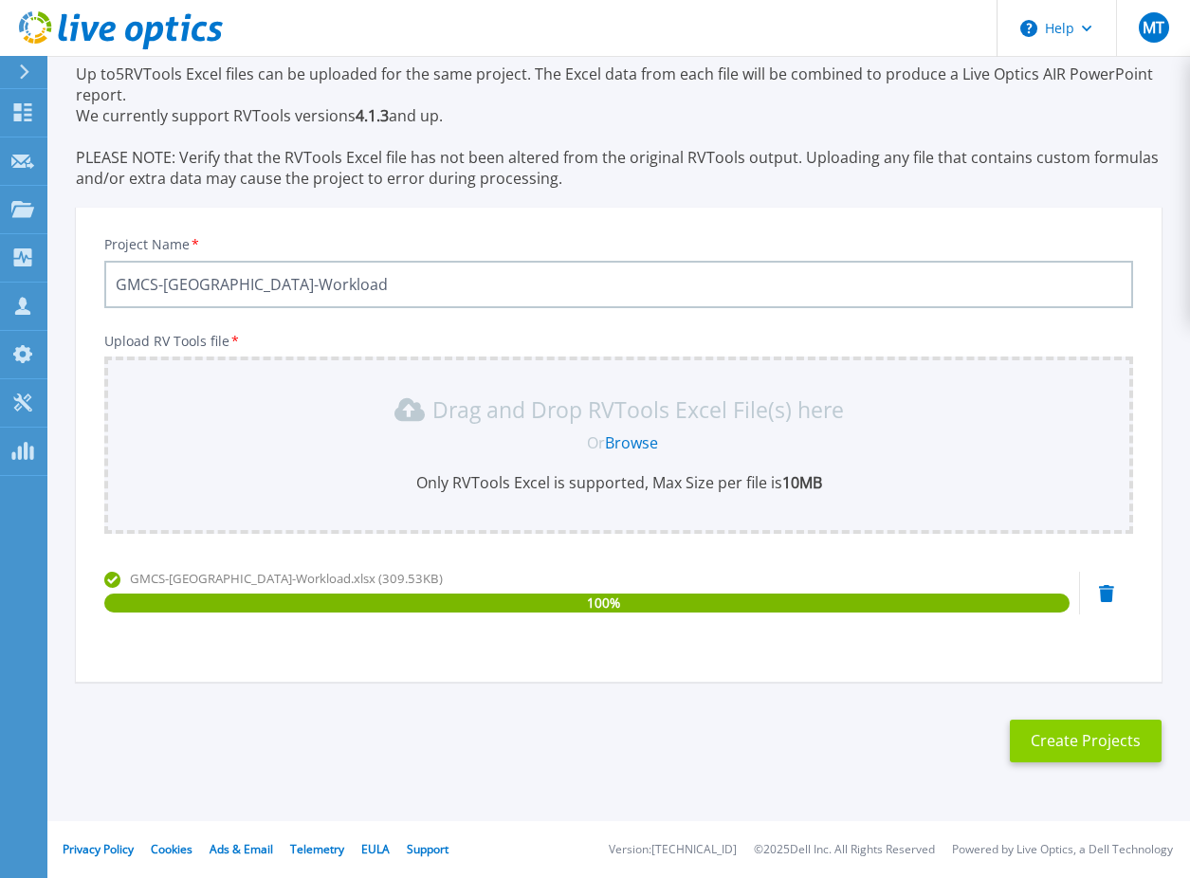
click at [1071, 744] on button "Create Projects" at bounding box center [1086, 741] width 152 height 43
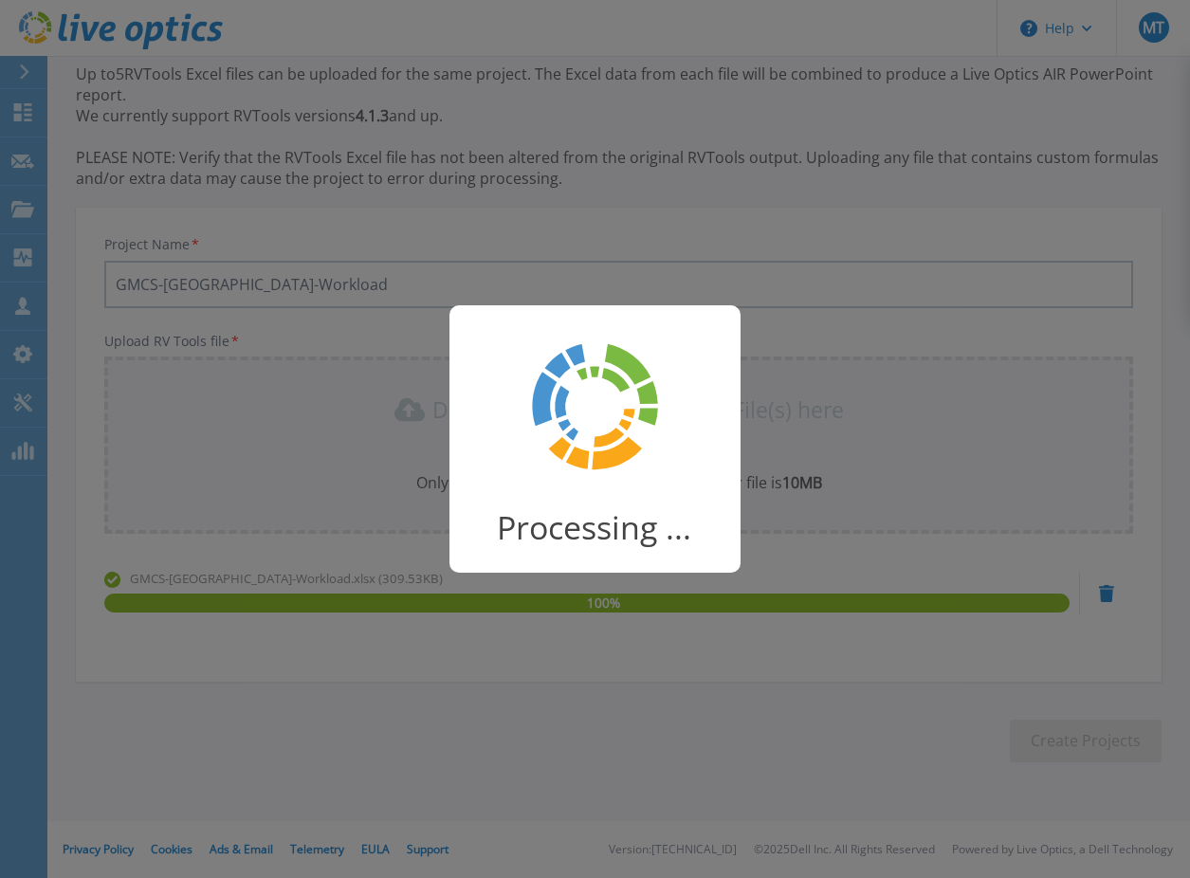
scroll to position [23, 0]
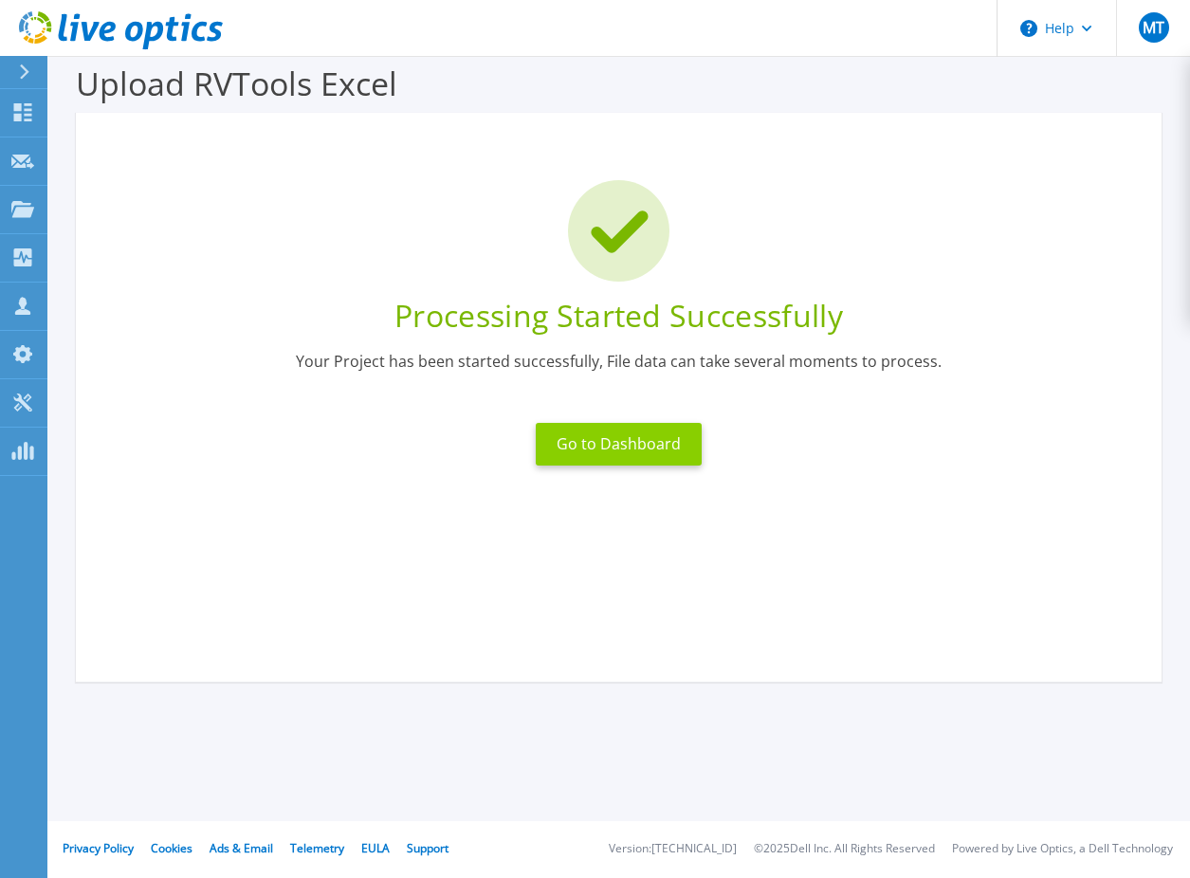
click at [612, 437] on button "Go to Dashboard" at bounding box center [619, 444] width 166 height 43
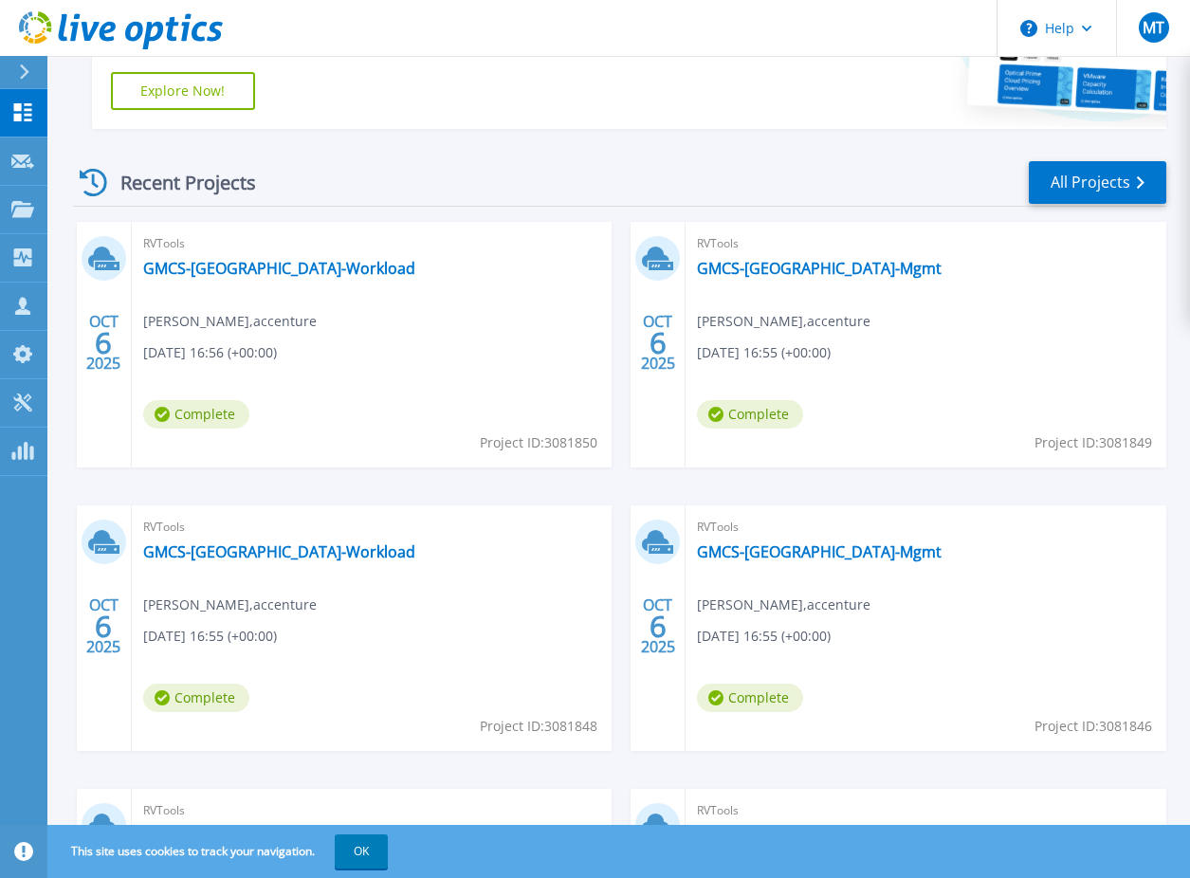
scroll to position [141, 0]
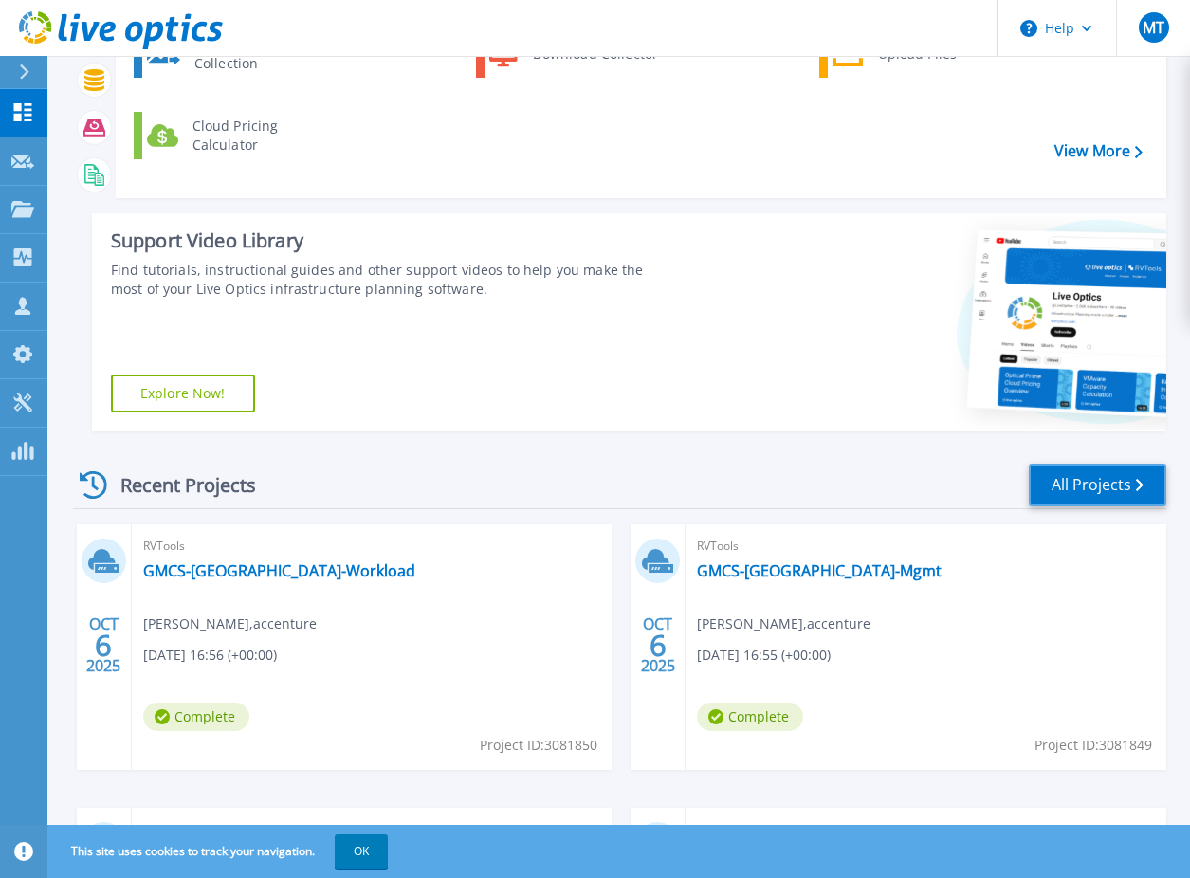
click at [1089, 491] on link "All Projects" at bounding box center [1098, 485] width 138 height 43
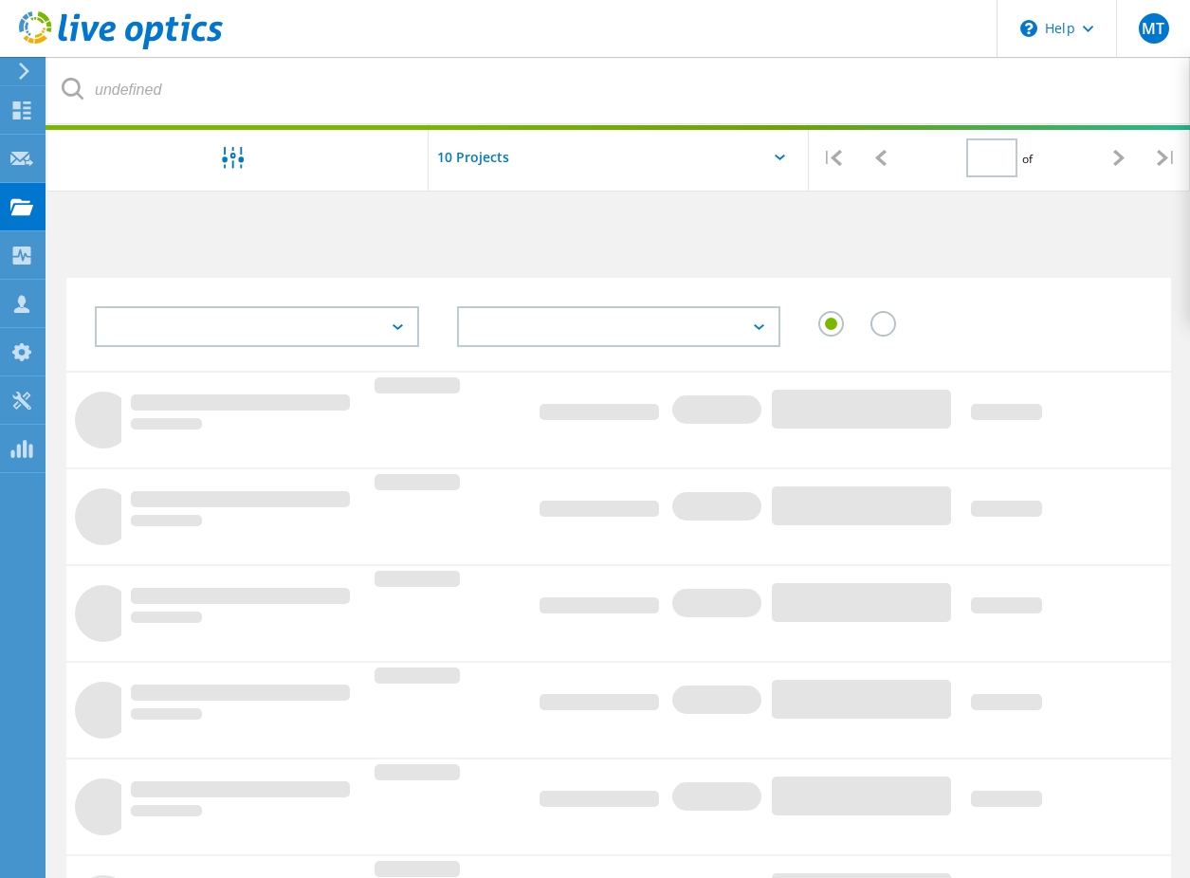
type input "1"
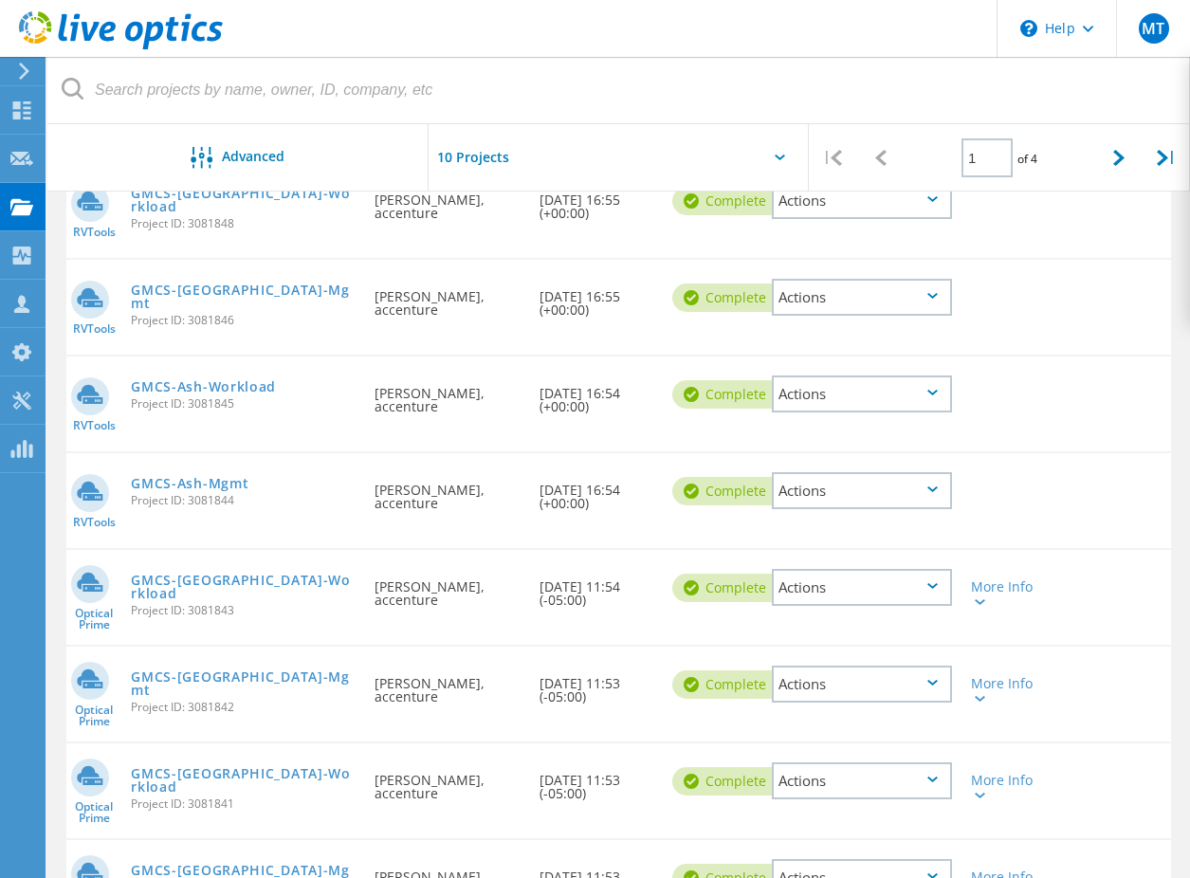
scroll to position [474, 0]
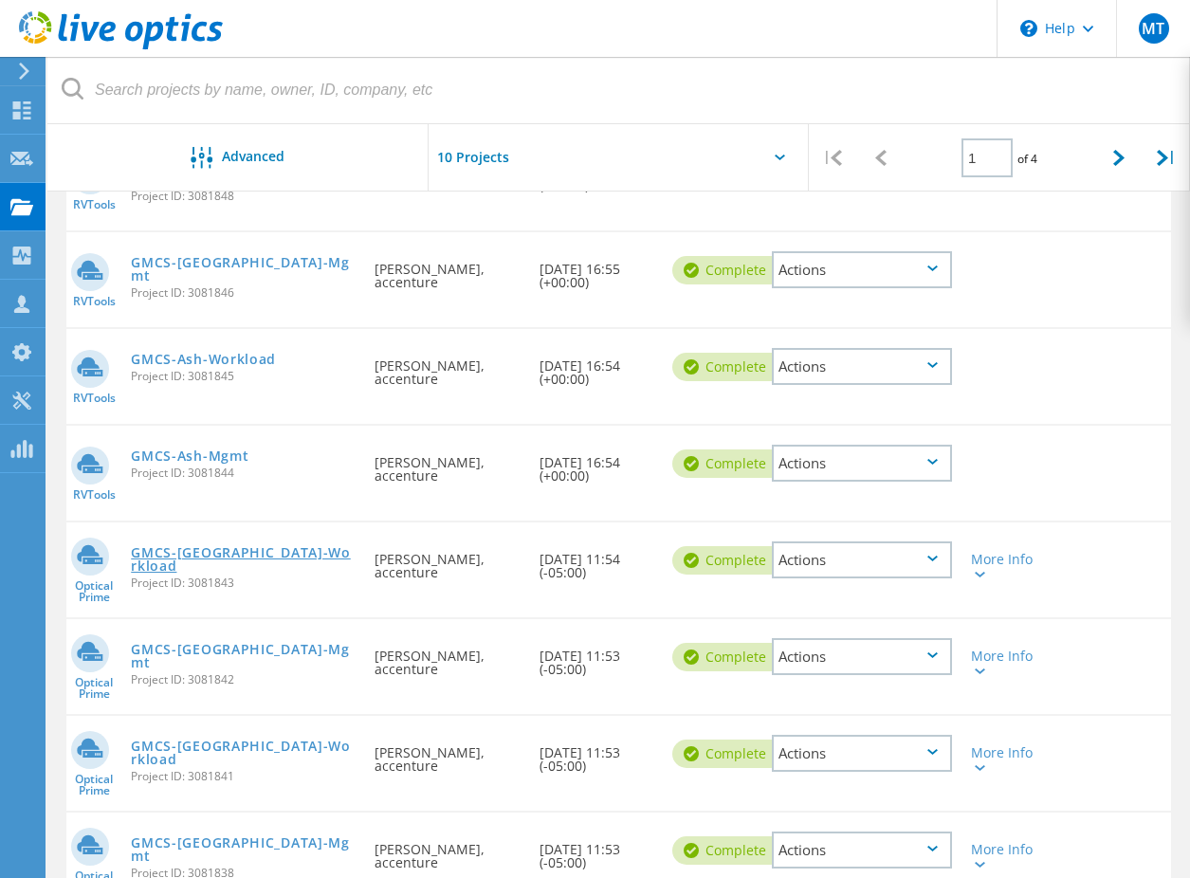
click at [267, 552] on link "GMCS-[GEOGRAPHIC_DATA]-Workload" at bounding box center [243, 559] width 224 height 27
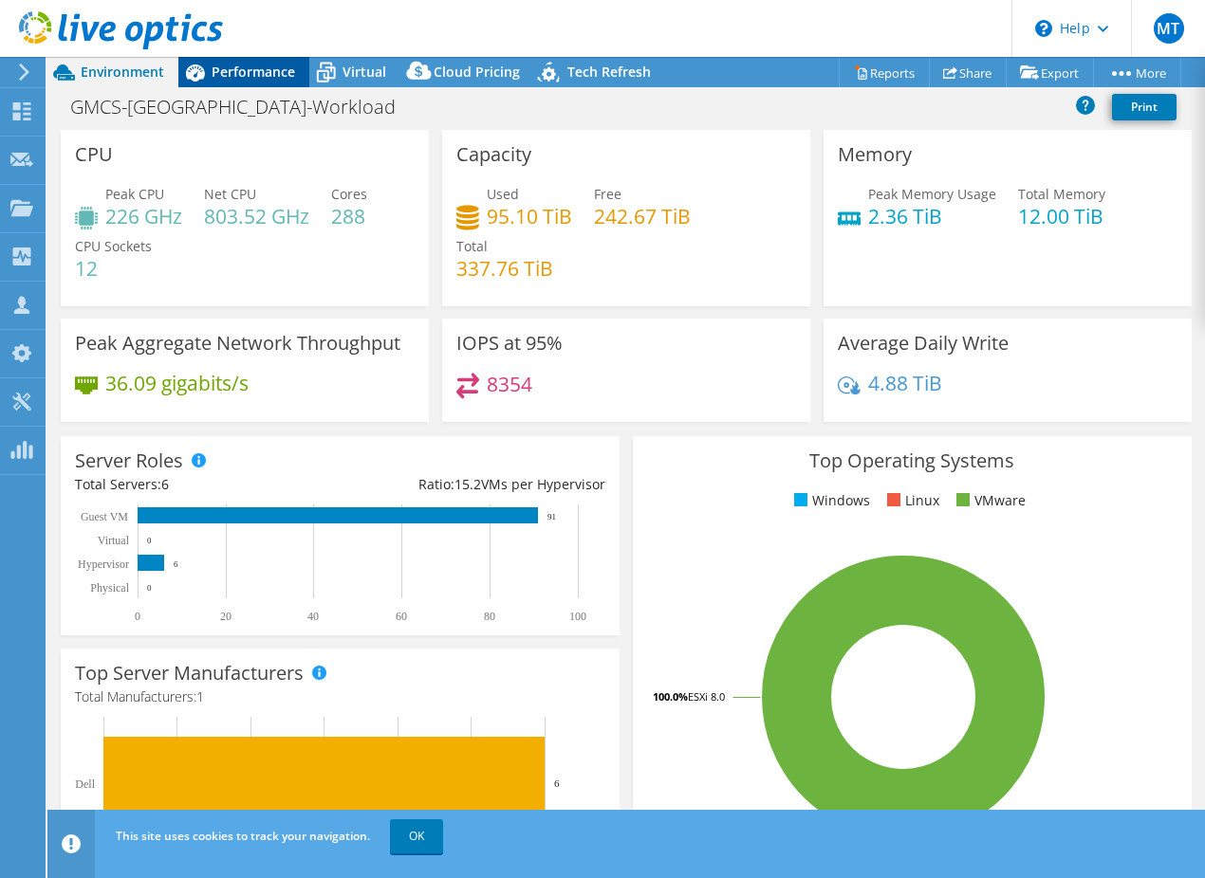
click at [247, 79] on span "Performance" at bounding box center [253, 72] width 83 height 18
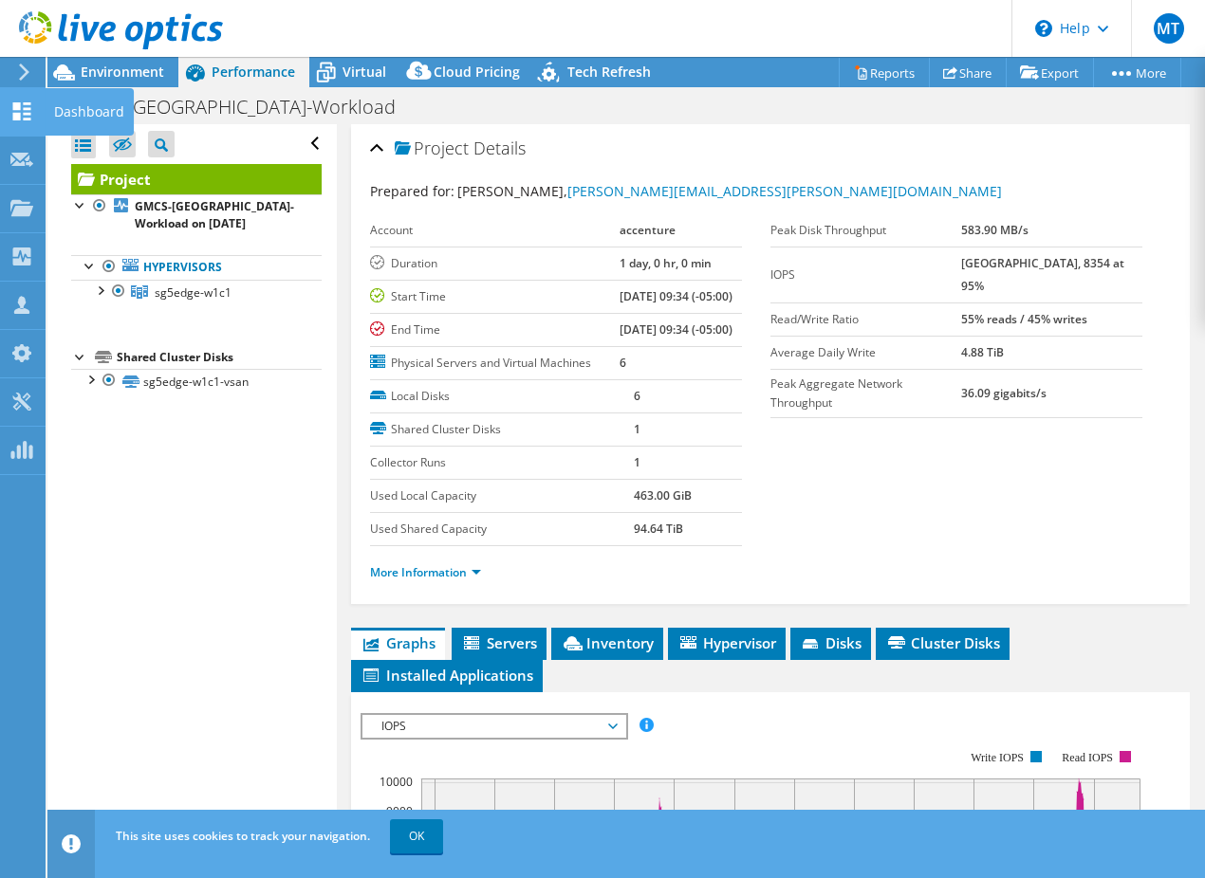
click at [14, 120] on div at bounding box center [21, 113] width 23 height 21
